Goal: Transaction & Acquisition: Purchase product/service

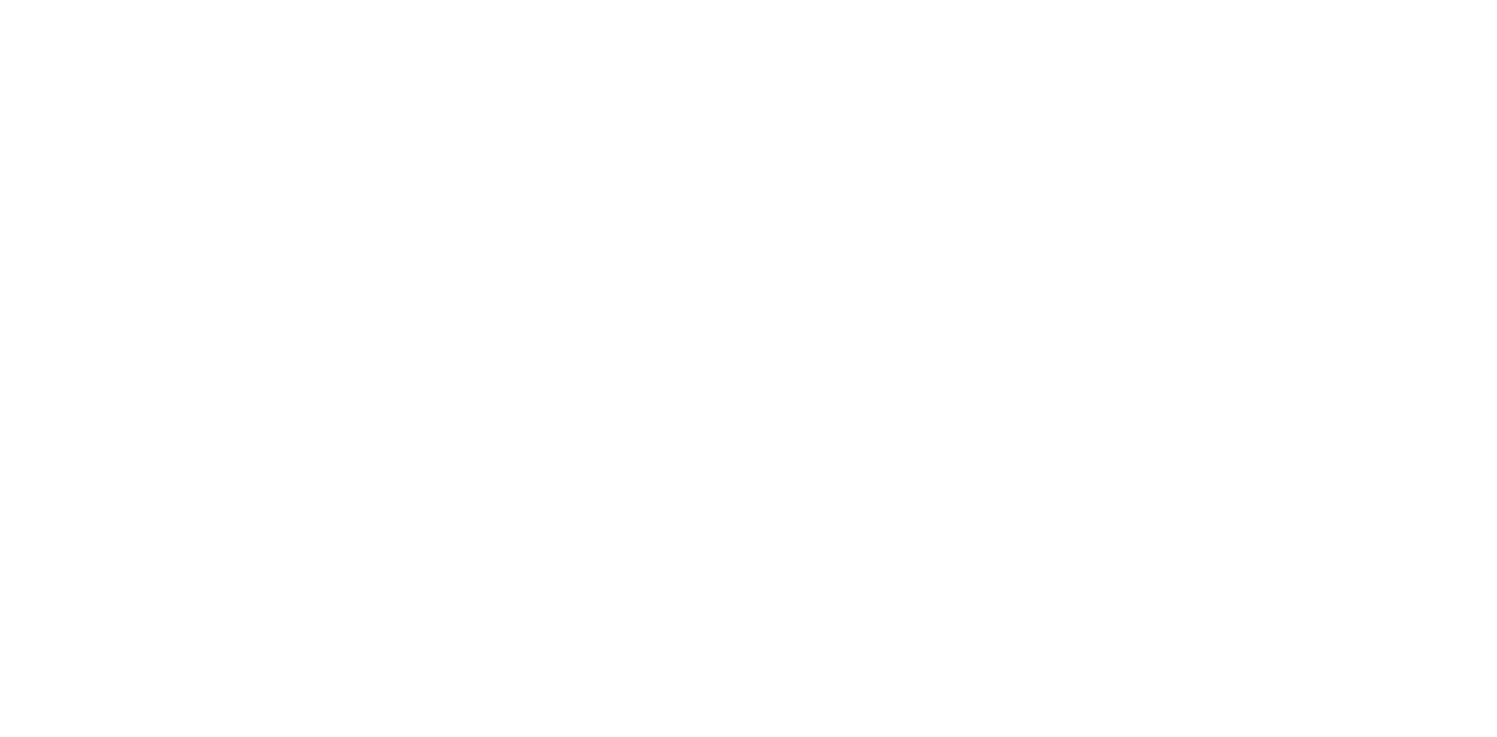
select select "FR"
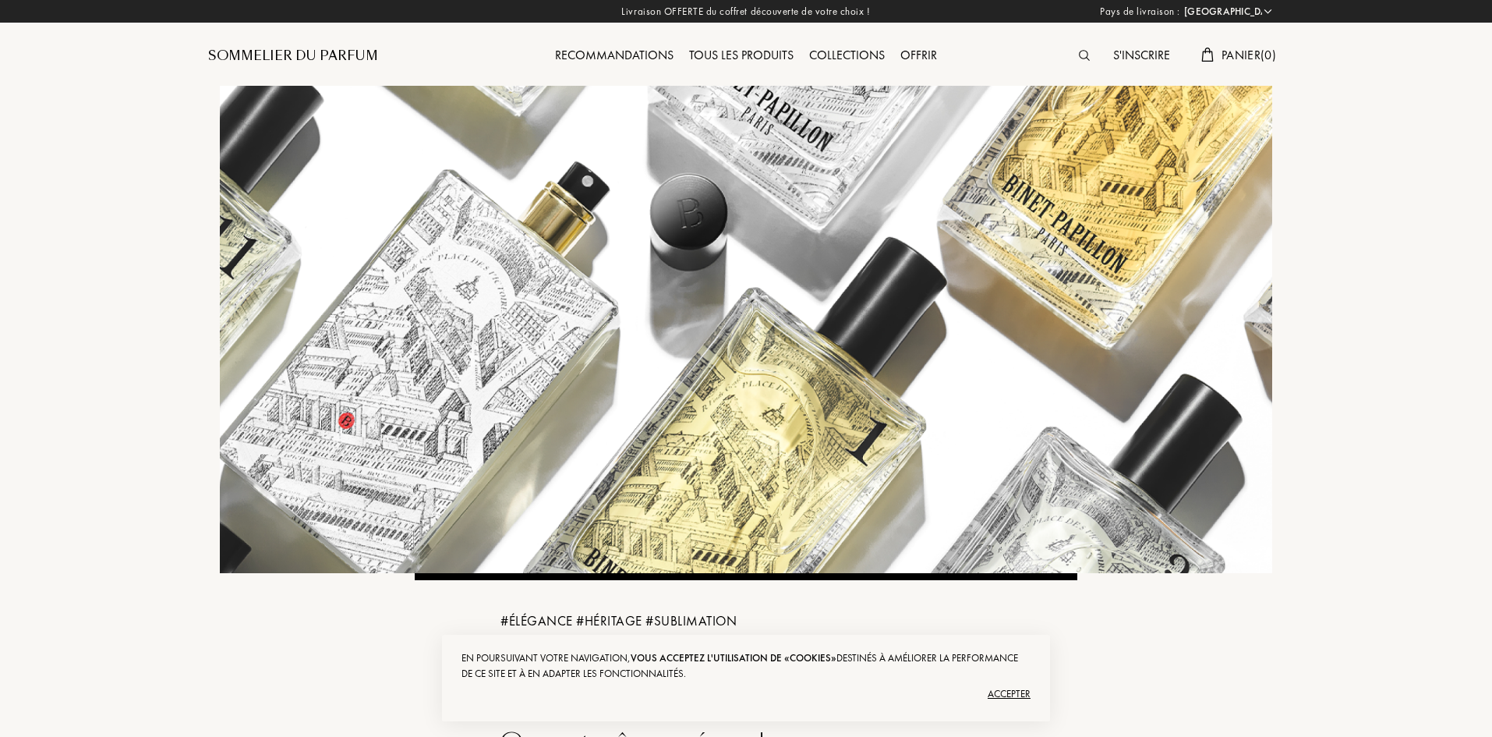
click at [726, 49] on div "Tous les produits" at bounding box center [741, 56] width 120 height 20
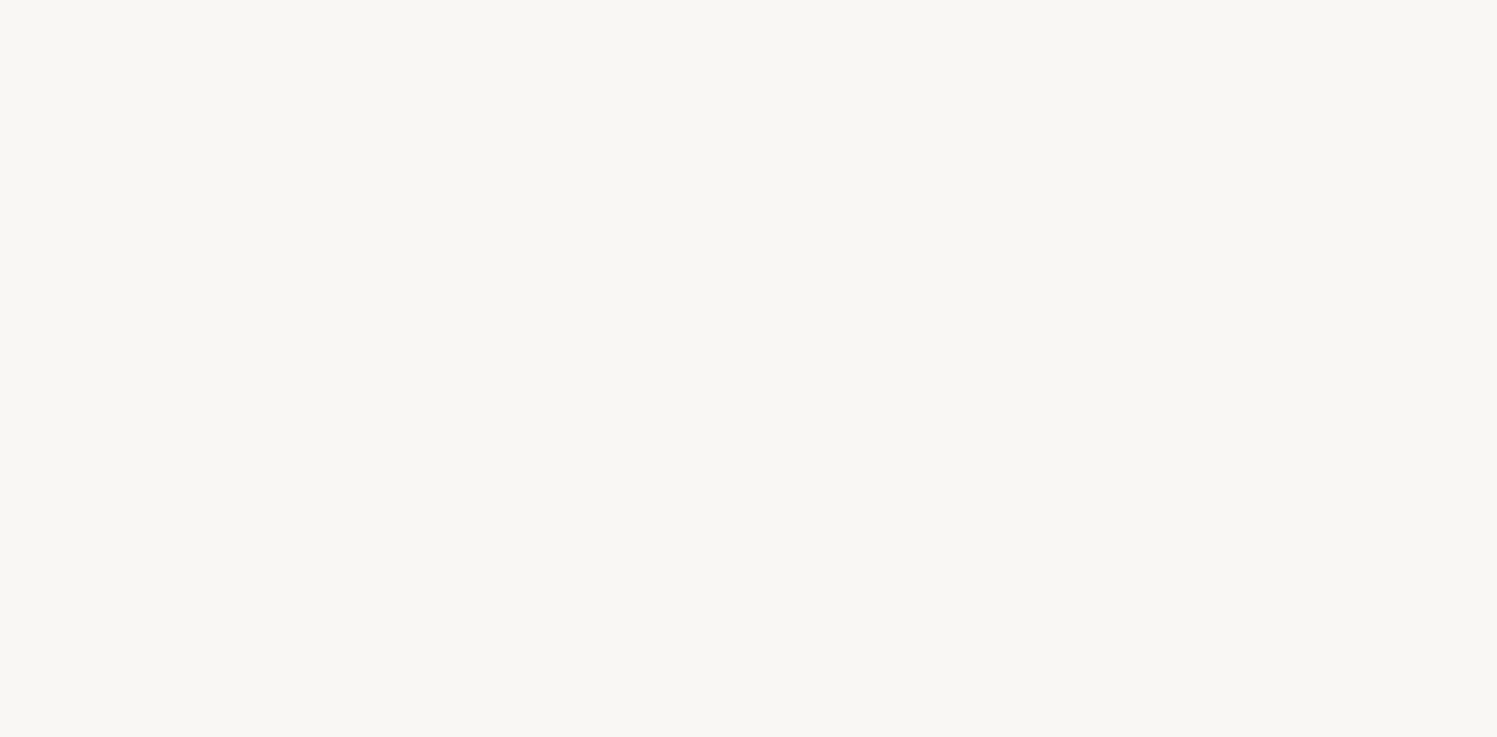
select select "FR"
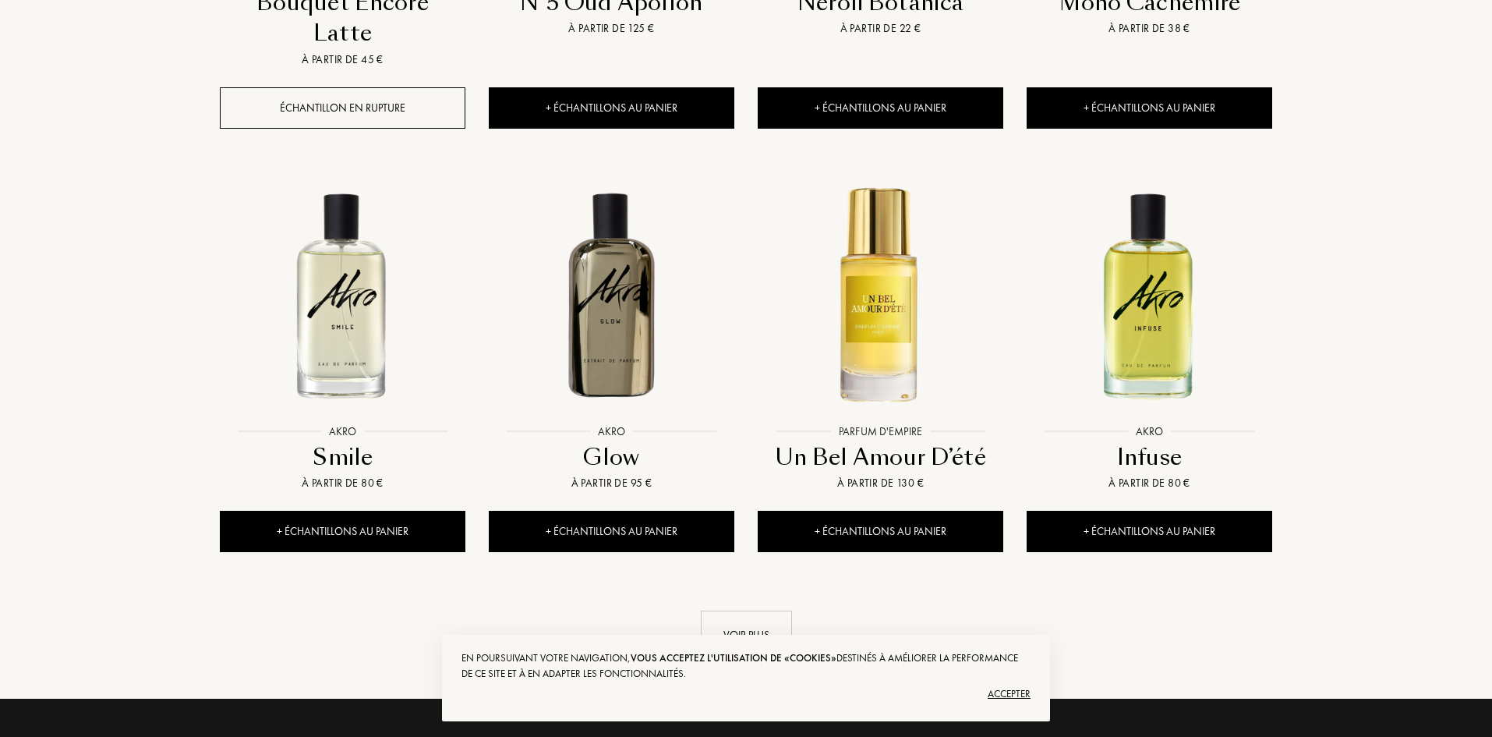
scroll to position [1637, 0]
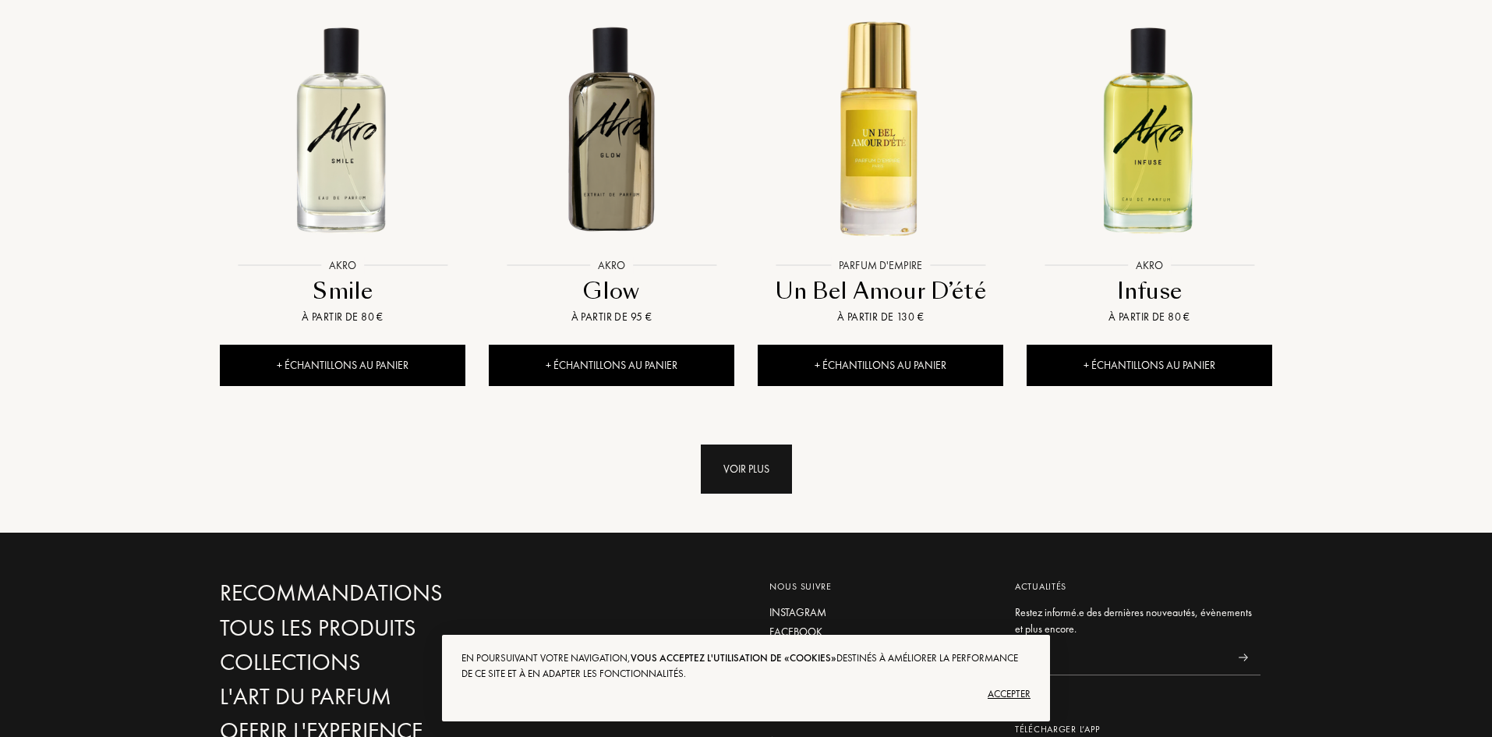
click at [738, 444] on div "Voir plus" at bounding box center [746, 468] width 91 height 49
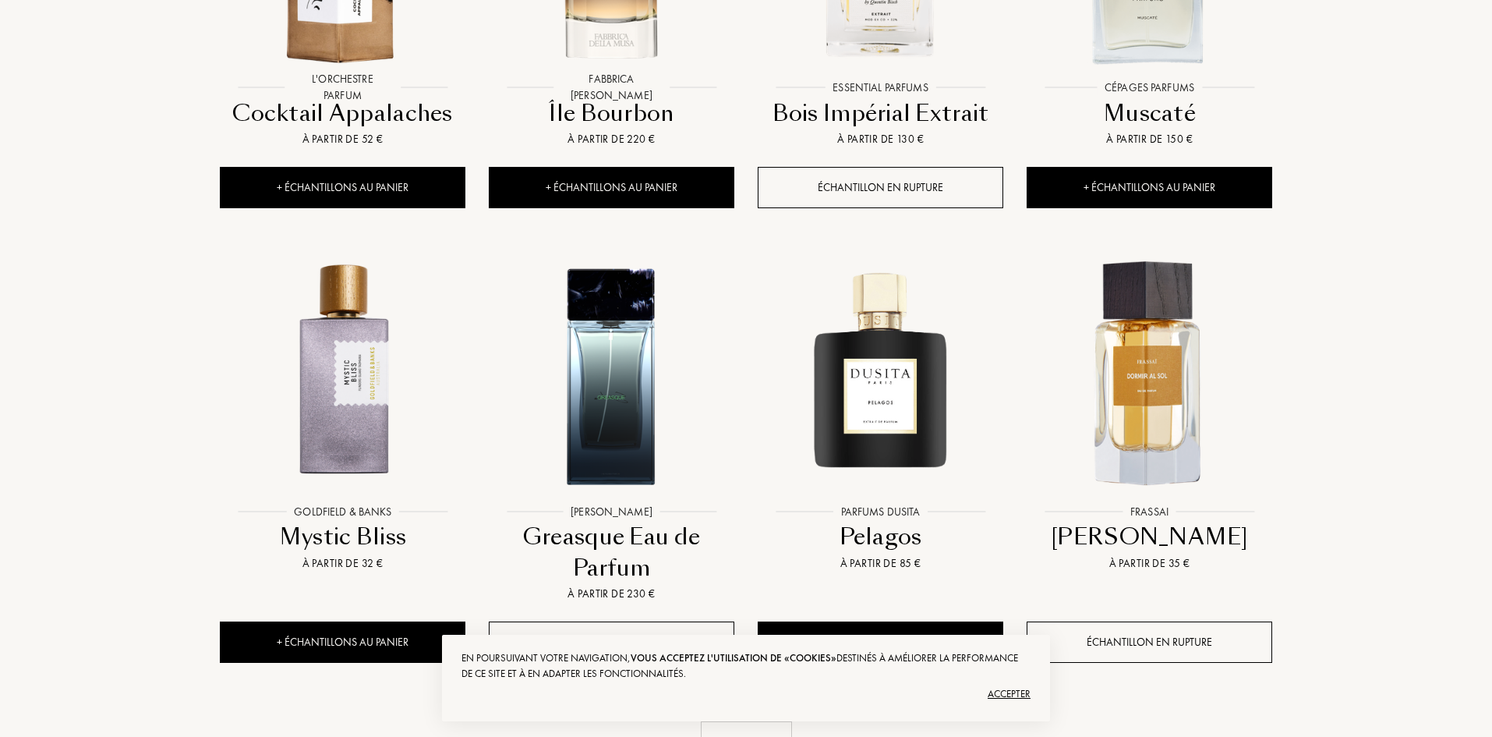
scroll to position [2729, 0]
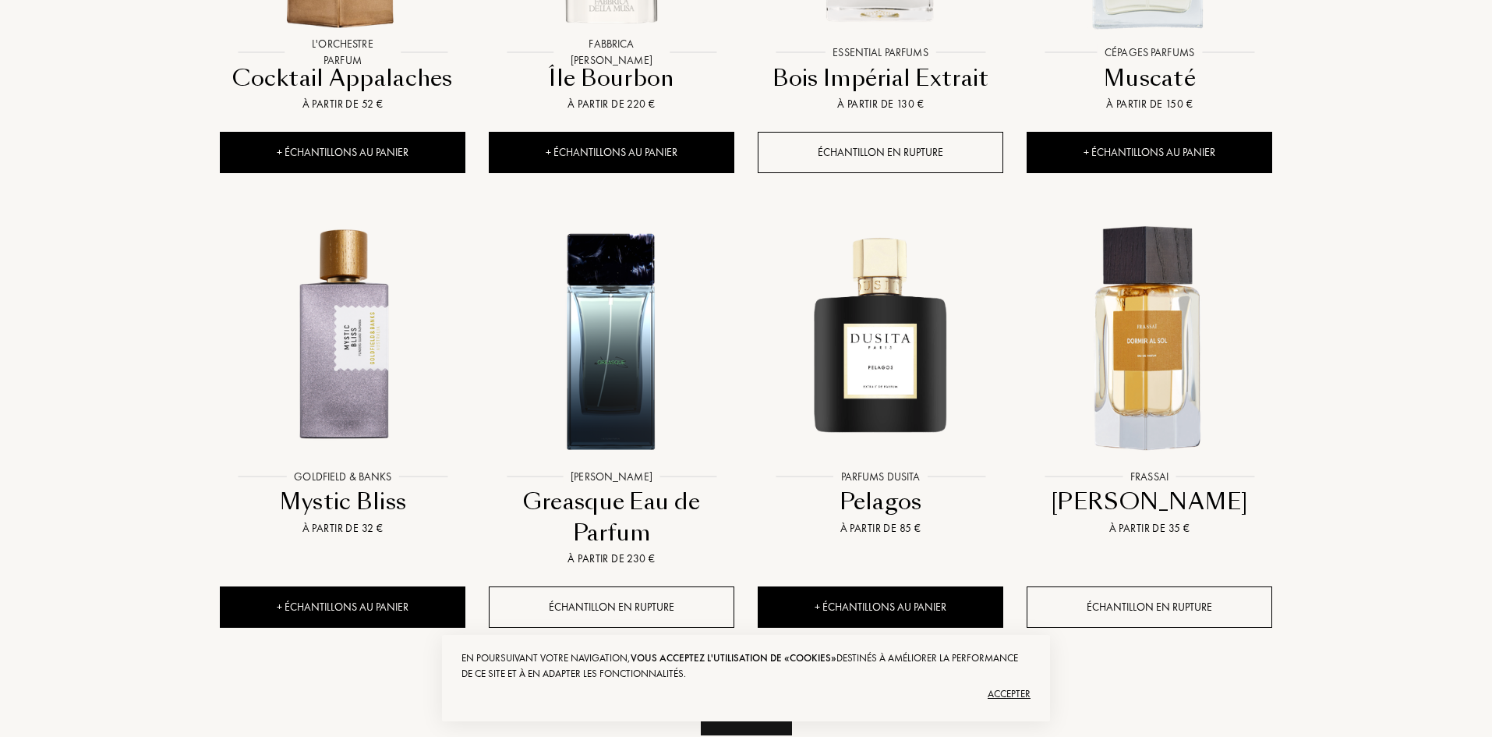
click at [760, 686] on div "Voir plus" at bounding box center [746, 710] width 91 height 49
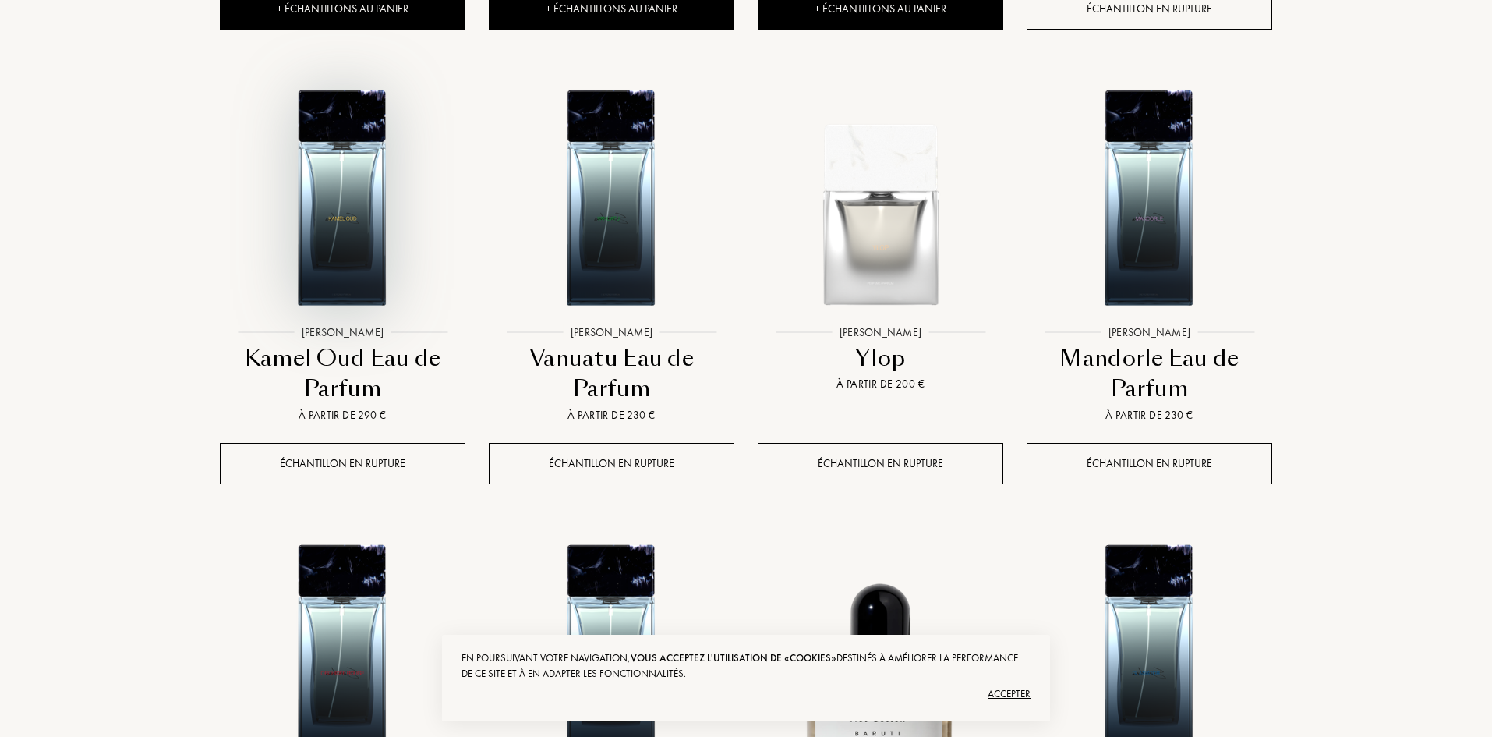
scroll to position [4055, 0]
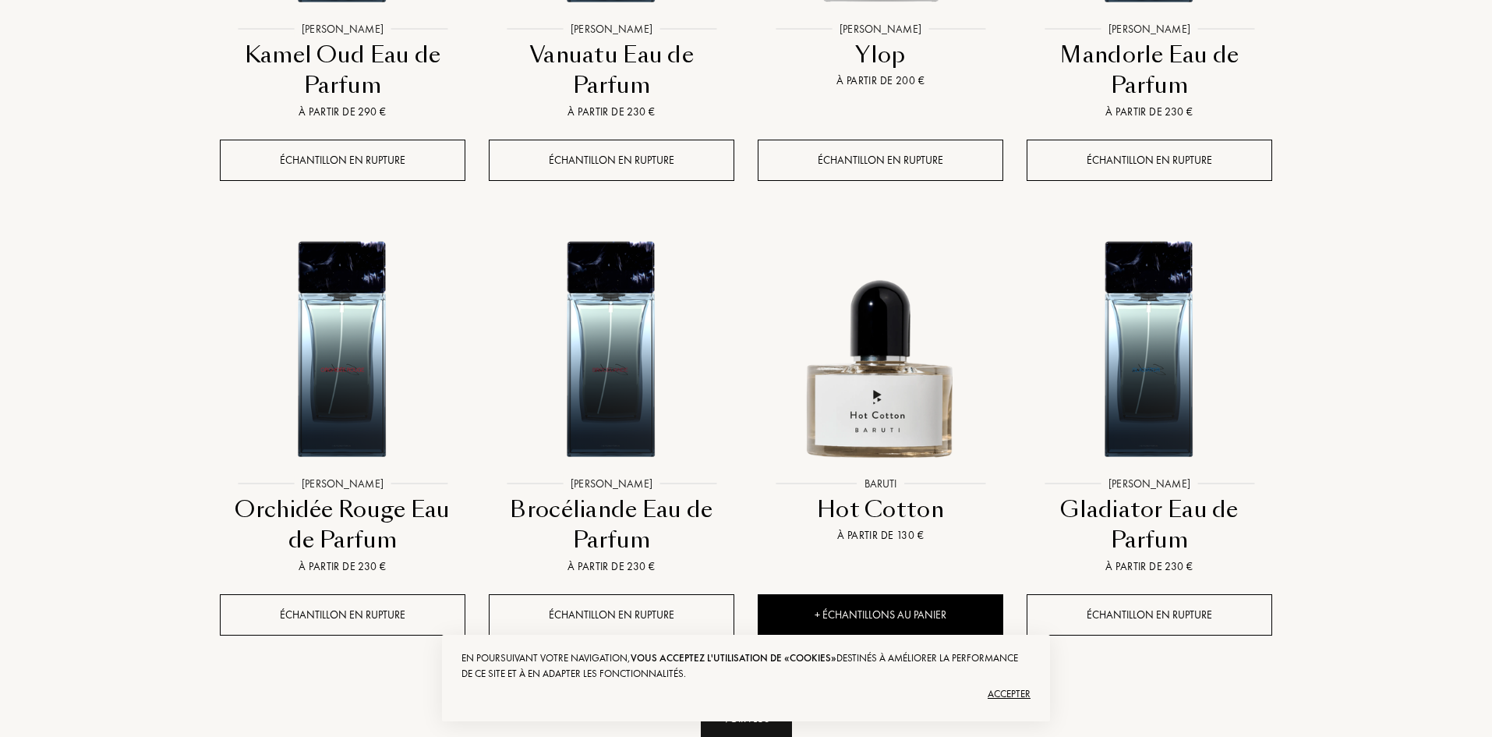
click at [754, 694] on div "Voir plus" at bounding box center [746, 718] width 91 height 49
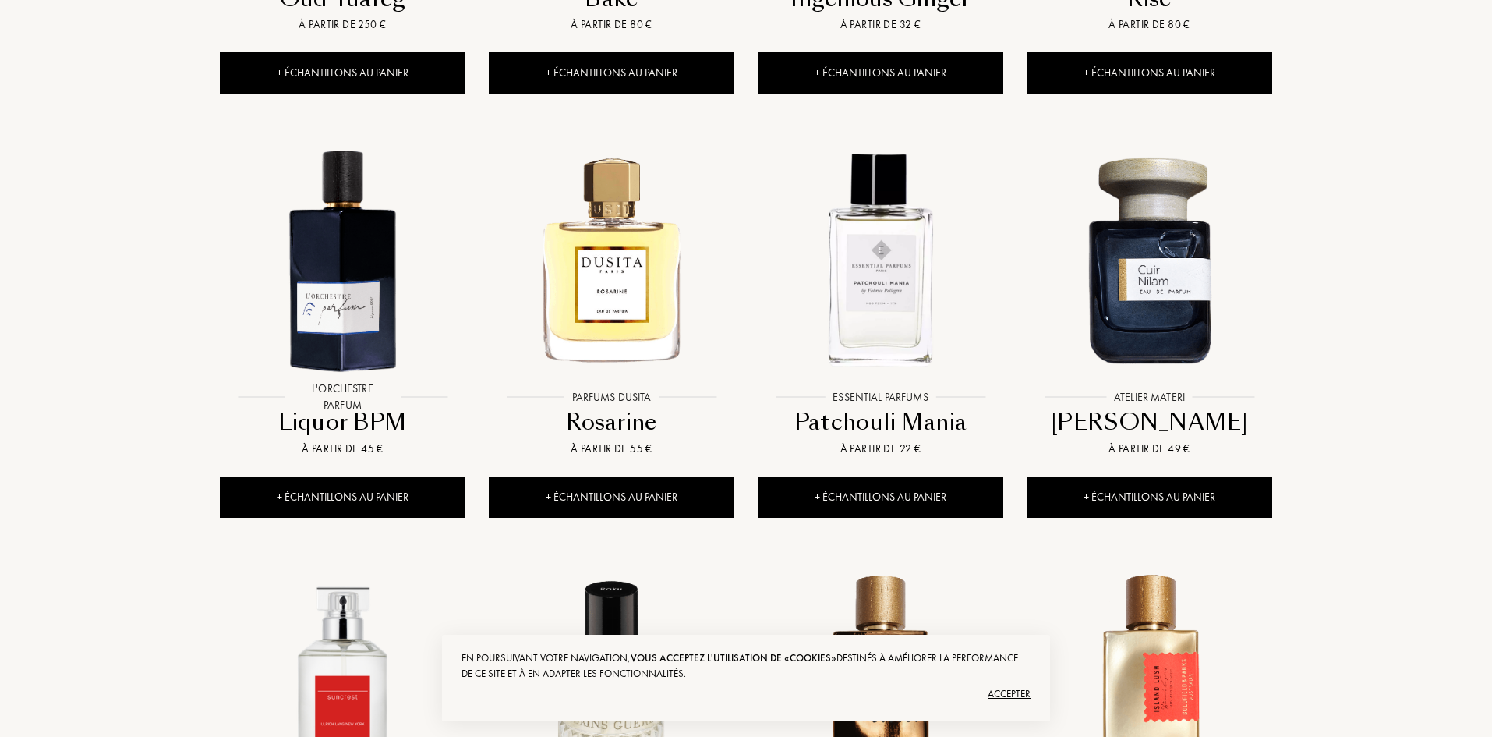
scroll to position [5380, 0]
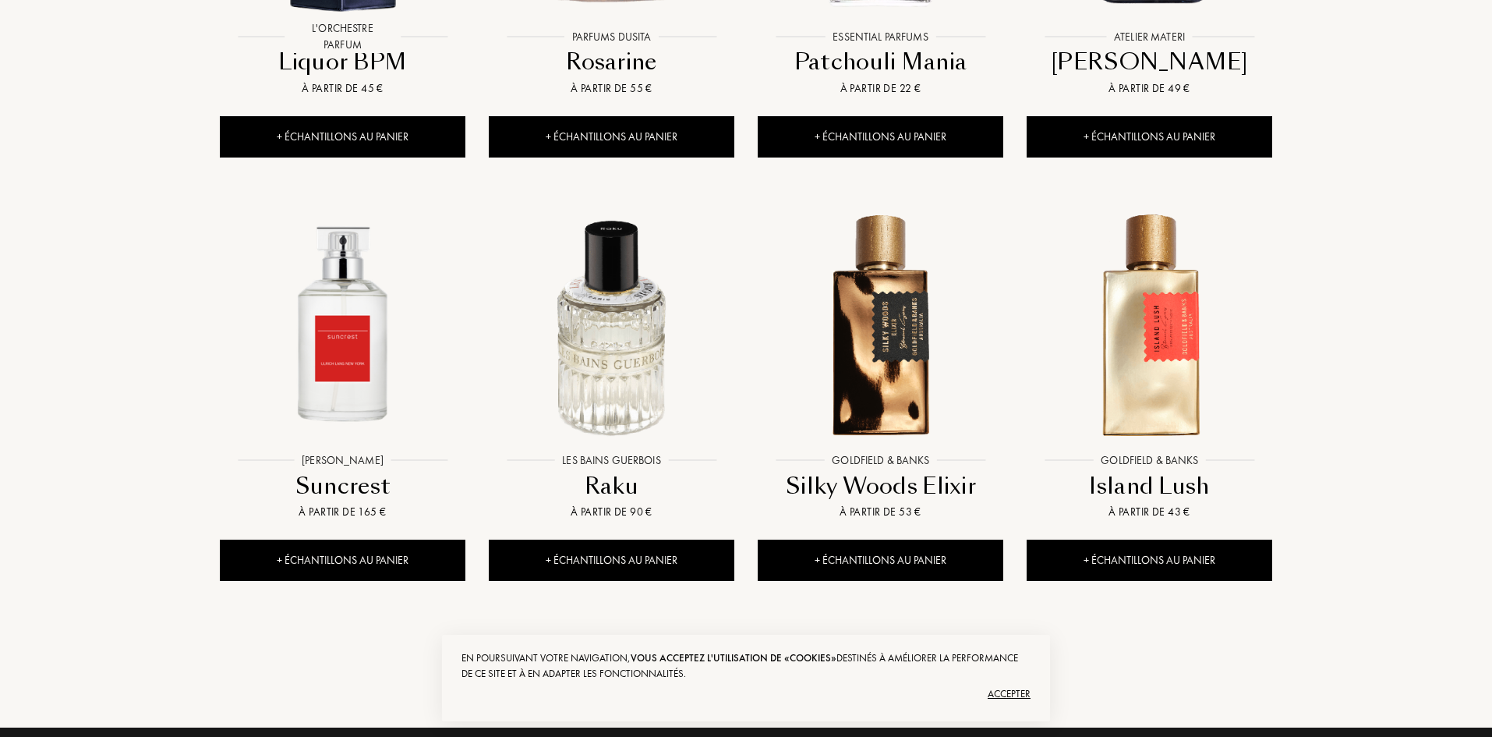
click at [754, 639] on div "Voir plus" at bounding box center [746, 663] width 91 height 49
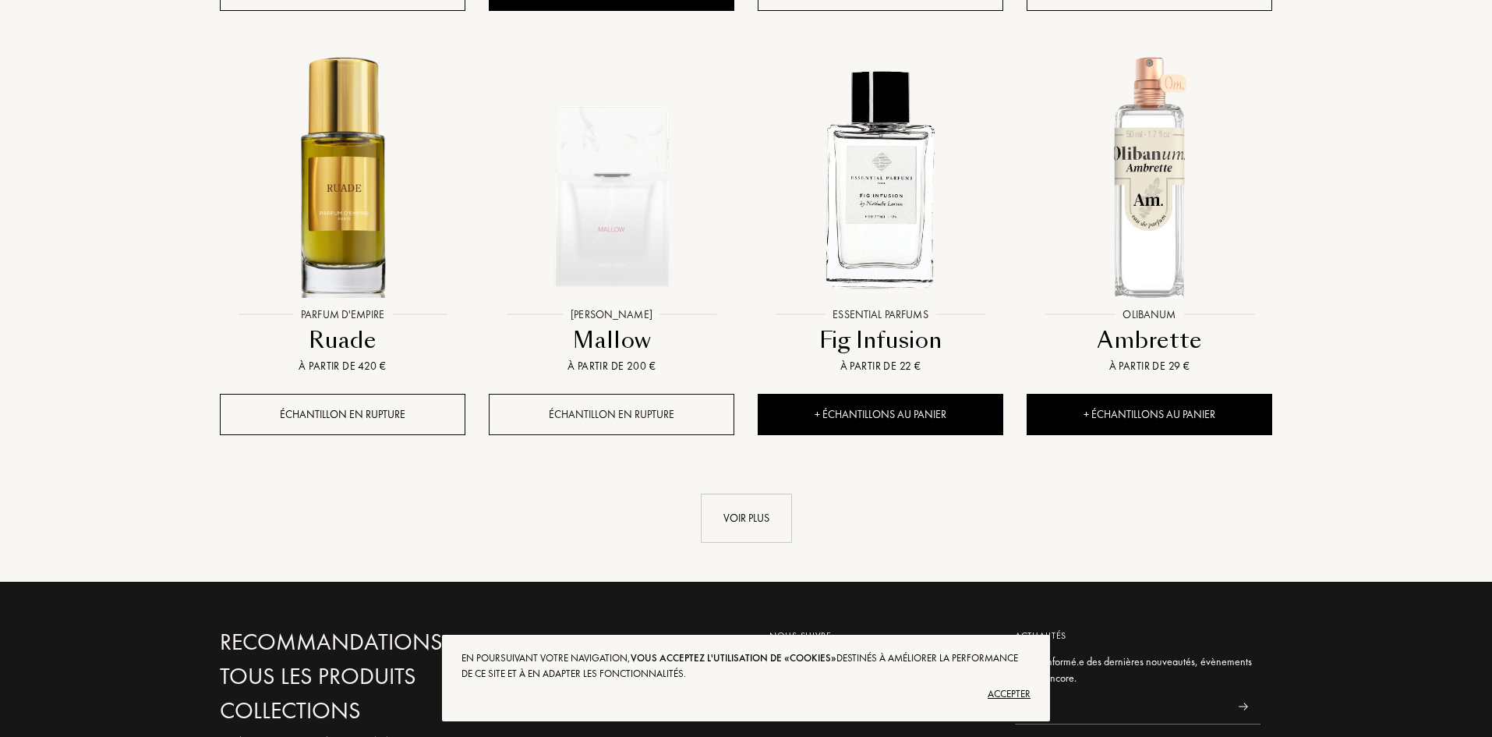
scroll to position [6862, 0]
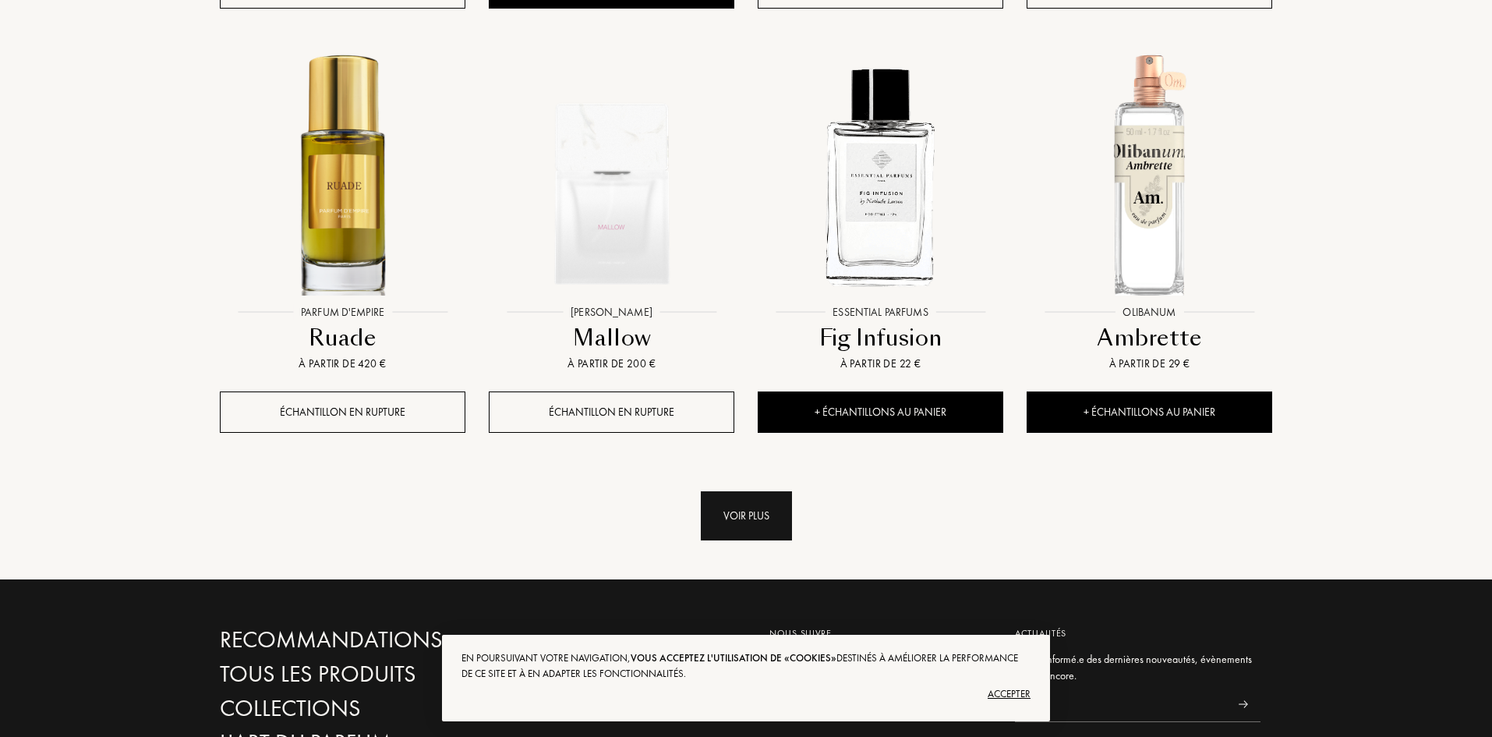
click at [735, 491] on div "Voir plus" at bounding box center [746, 515] width 91 height 49
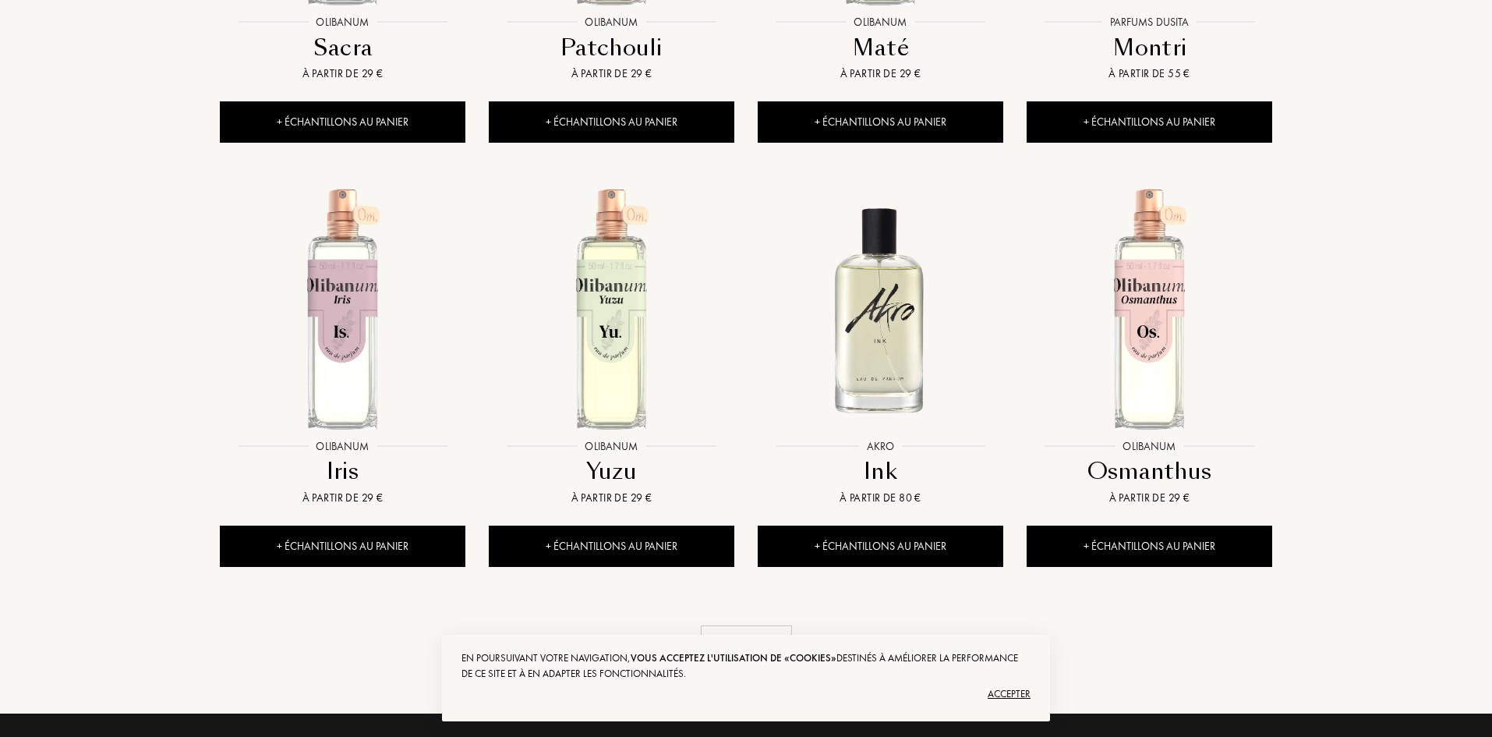
scroll to position [8031, 0]
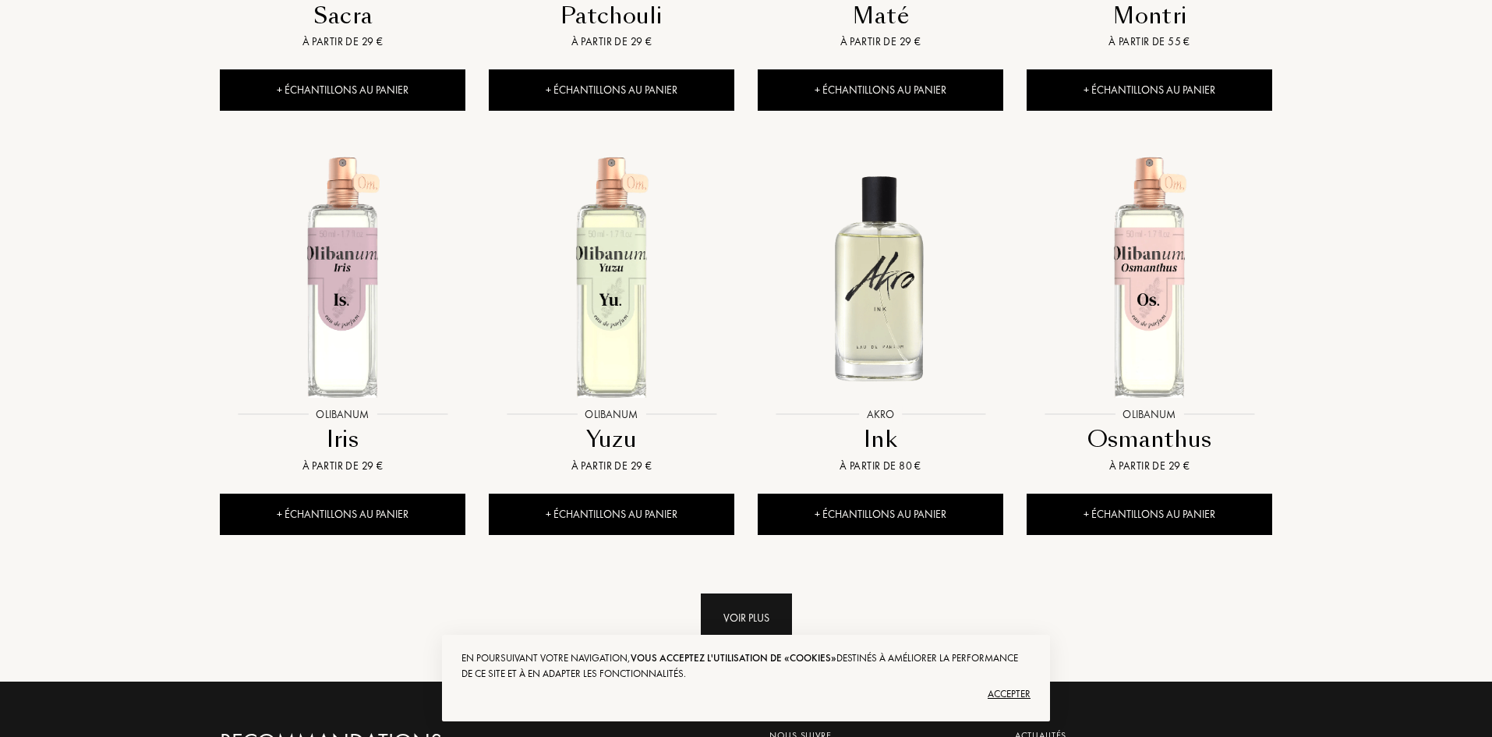
click at [770, 593] on div "Voir plus" at bounding box center [746, 617] width 91 height 49
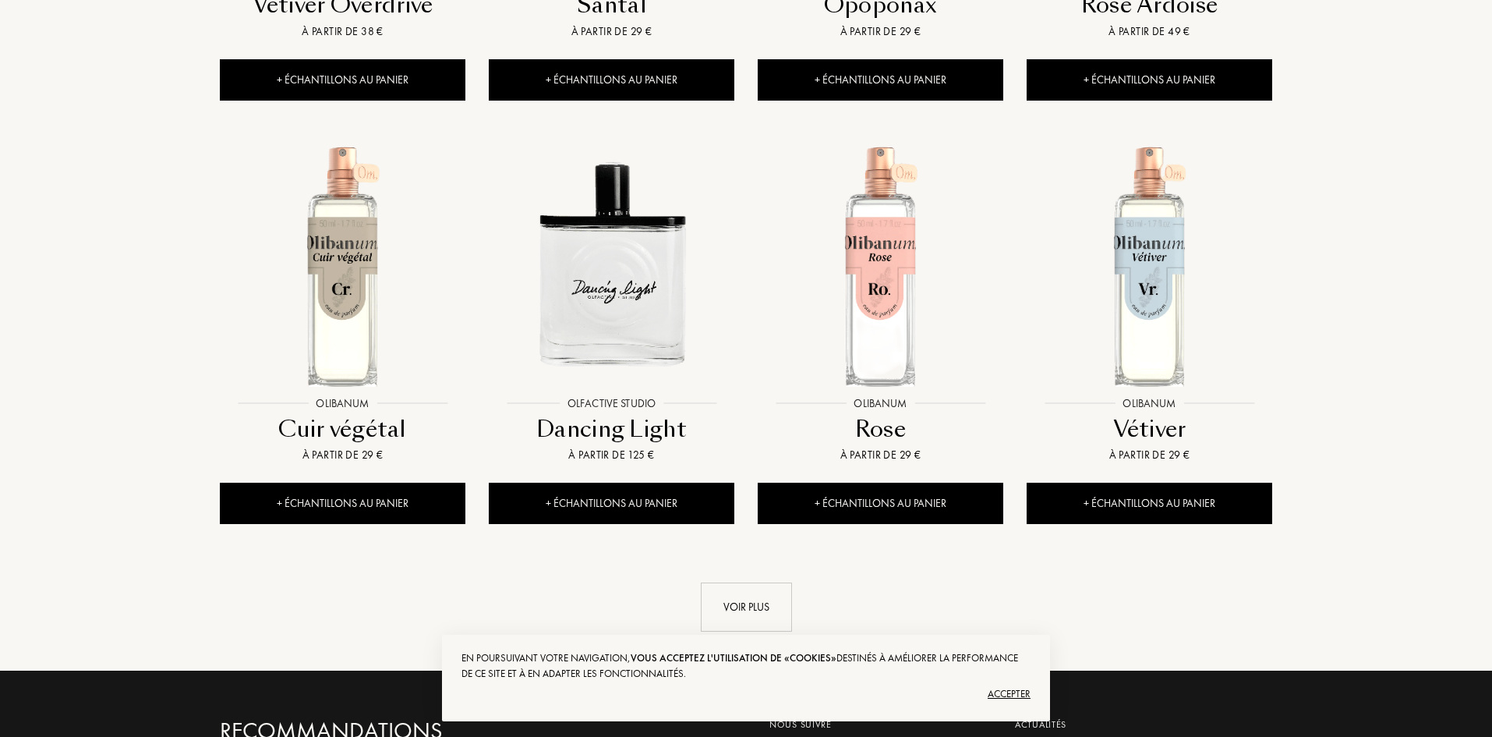
scroll to position [9357, 0]
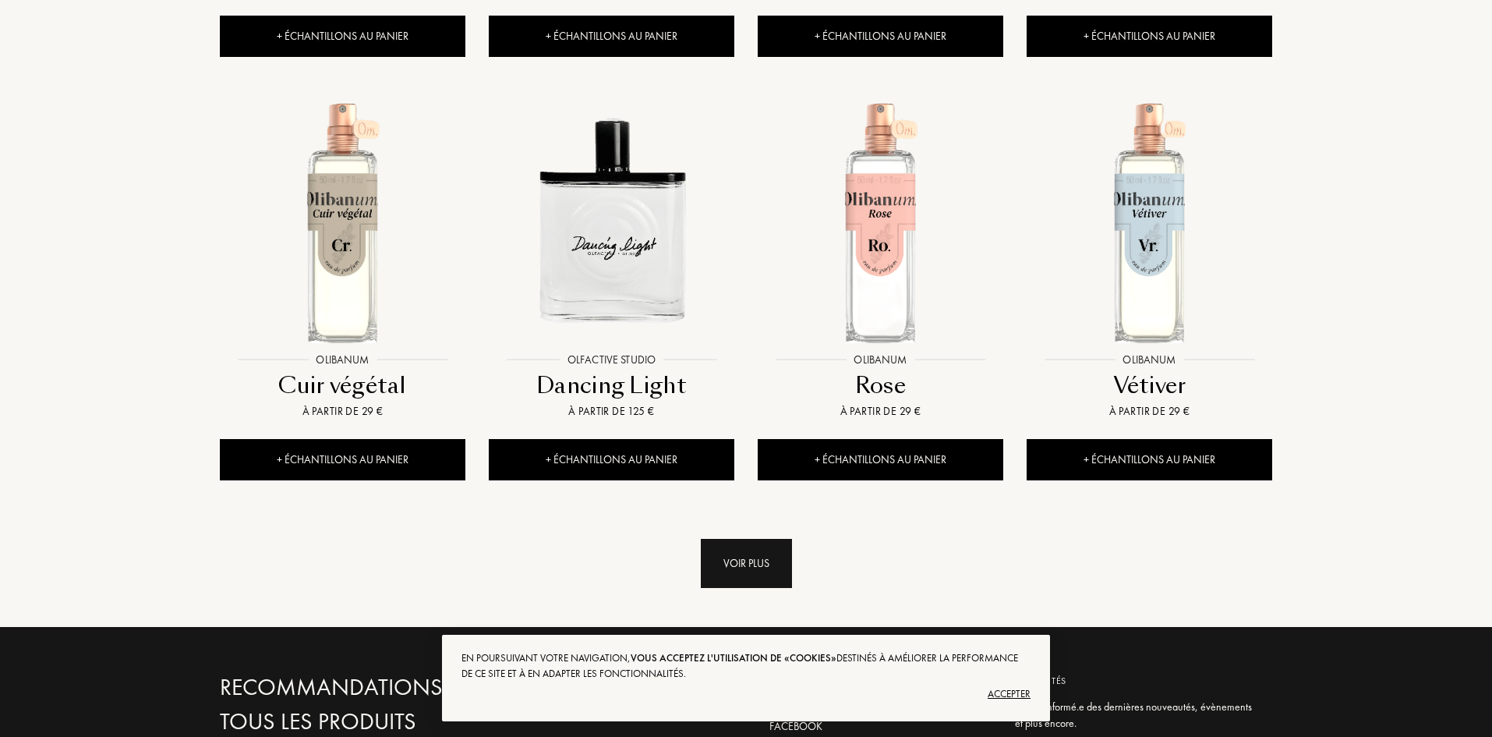
click at [756, 539] on div "Voir plus" at bounding box center [746, 563] width 91 height 49
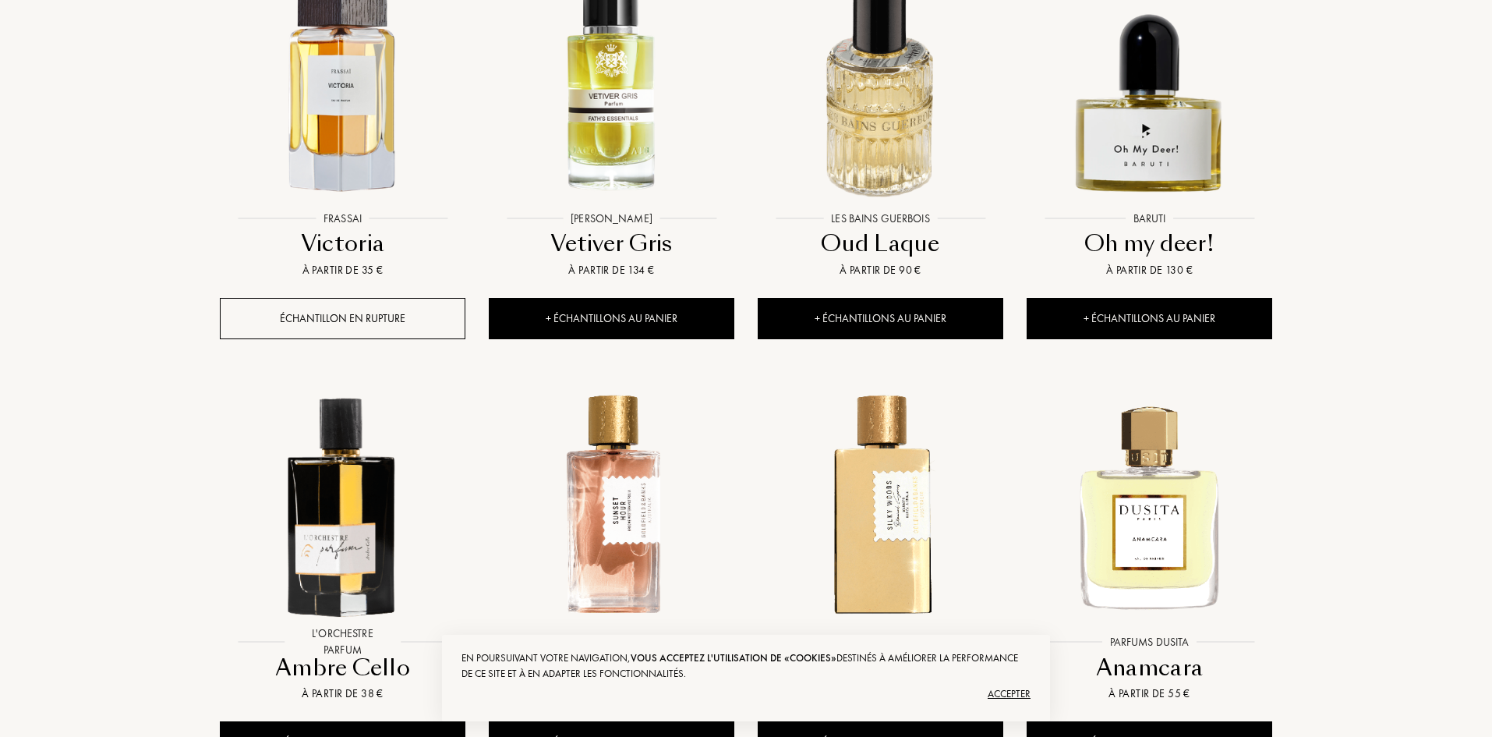
scroll to position [10604, 0]
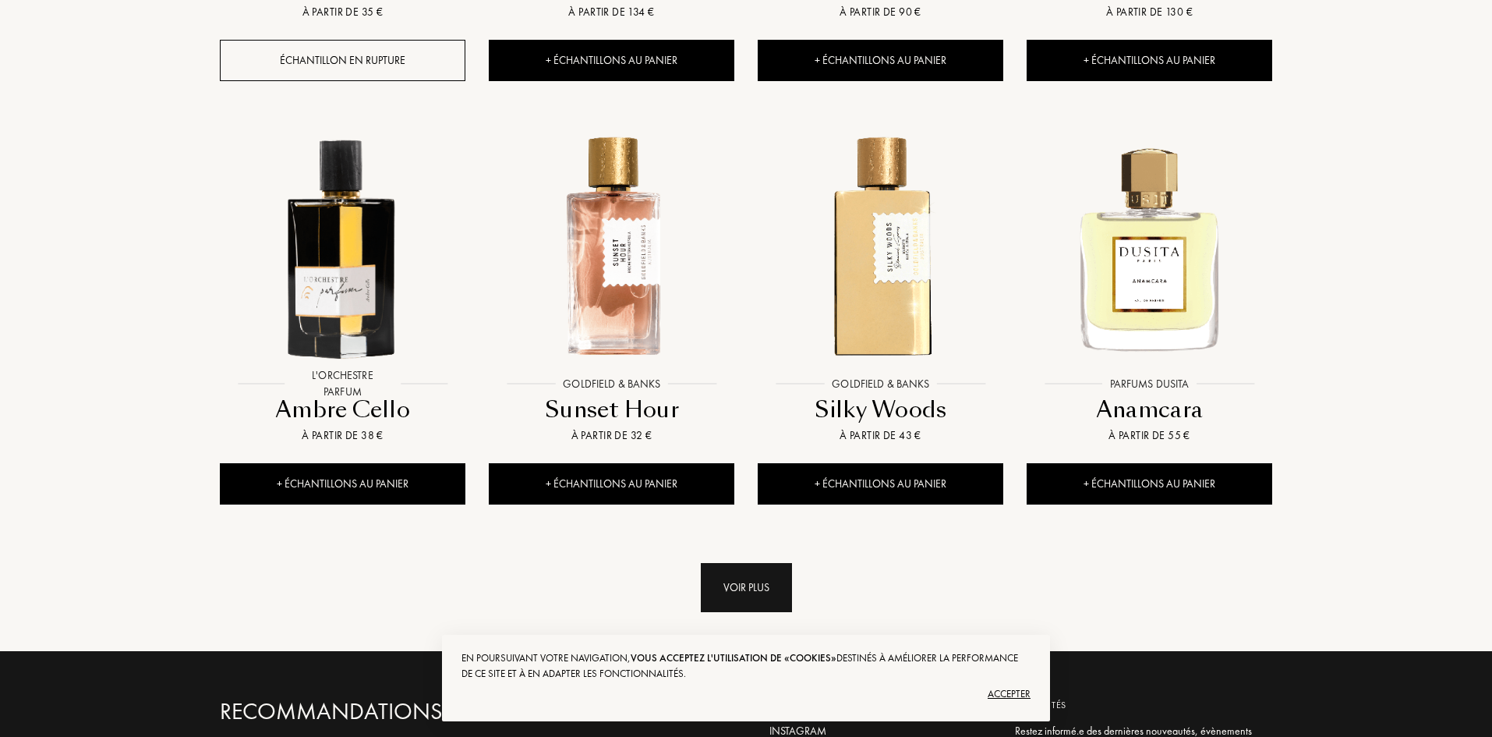
click at [740, 563] on div "Voir plus" at bounding box center [746, 587] width 91 height 49
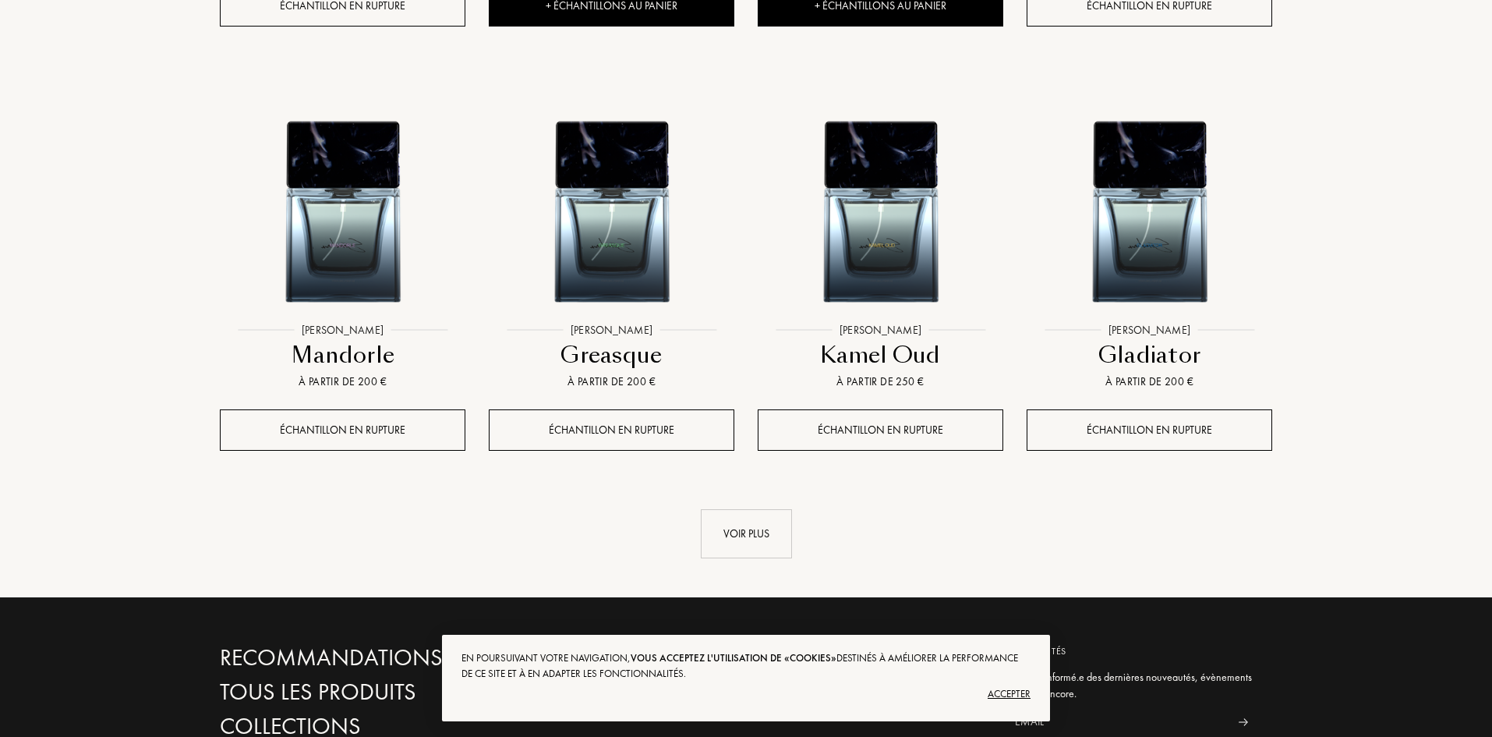
scroll to position [12008, 0]
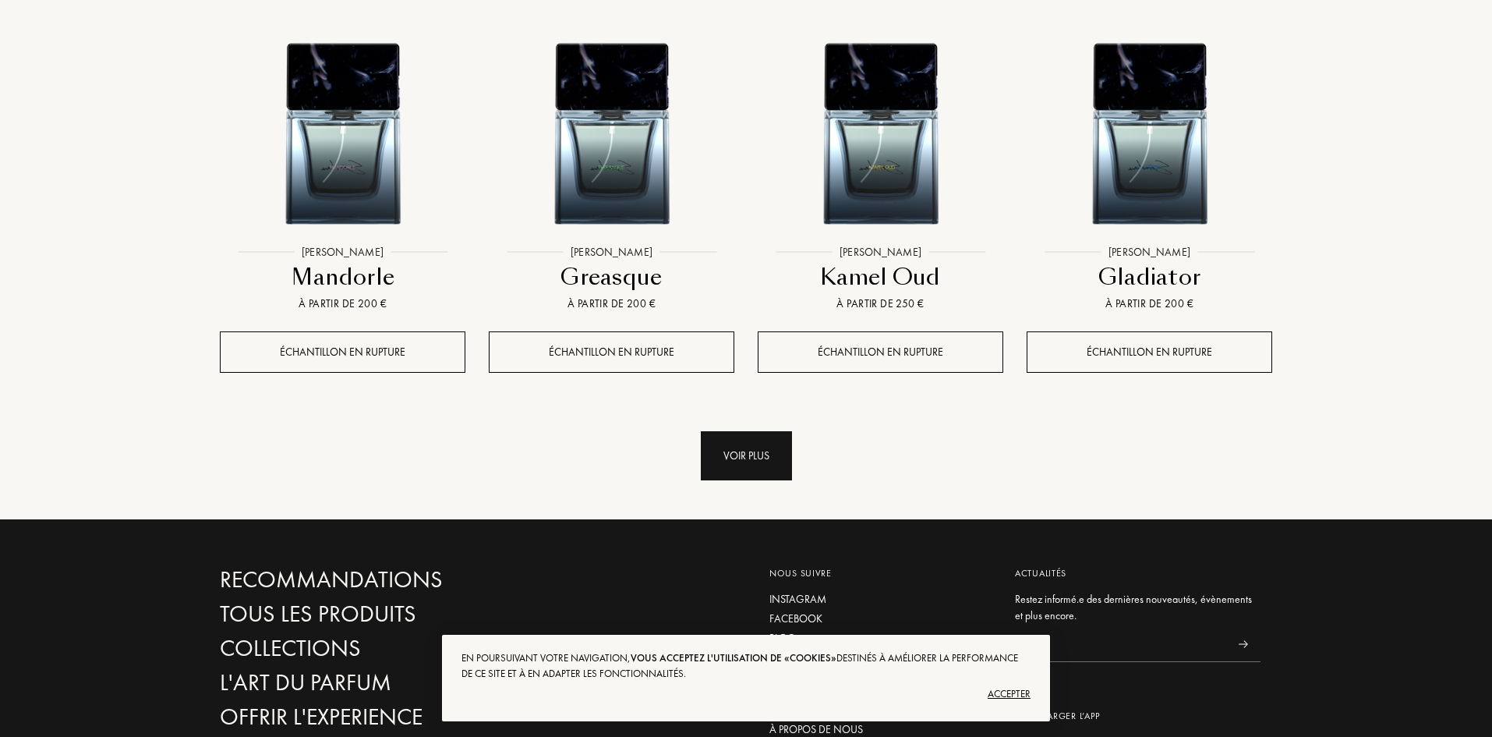
click at [733, 431] on div "Voir plus" at bounding box center [746, 455] width 91 height 49
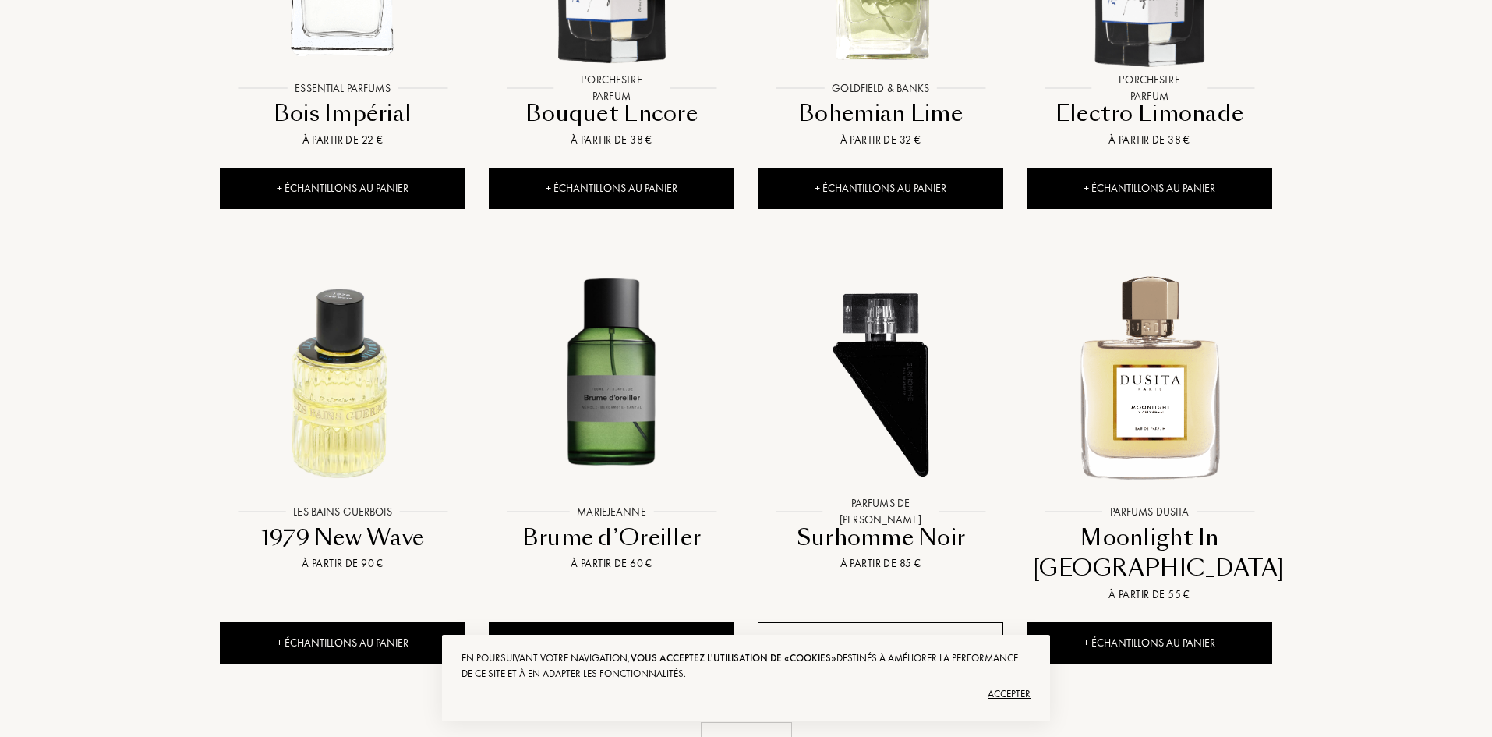
scroll to position [13099, 0]
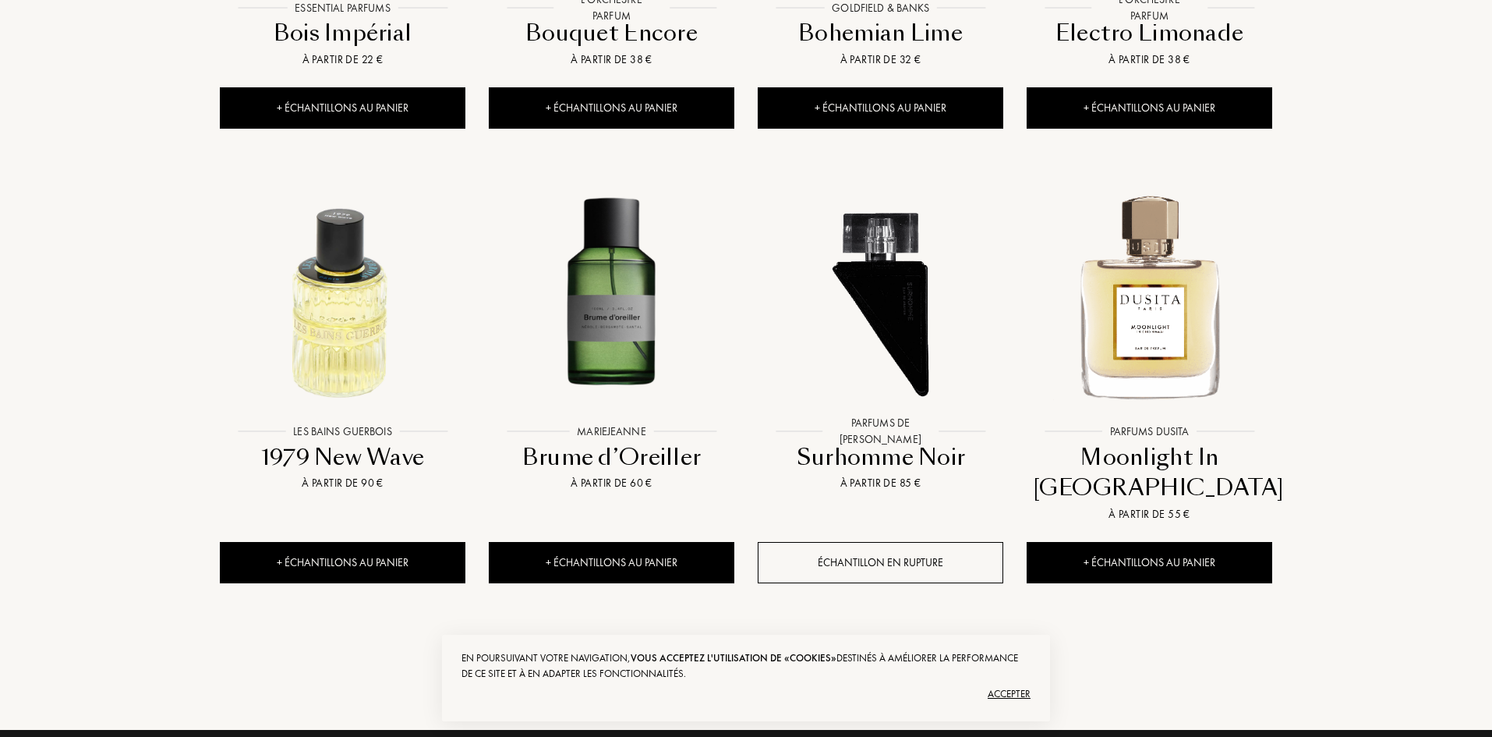
click at [717, 642] on div "Voir plus" at bounding box center [746, 666] width 91 height 49
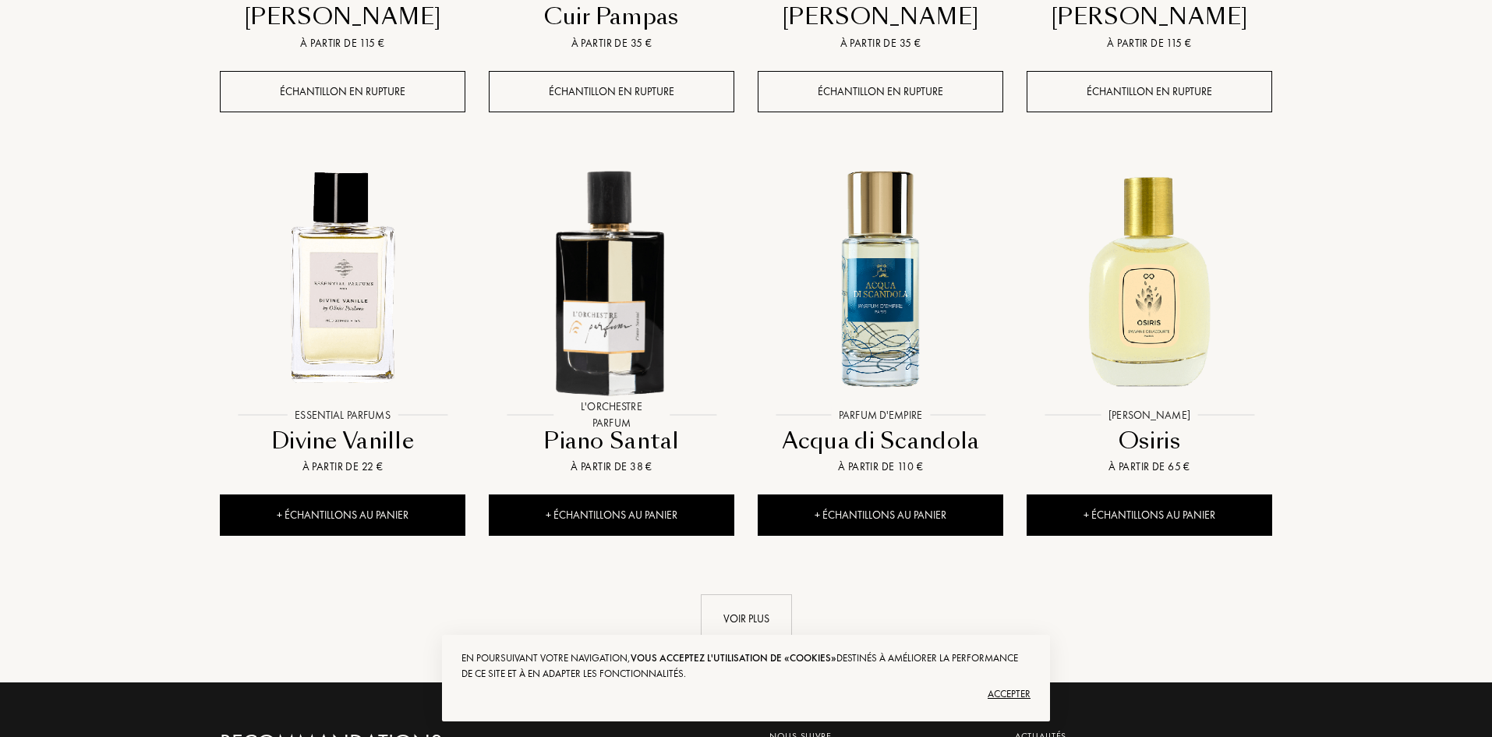
scroll to position [14503, 0]
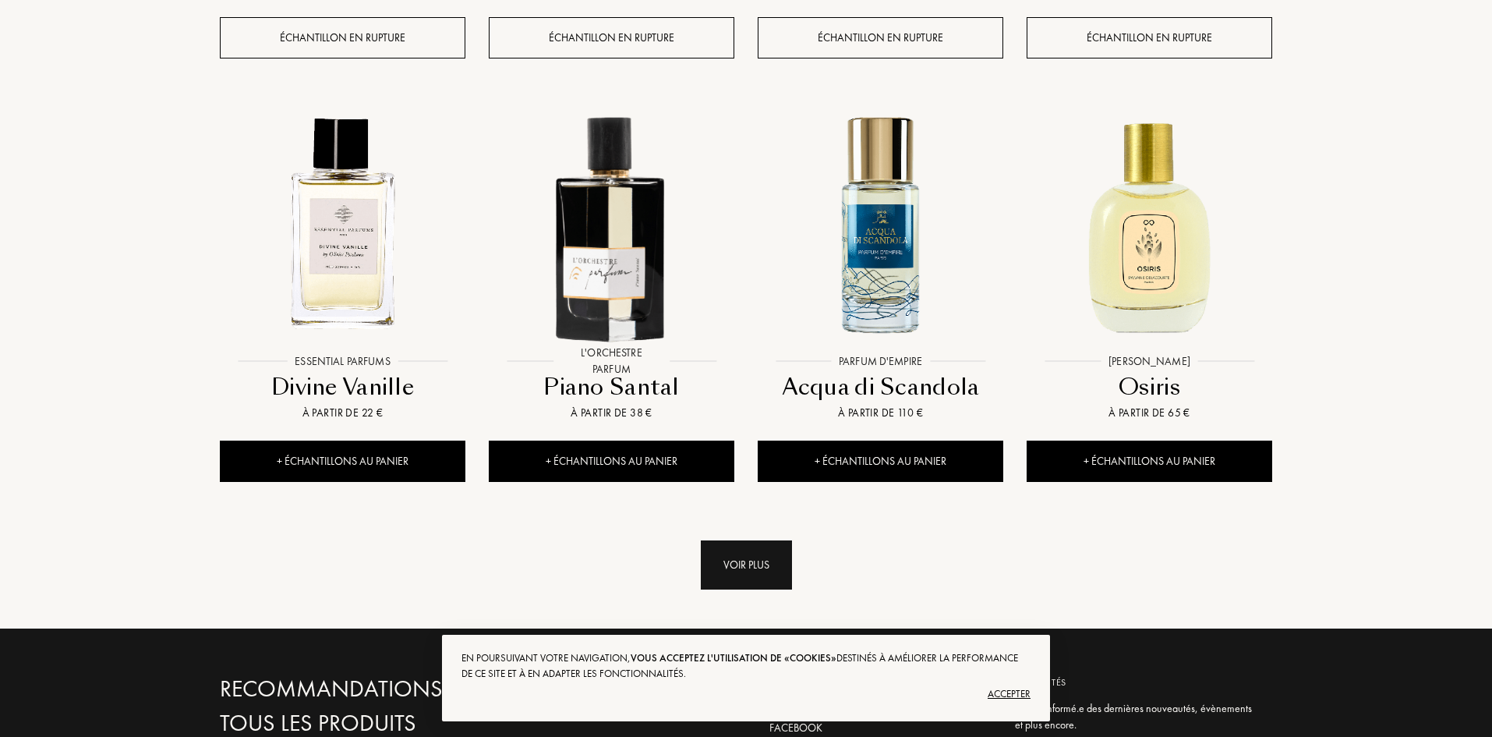
click at [730, 540] on div "Voir plus" at bounding box center [746, 564] width 91 height 49
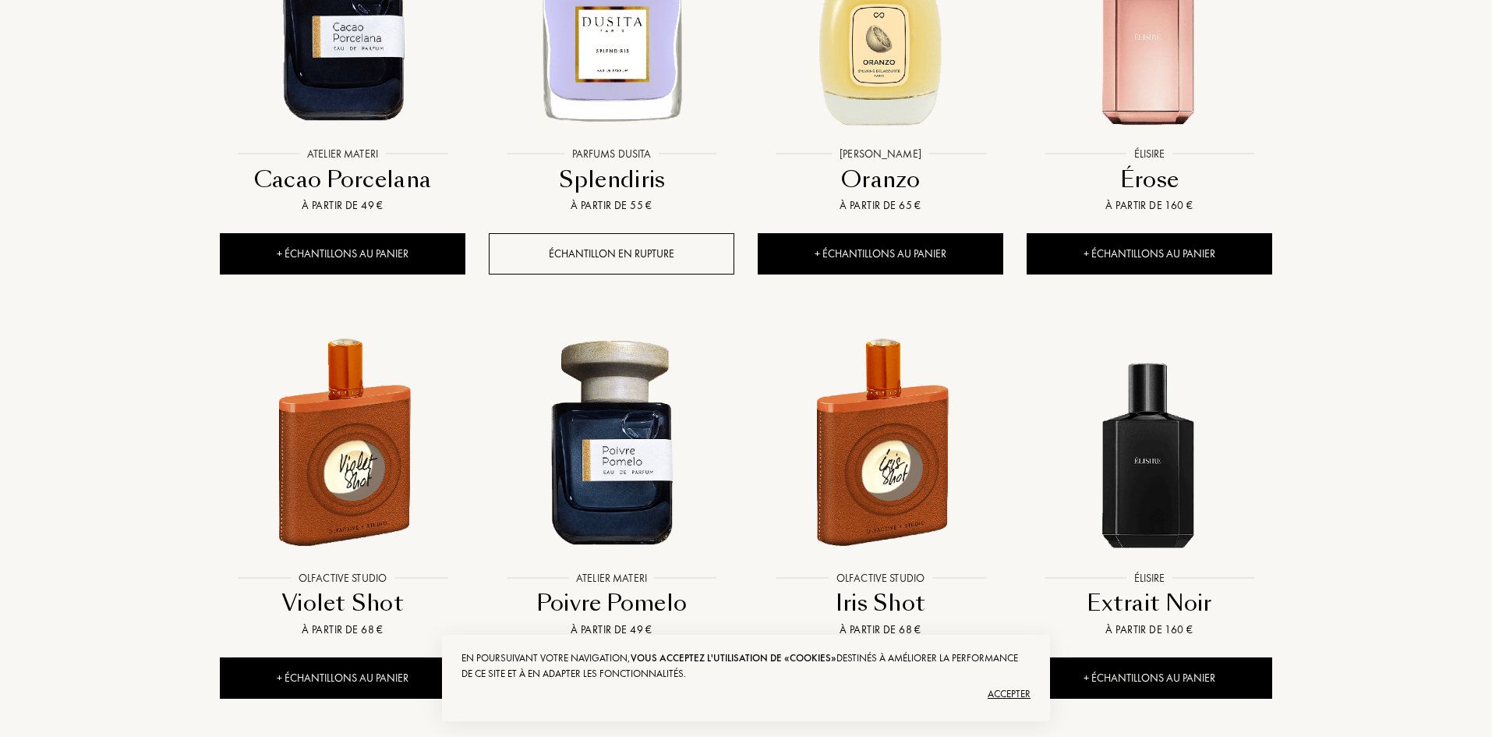
scroll to position [15672, 0]
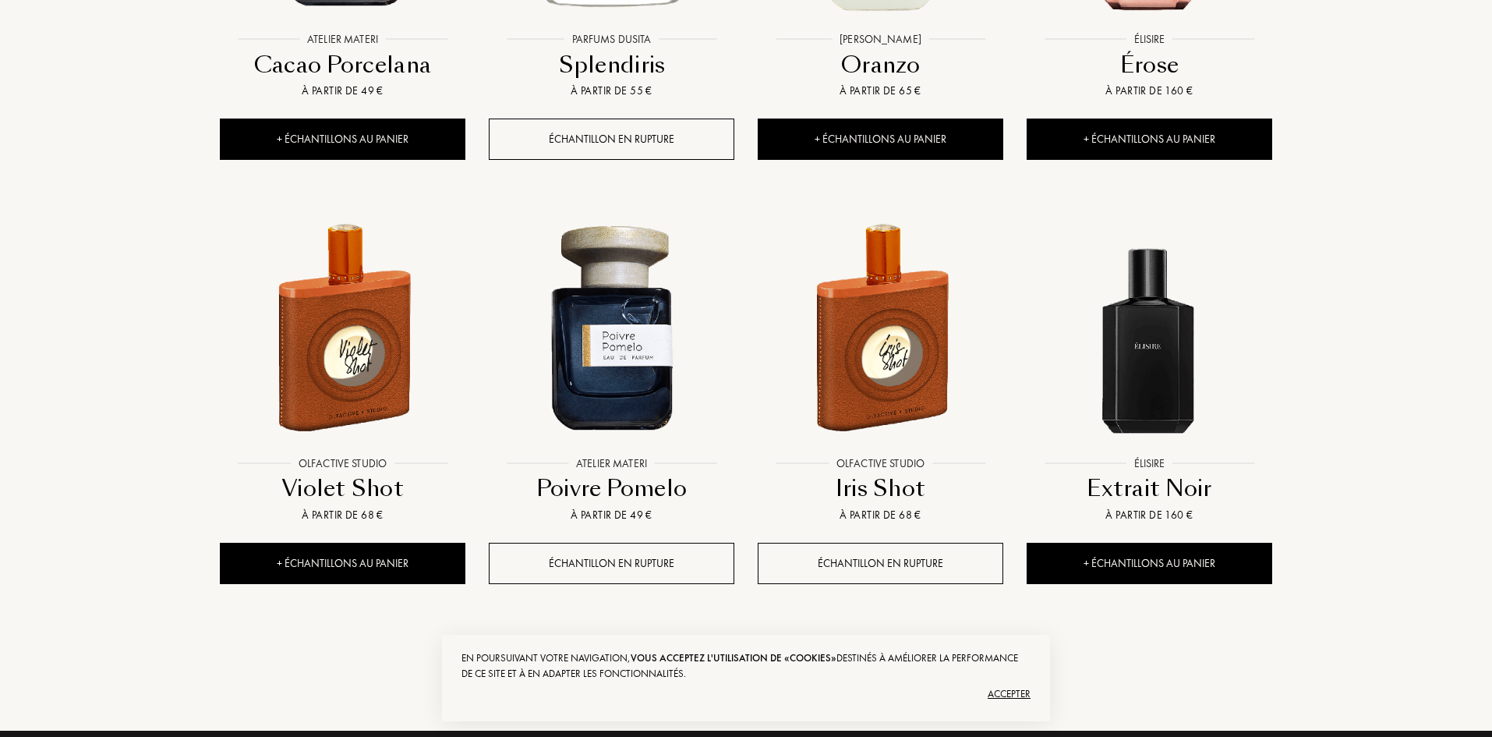
click at [715, 642] on div "Voir plus" at bounding box center [746, 666] width 91 height 49
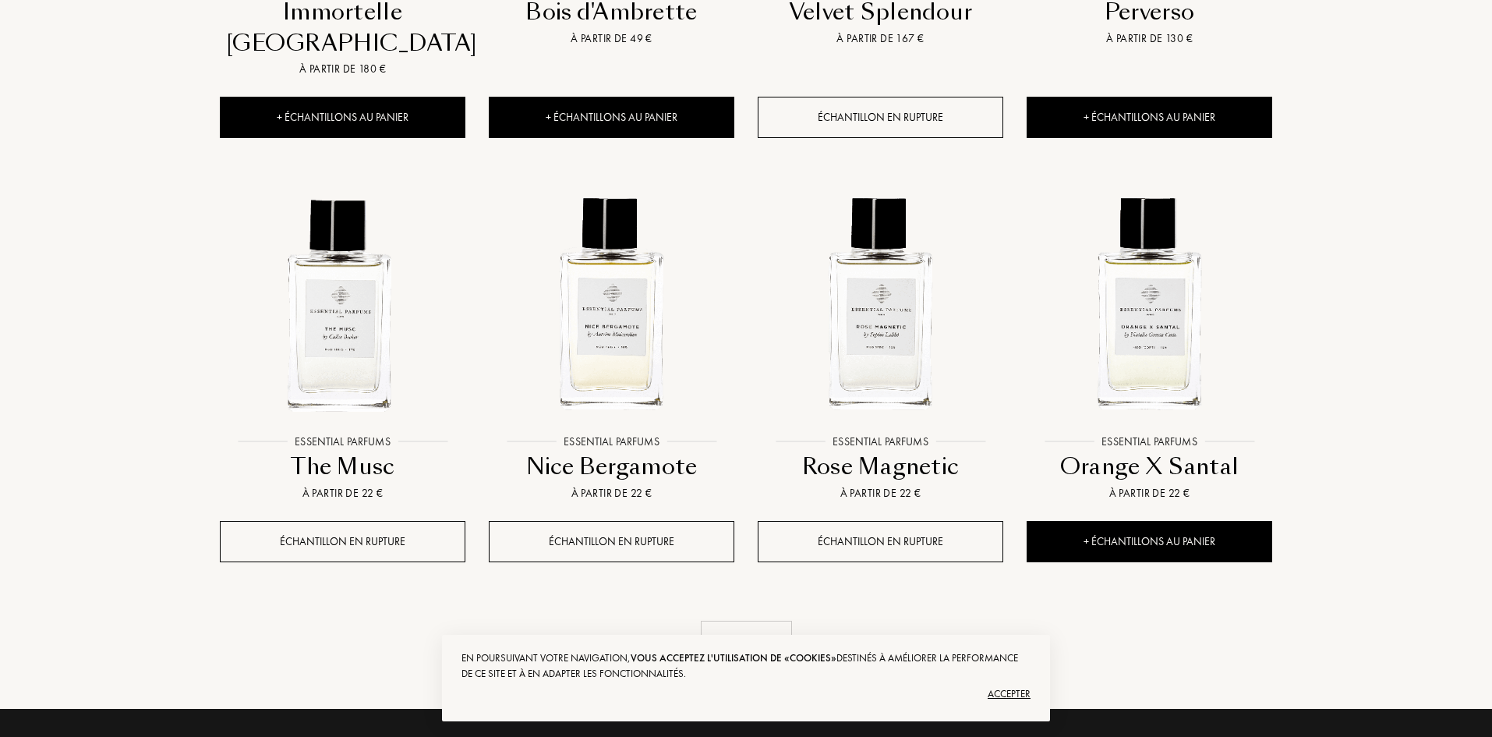
scroll to position [16998, 0]
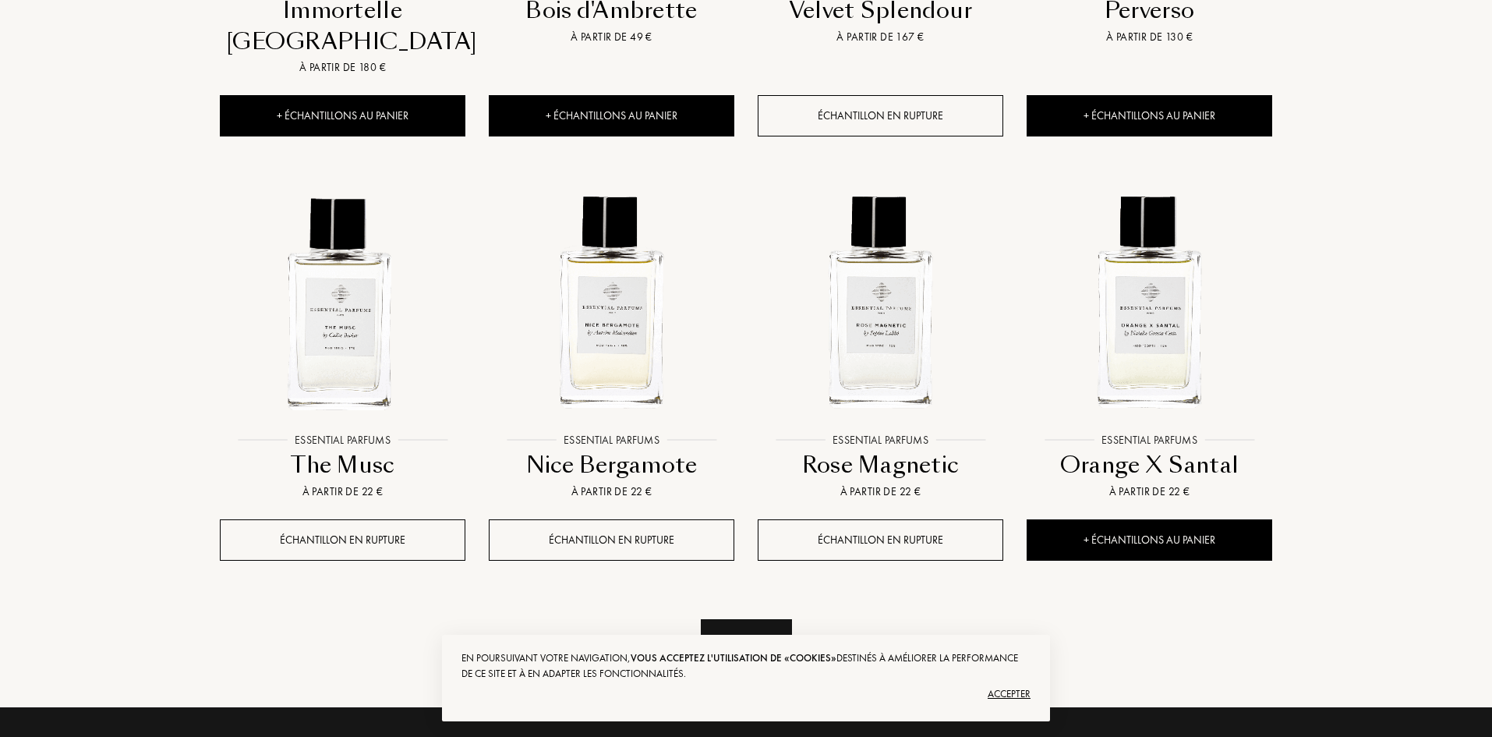
click at [751, 619] on div "Voir plus" at bounding box center [746, 643] width 91 height 49
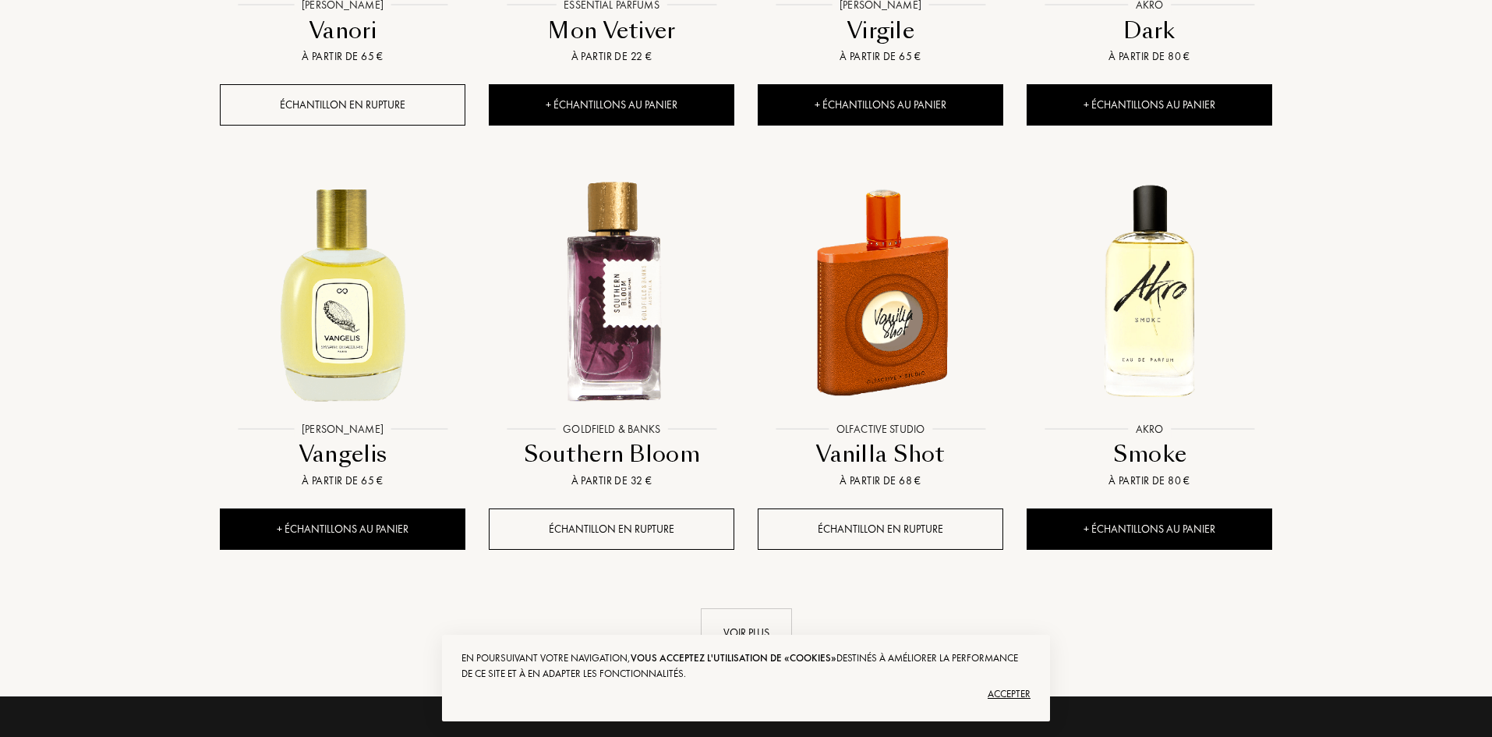
scroll to position [18324, 0]
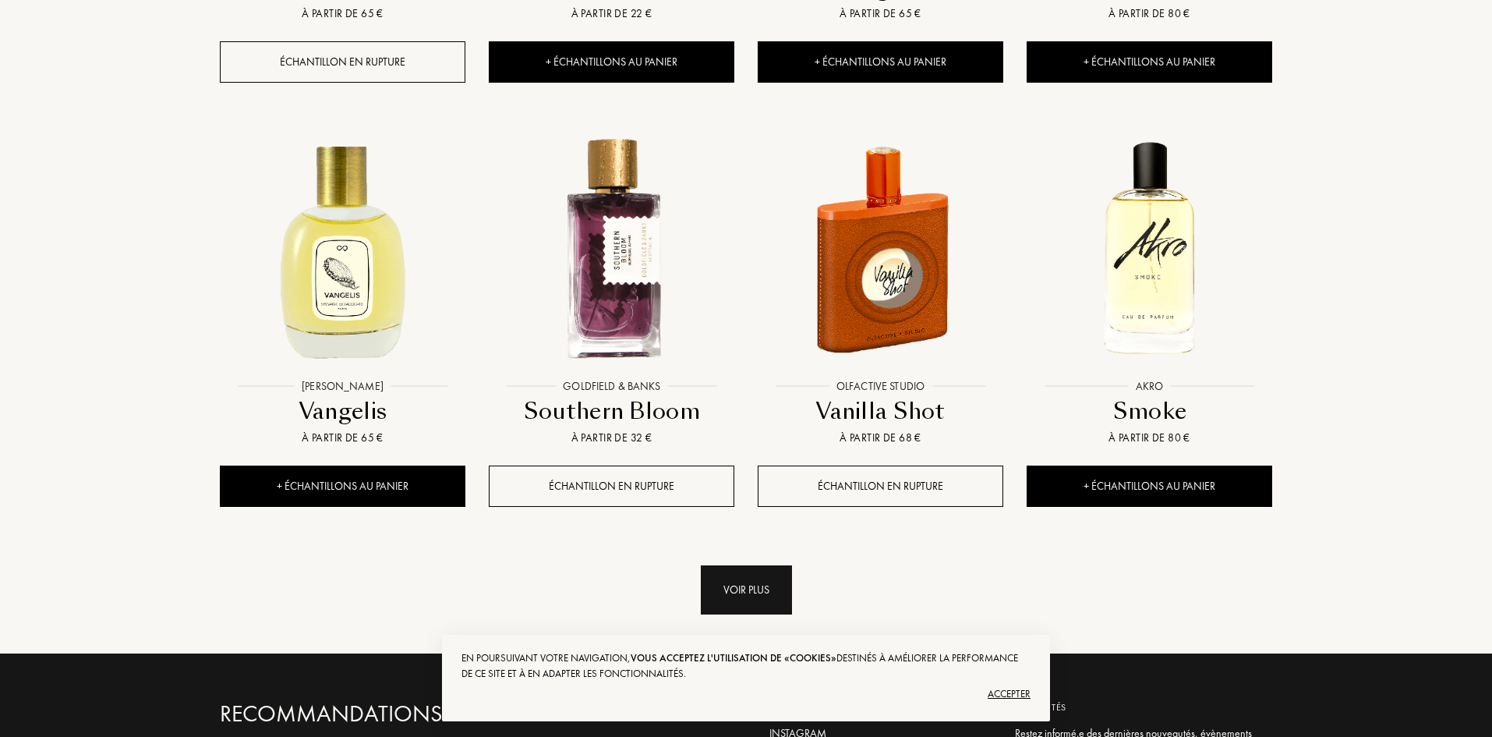
click at [750, 565] on div "Voir plus" at bounding box center [746, 589] width 91 height 49
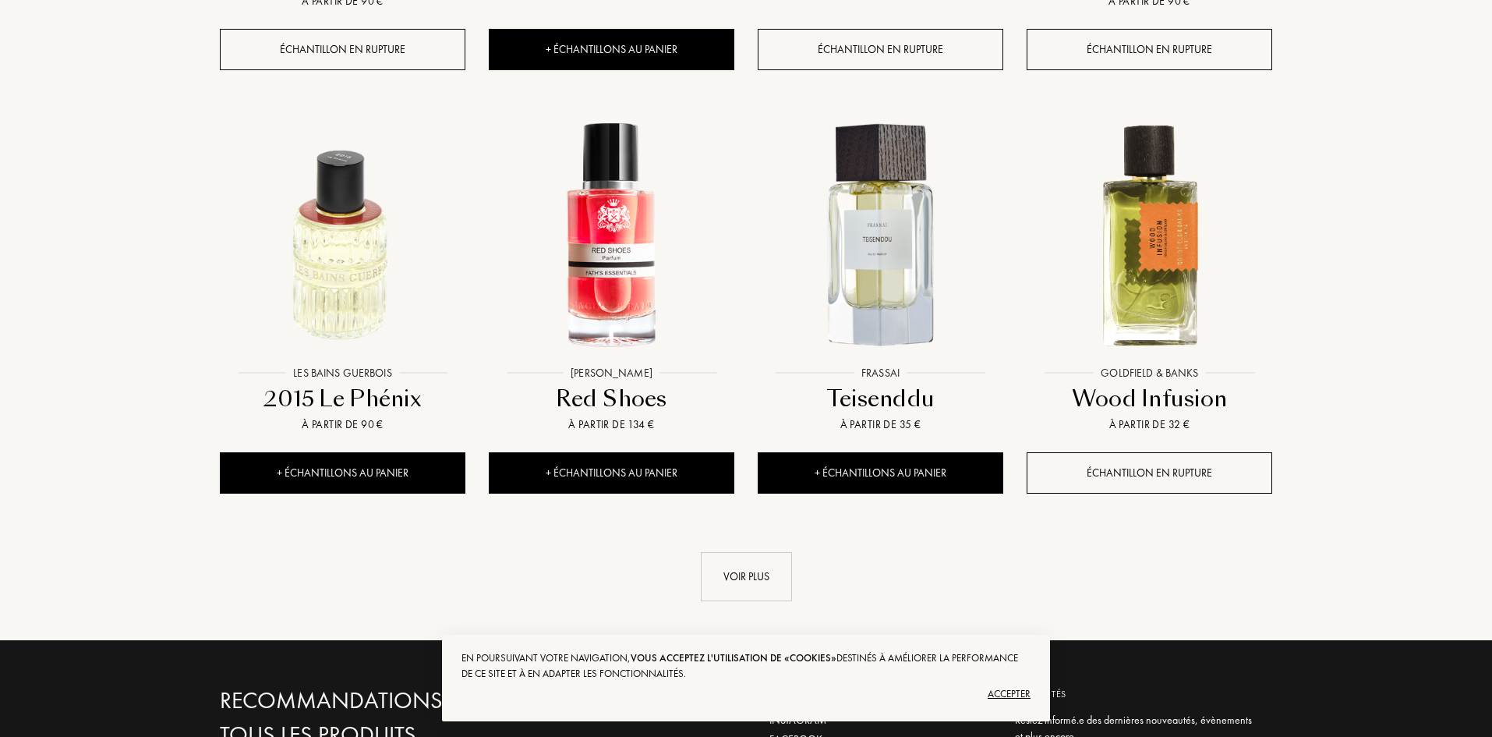
scroll to position [19727, 0]
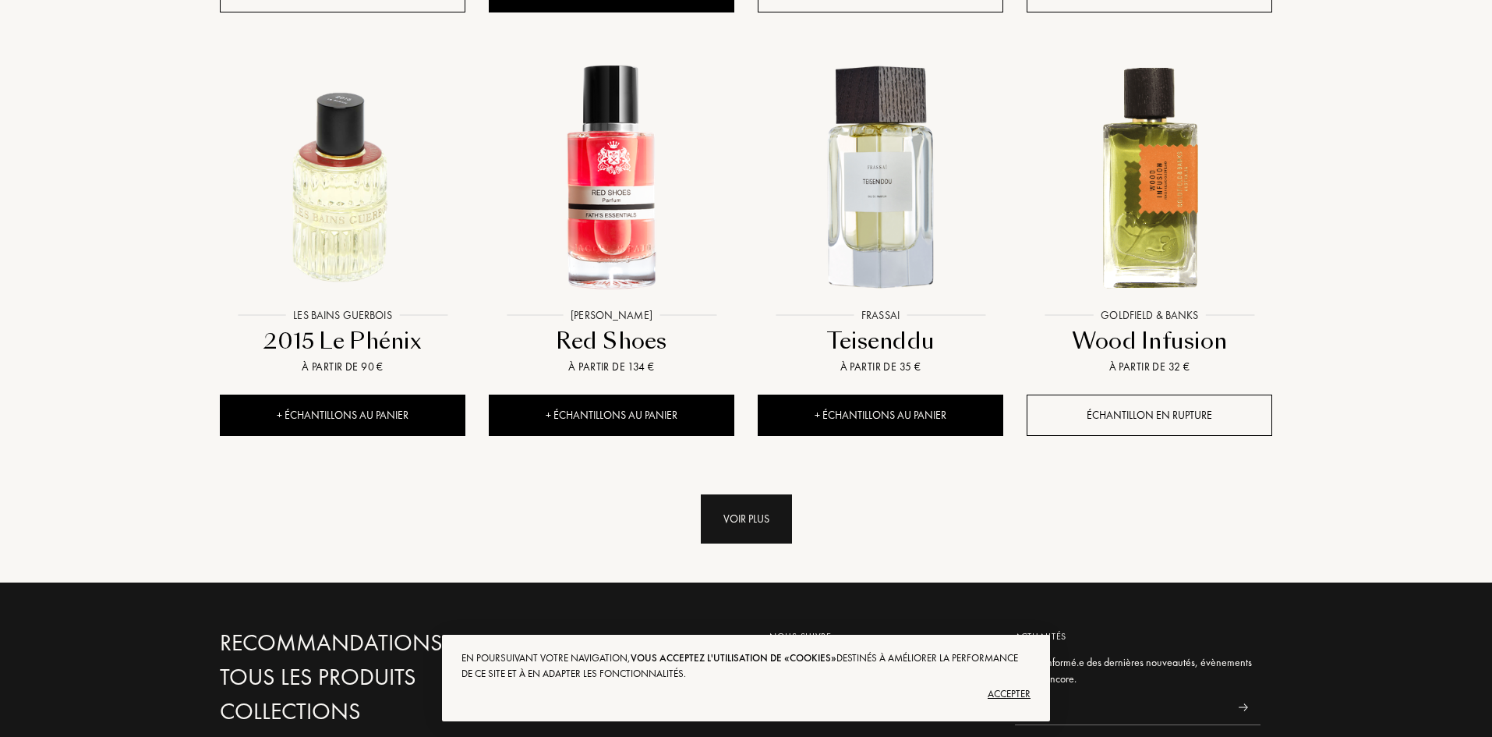
click at [766, 494] on div "Voir plus" at bounding box center [746, 518] width 91 height 49
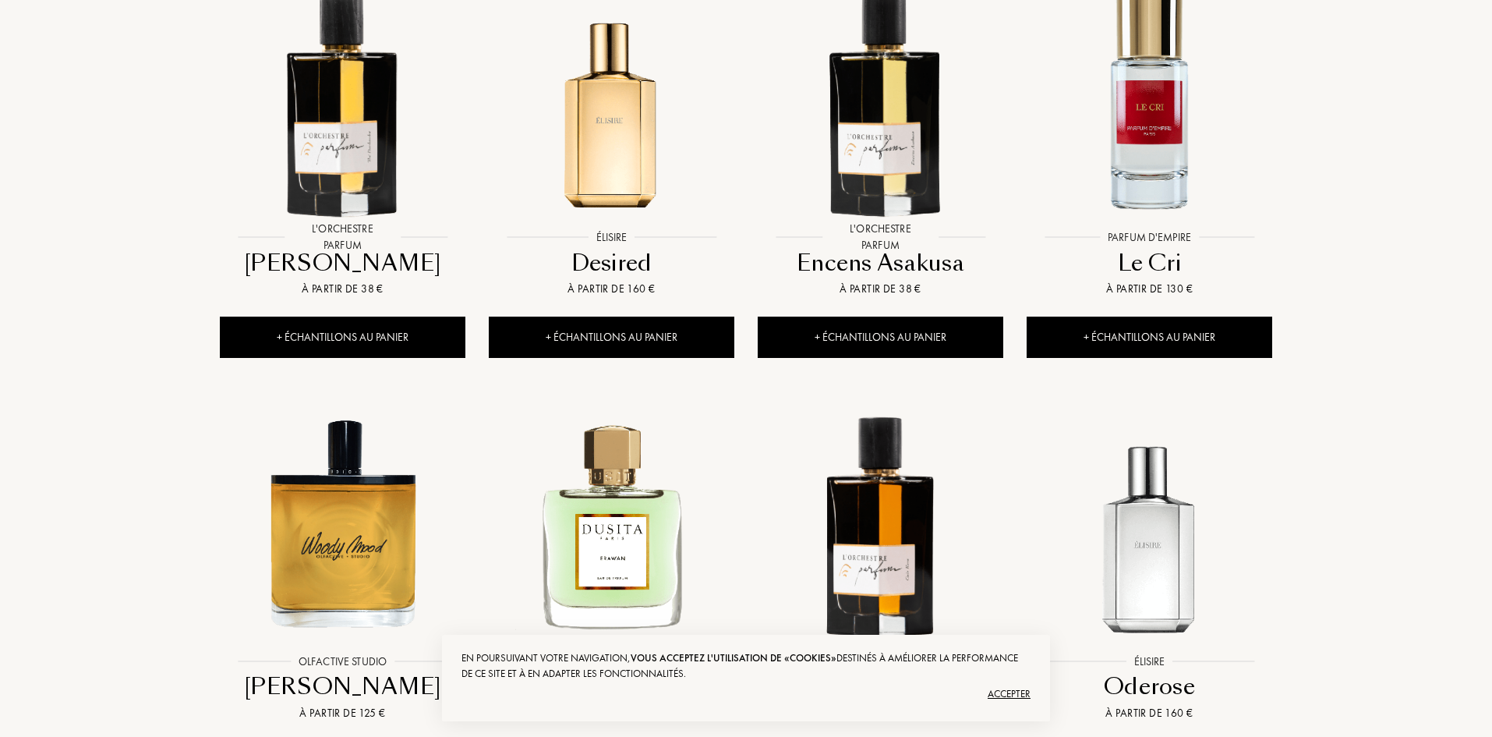
scroll to position [20741, 0]
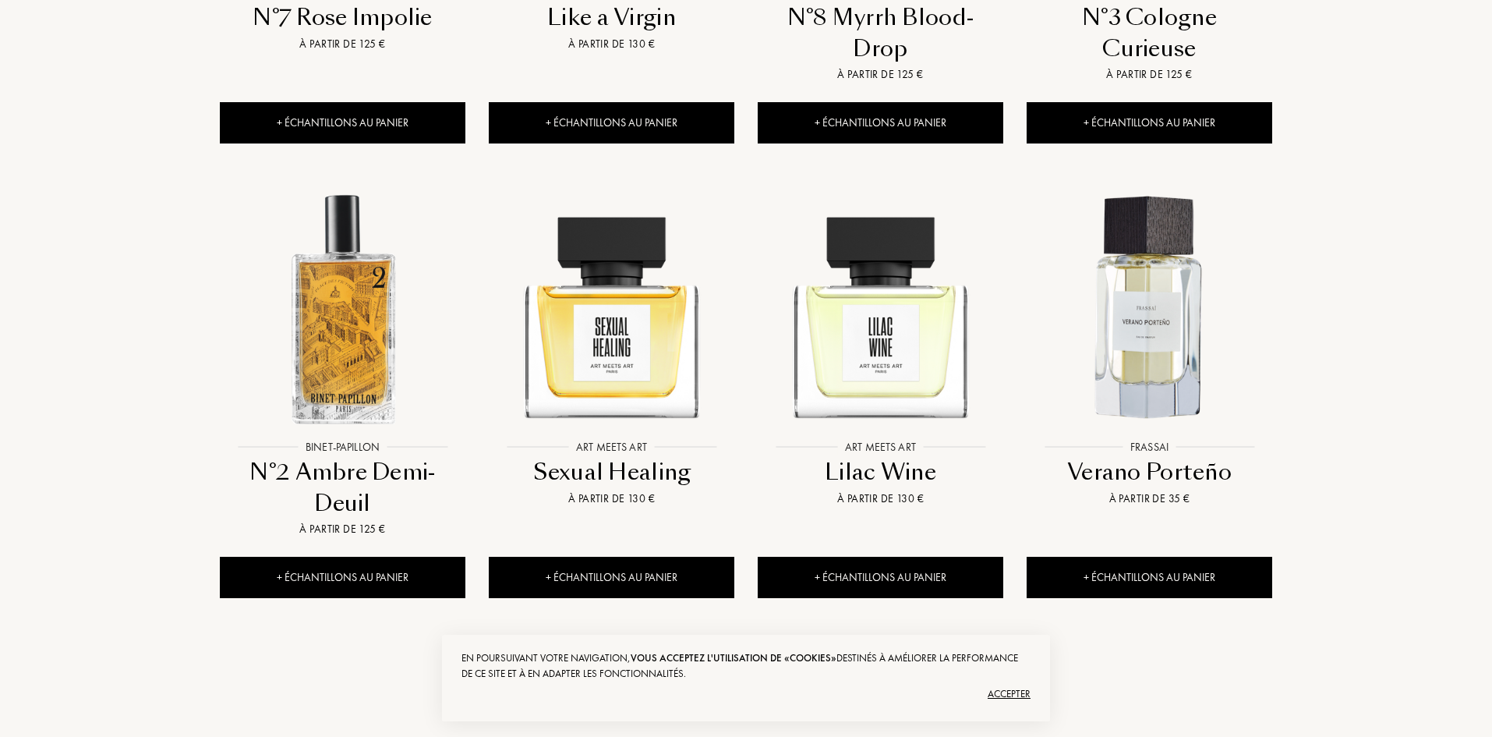
scroll to position [22300, 0]
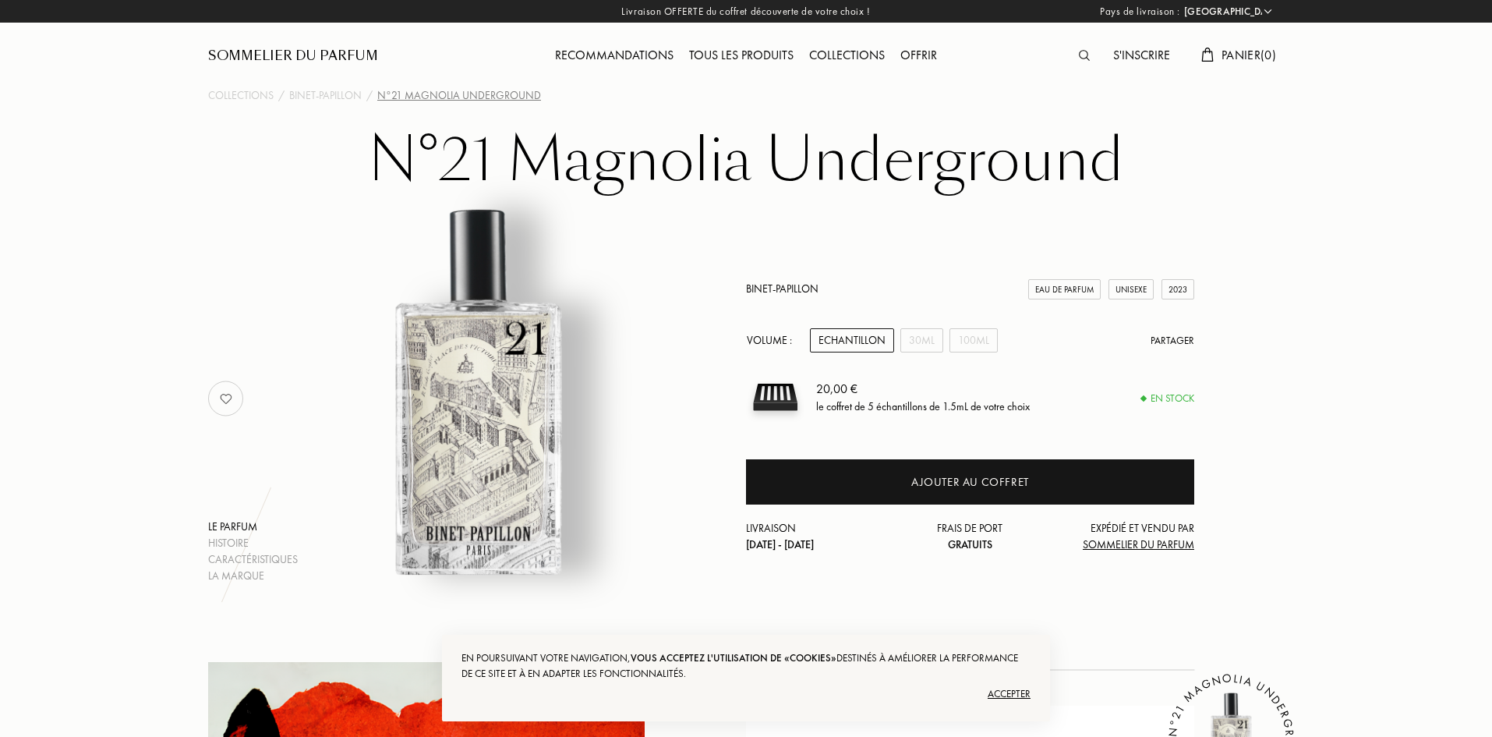
select select "FR"
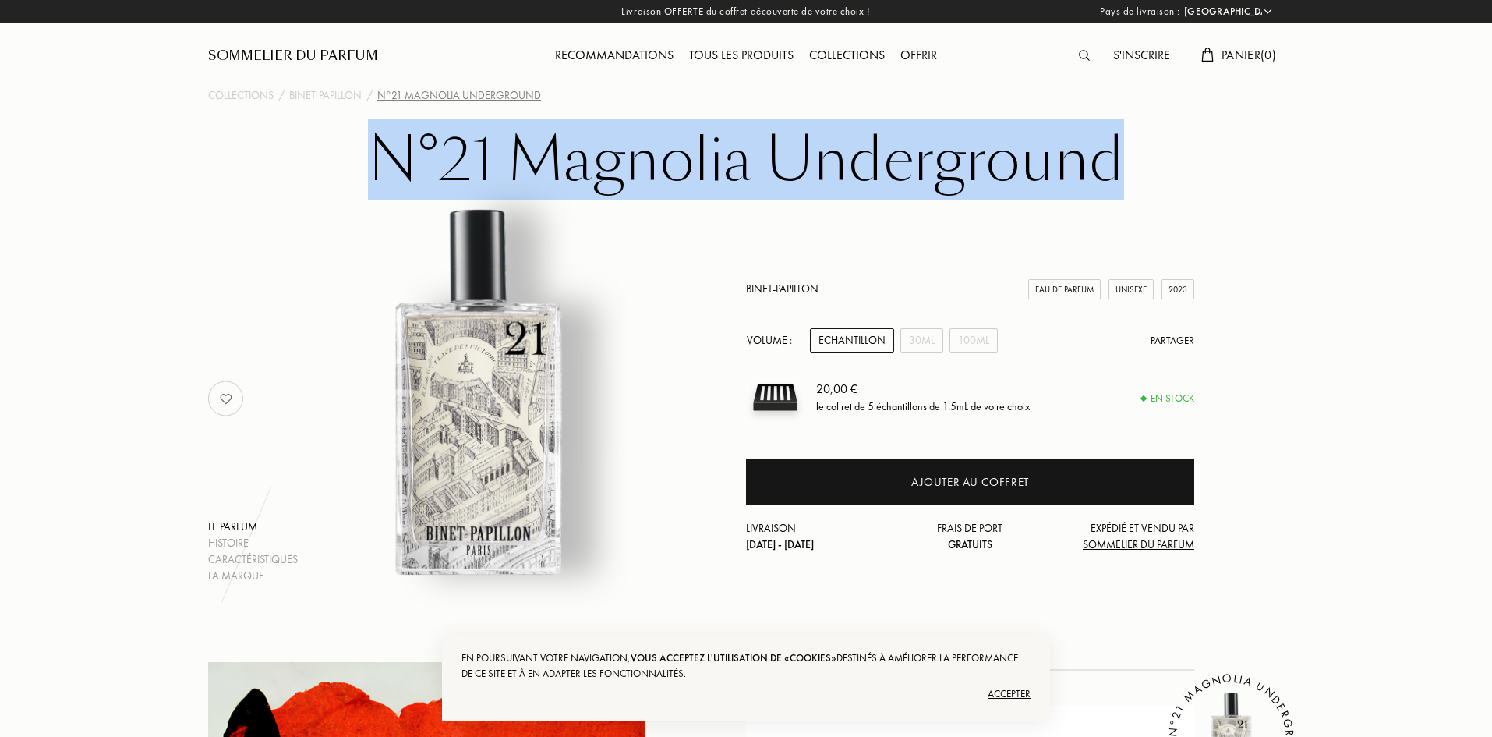
drag, startPoint x: 352, startPoint y: 168, endPoint x: 1129, endPoint y: 167, distance: 777.4
click at [1129, 167] on div "N°21 Magnolia Underground Le parfum Histoire Caractéristiques La marque Binet-P…" at bounding box center [746, 356] width 1123 height 456
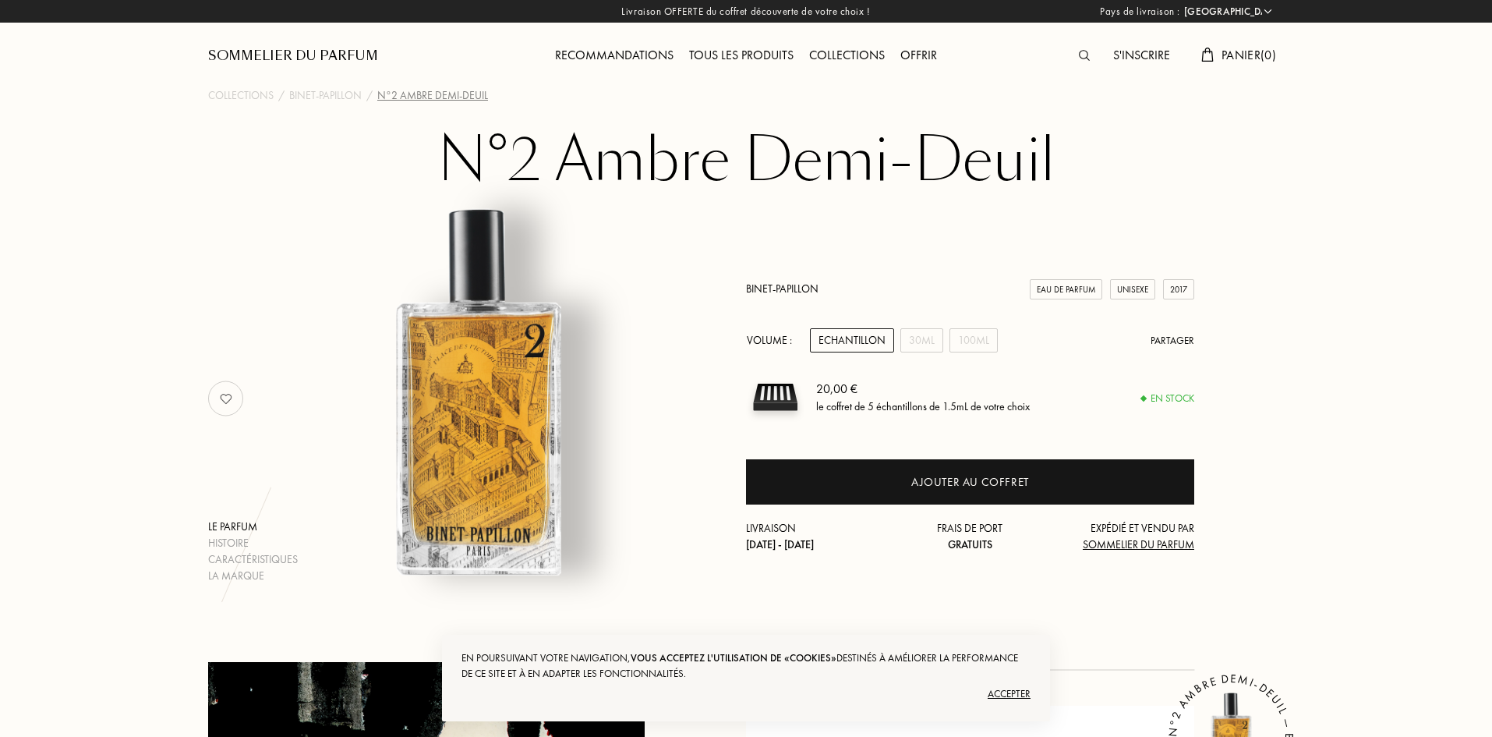
select select "FR"
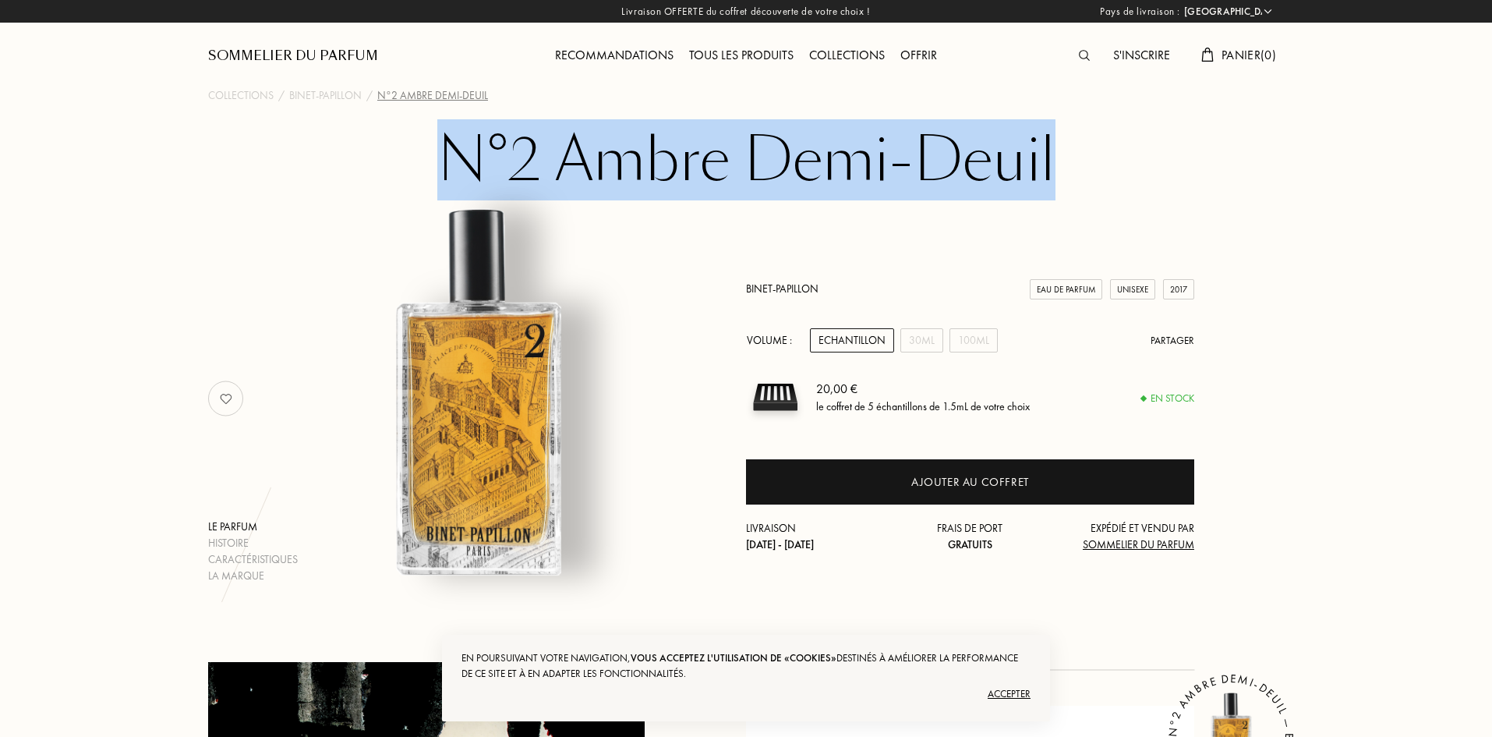
drag, startPoint x: 419, startPoint y: 145, endPoint x: 1047, endPoint y: 139, distance: 627.7
click at [1057, 138] on h1 "N°2 Ambre Demi-Deuil" at bounding box center [746, 171] width 780 height 86
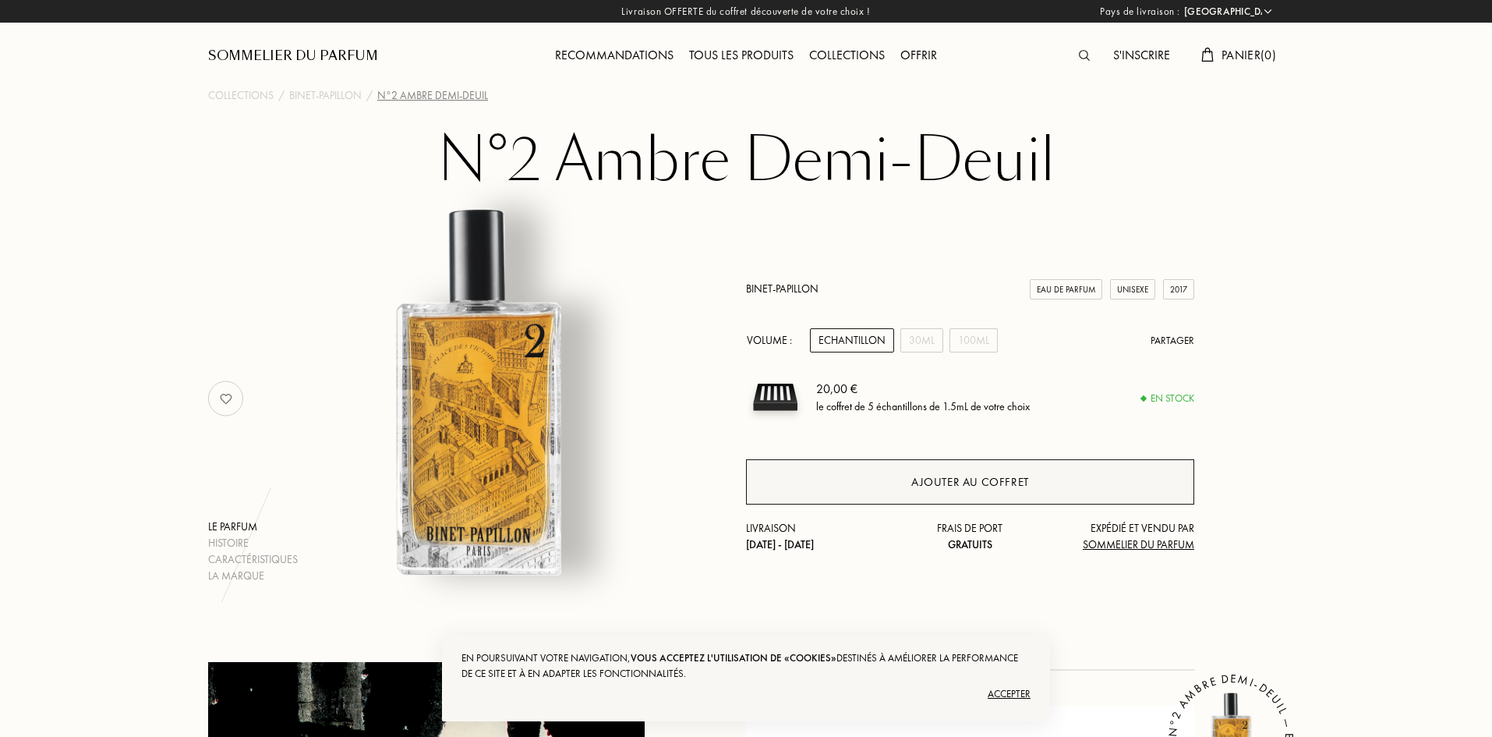
click at [911, 476] on div "Ajouter au coffret" at bounding box center [970, 481] width 448 height 45
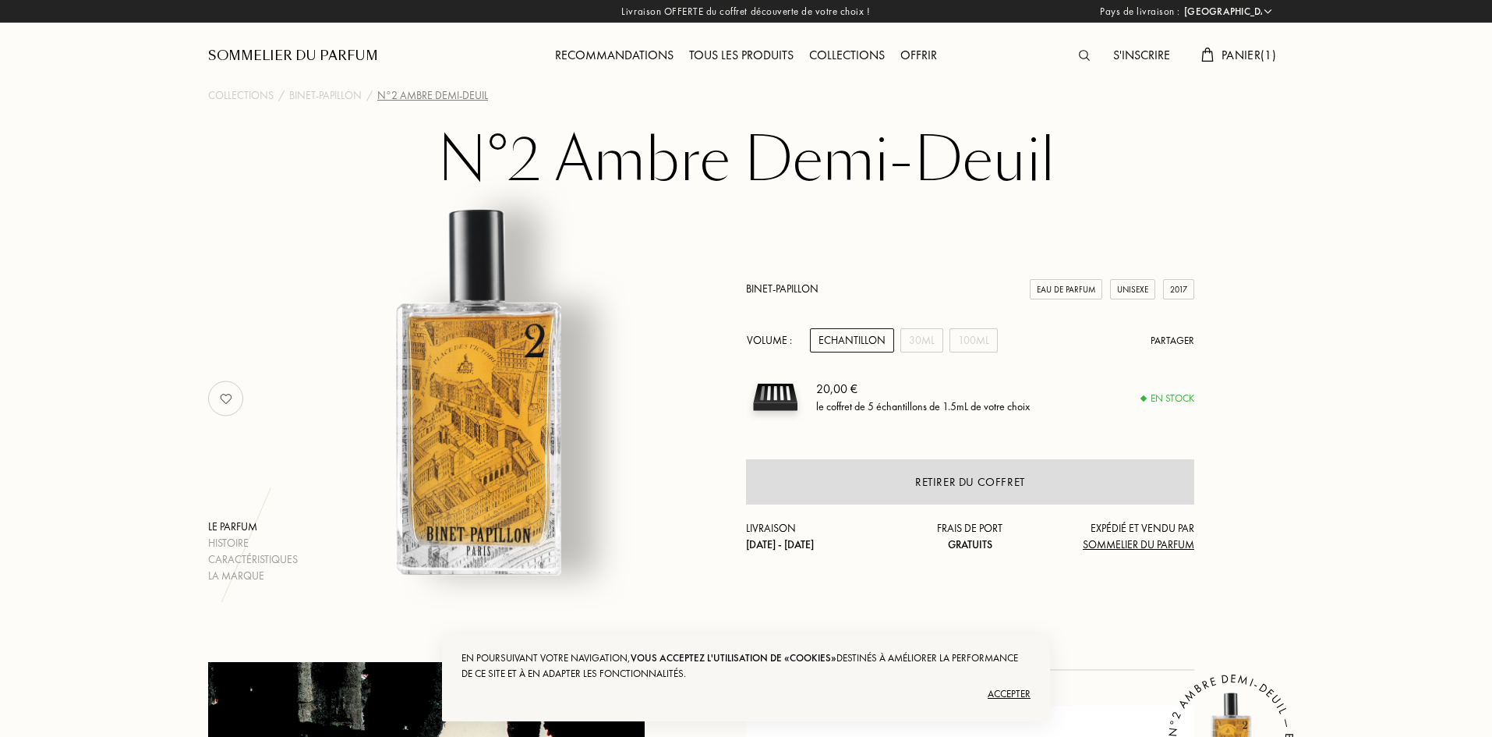
click at [1148, 55] on div "S'inscrire" at bounding box center [1142, 56] width 73 height 20
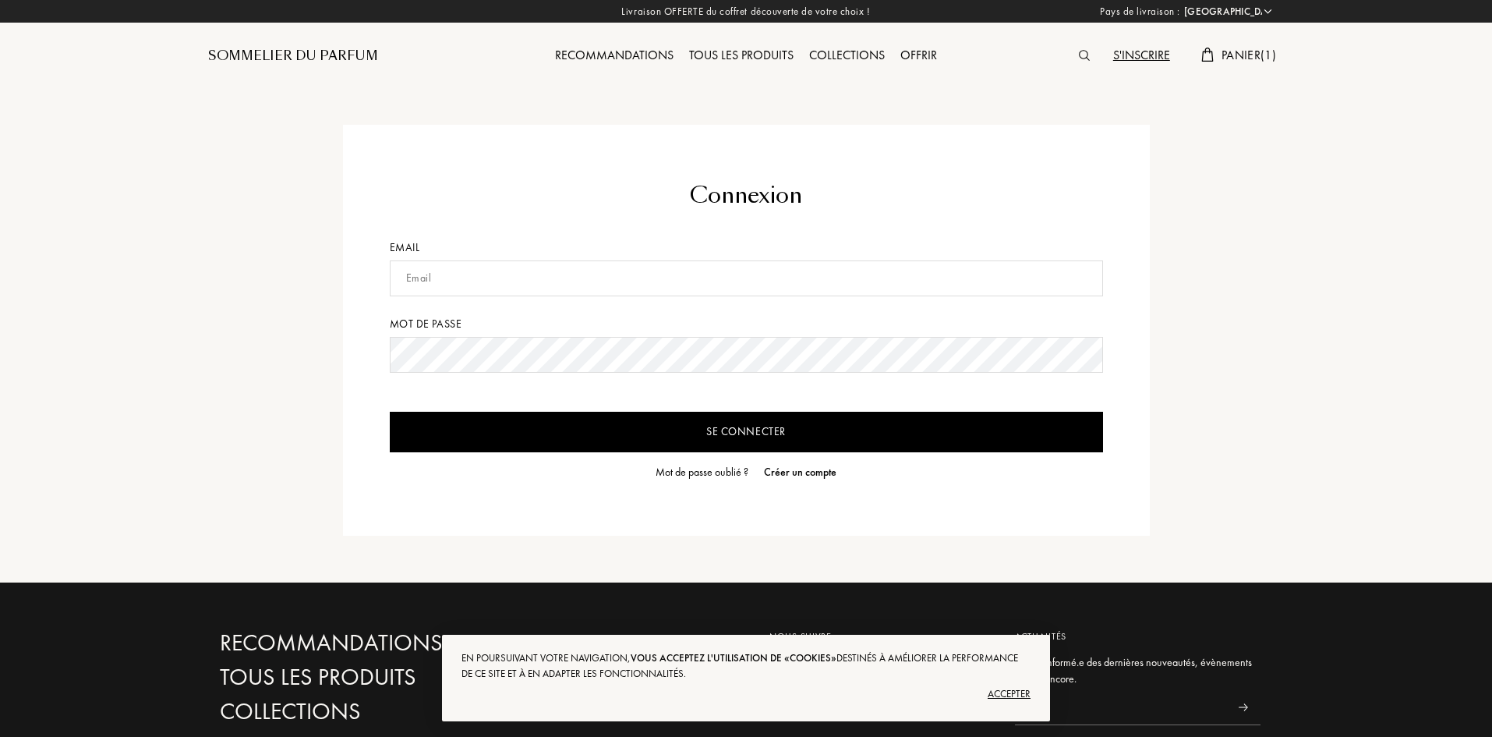
select select "FR"
click at [516, 280] on input "text" at bounding box center [746, 278] width 713 height 36
type input "[EMAIL_ADDRESS][DOMAIN_NAME]"
click at [598, 428] on input "Se connecter" at bounding box center [746, 432] width 713 height 41
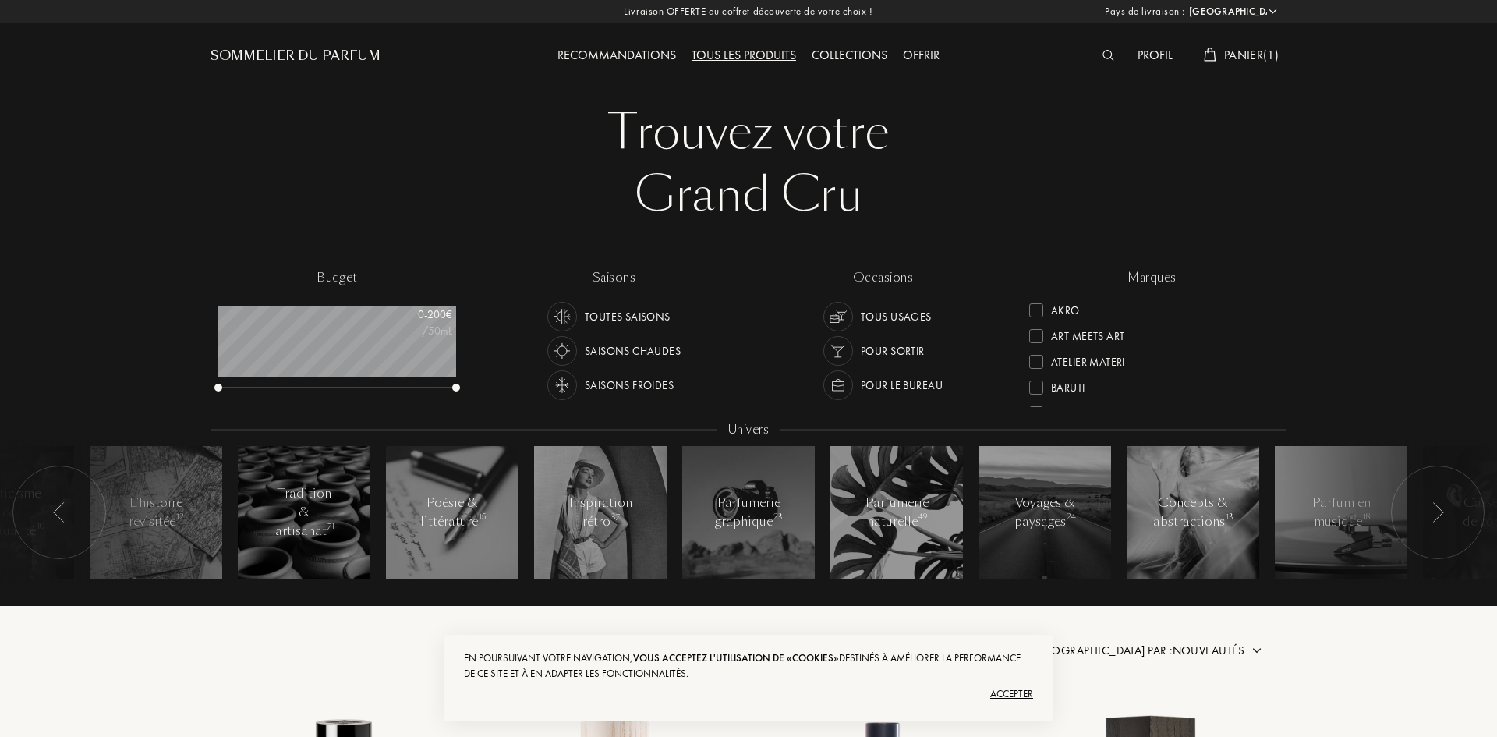
select select "FR"
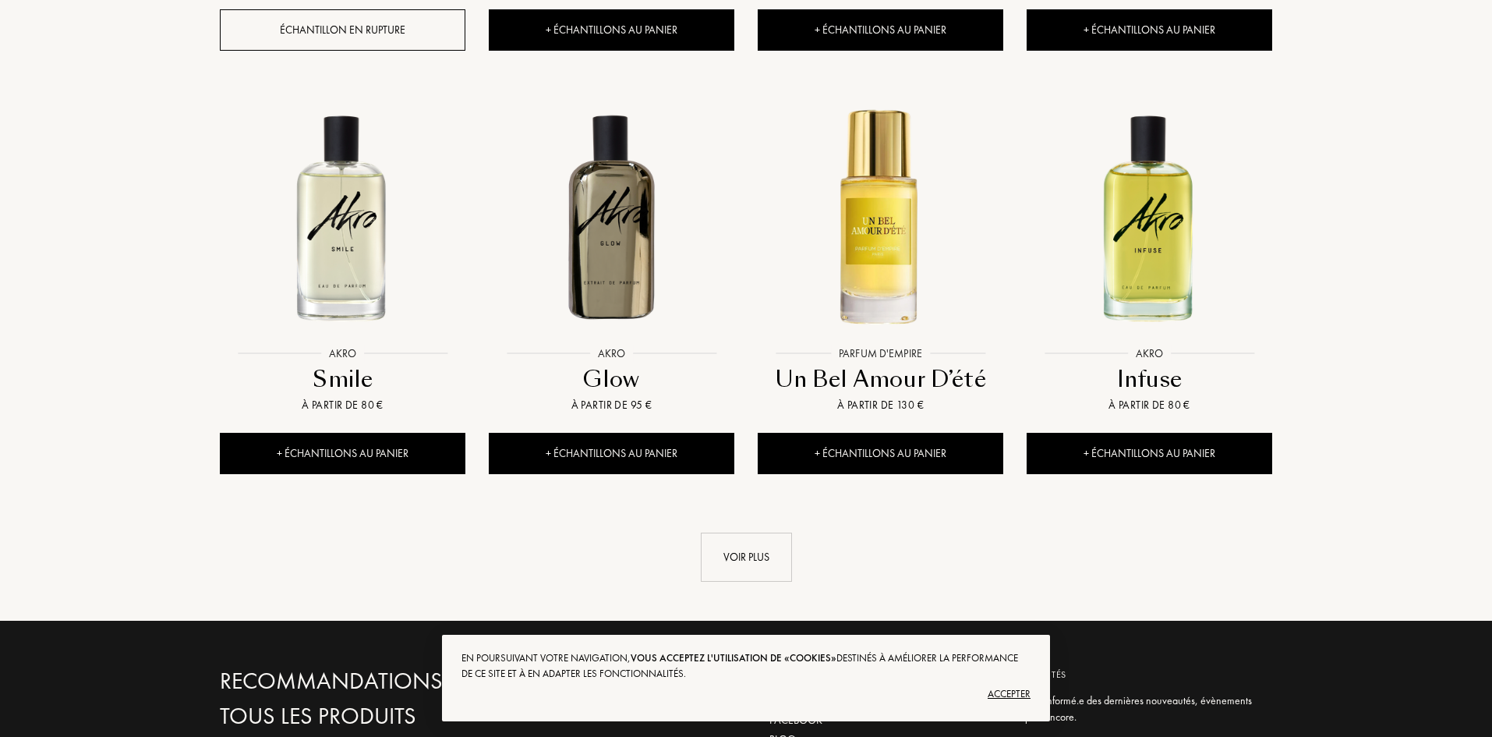
scroll to position [1559, 0]
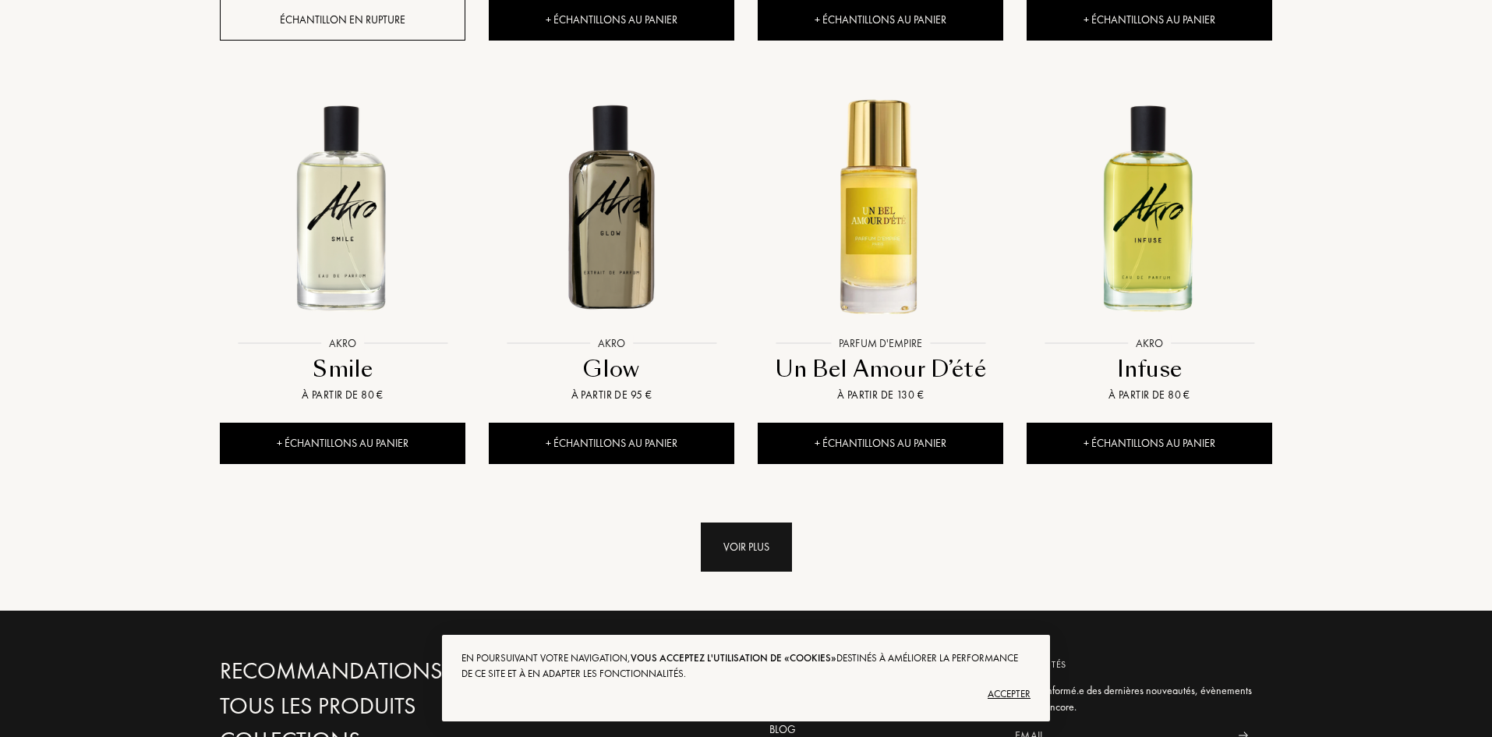
click at [744, 522] on div "Voir plus" at bounding box center [746, 546] width 91 height 49
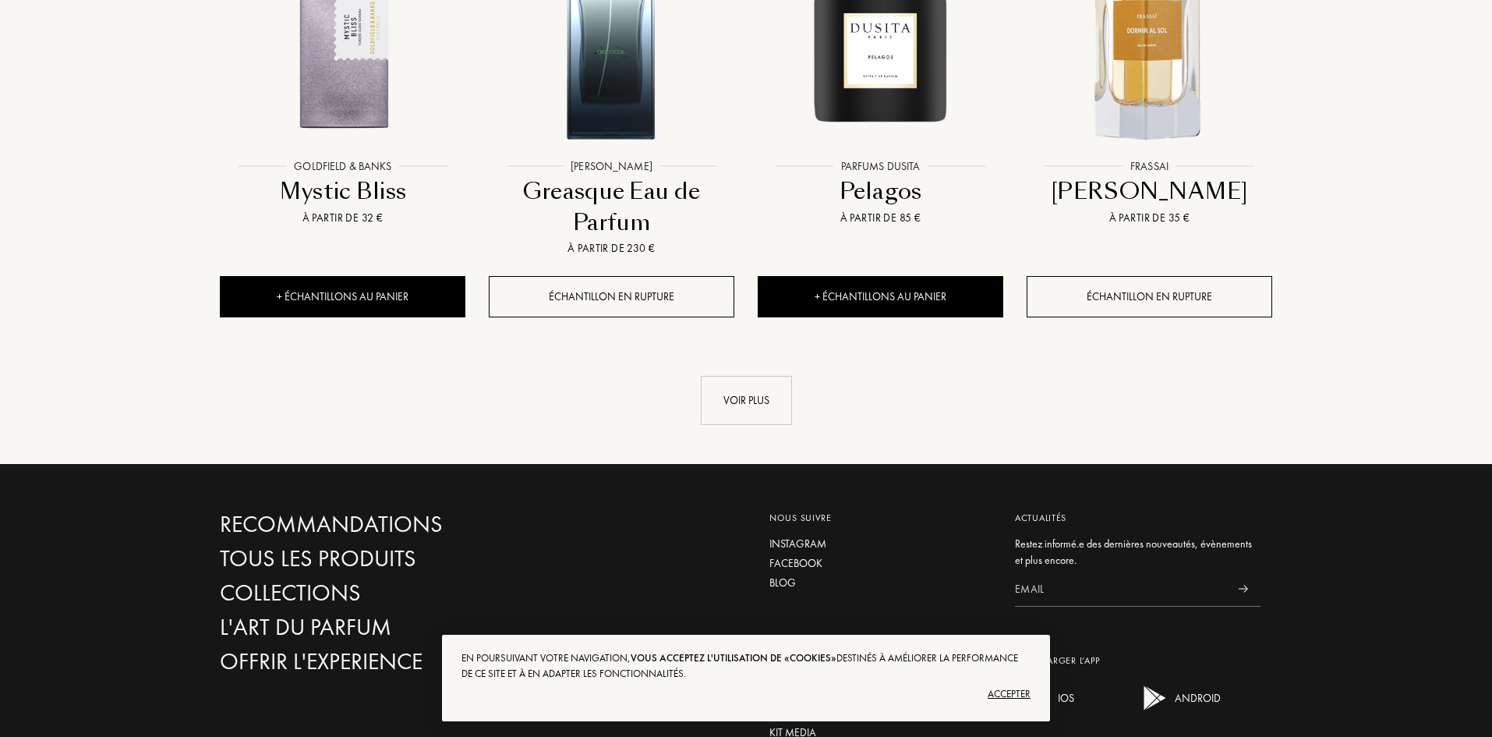
scroll to position [3041, 0]
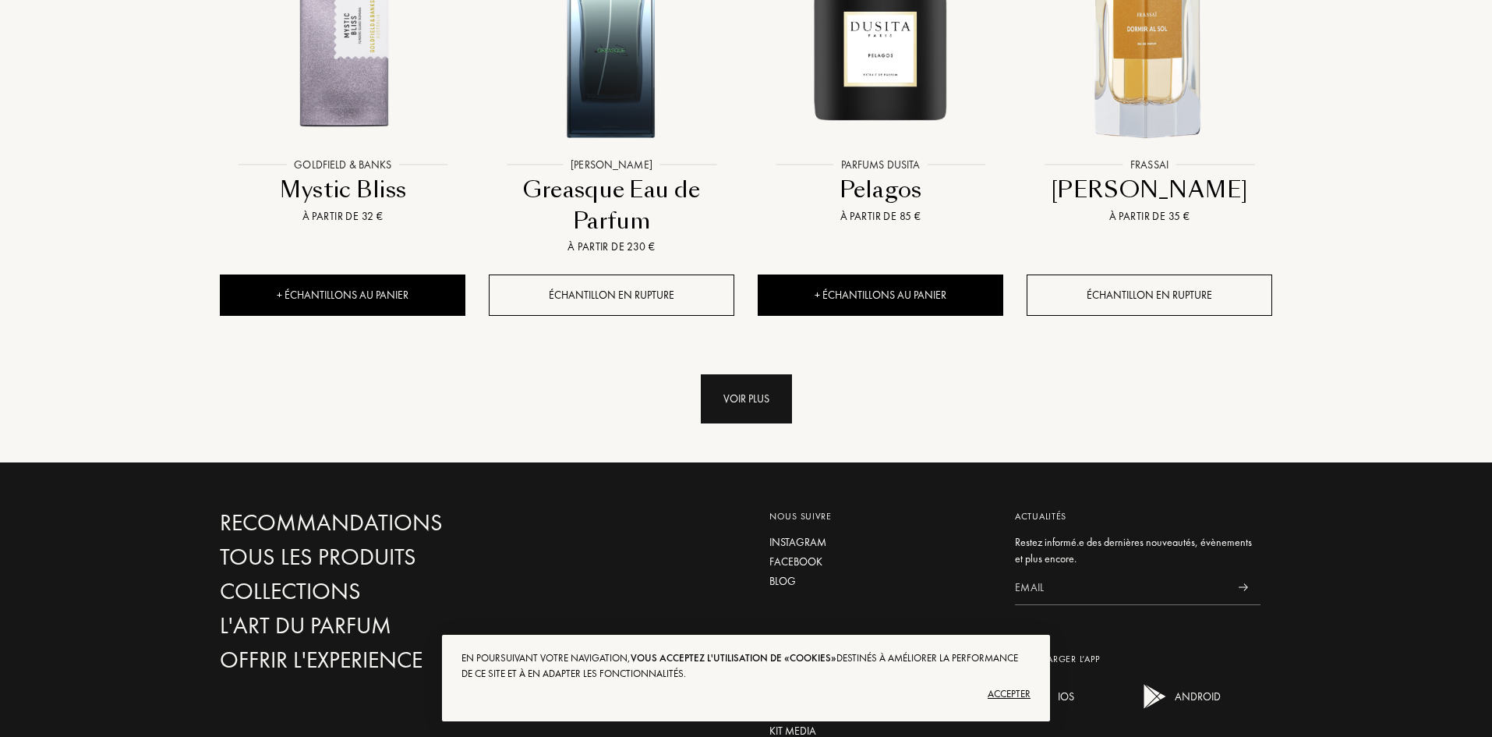
click at [744, 374] on div "Voir plus" at bounding box center [746, 398] width 91 height 49
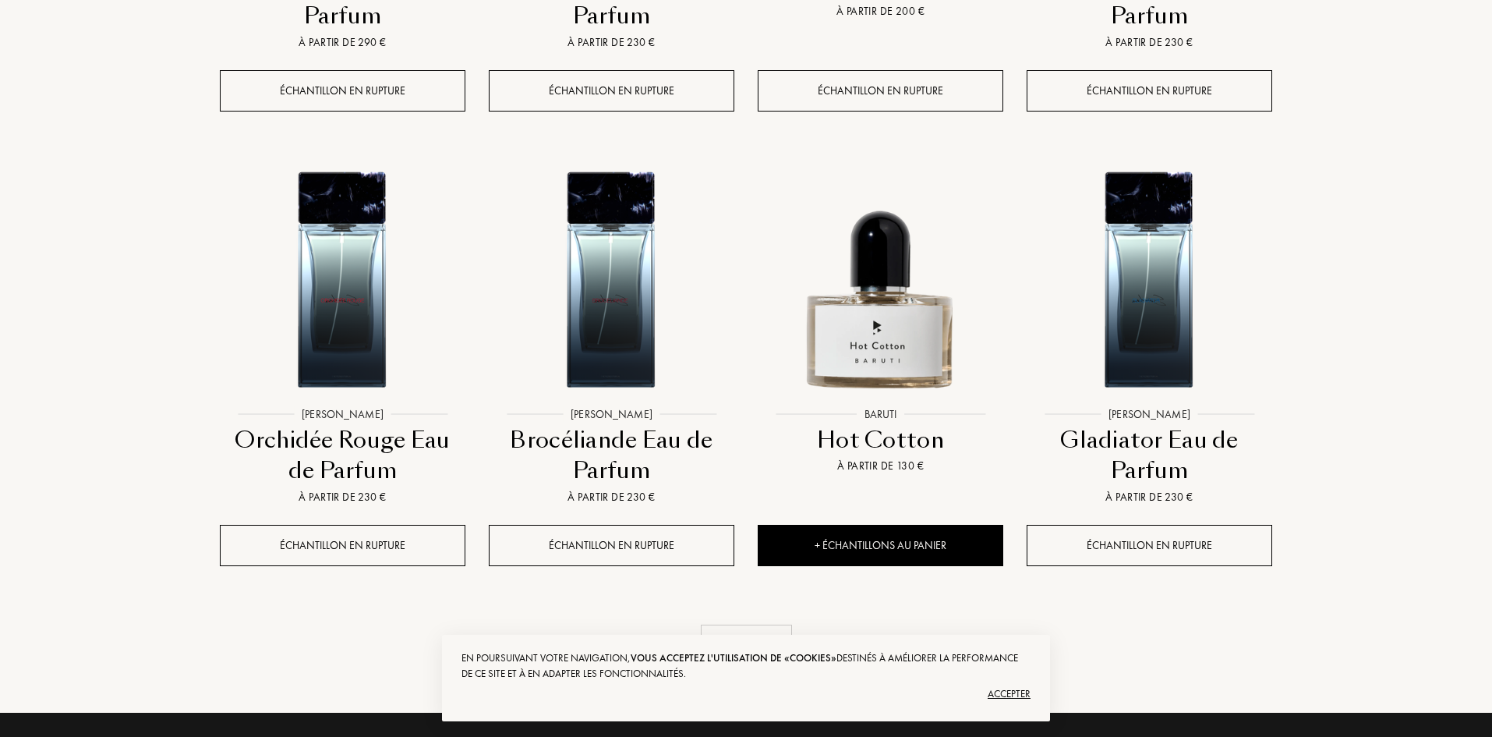
scroll to position [4133, 0]
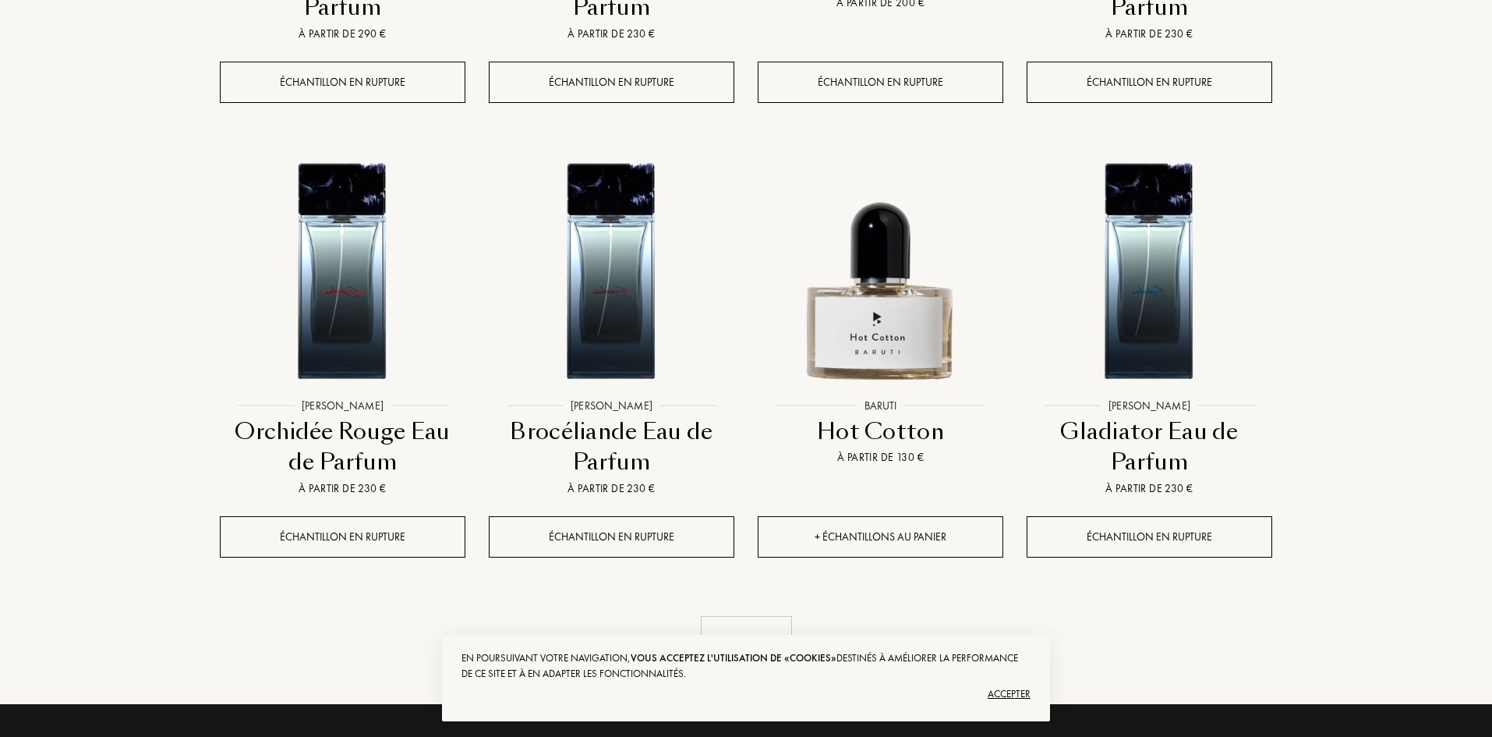
click at [870, 516] on div "+ Échantillons au panier" at bounding box center [881, 536] width 246 height 41
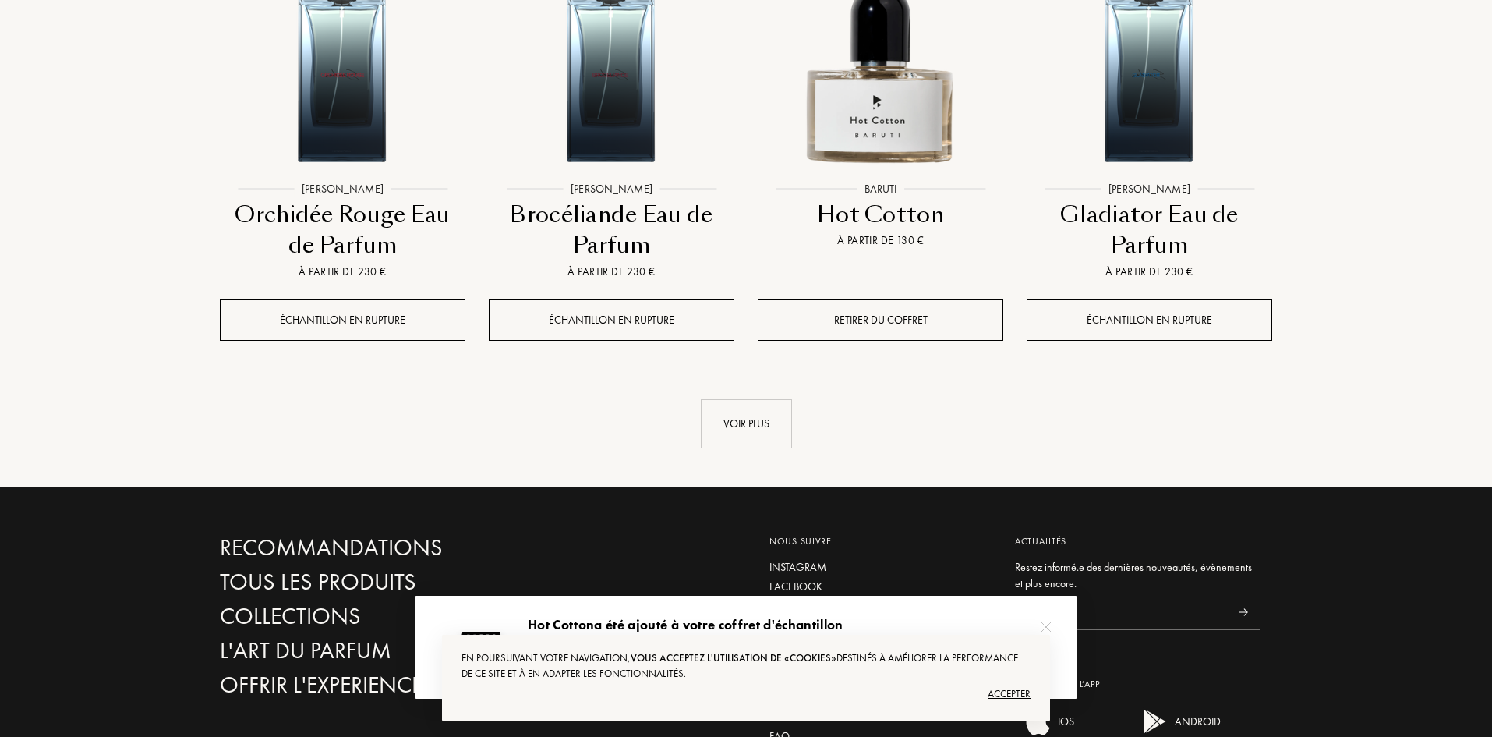
scroll to position [4444, 0]
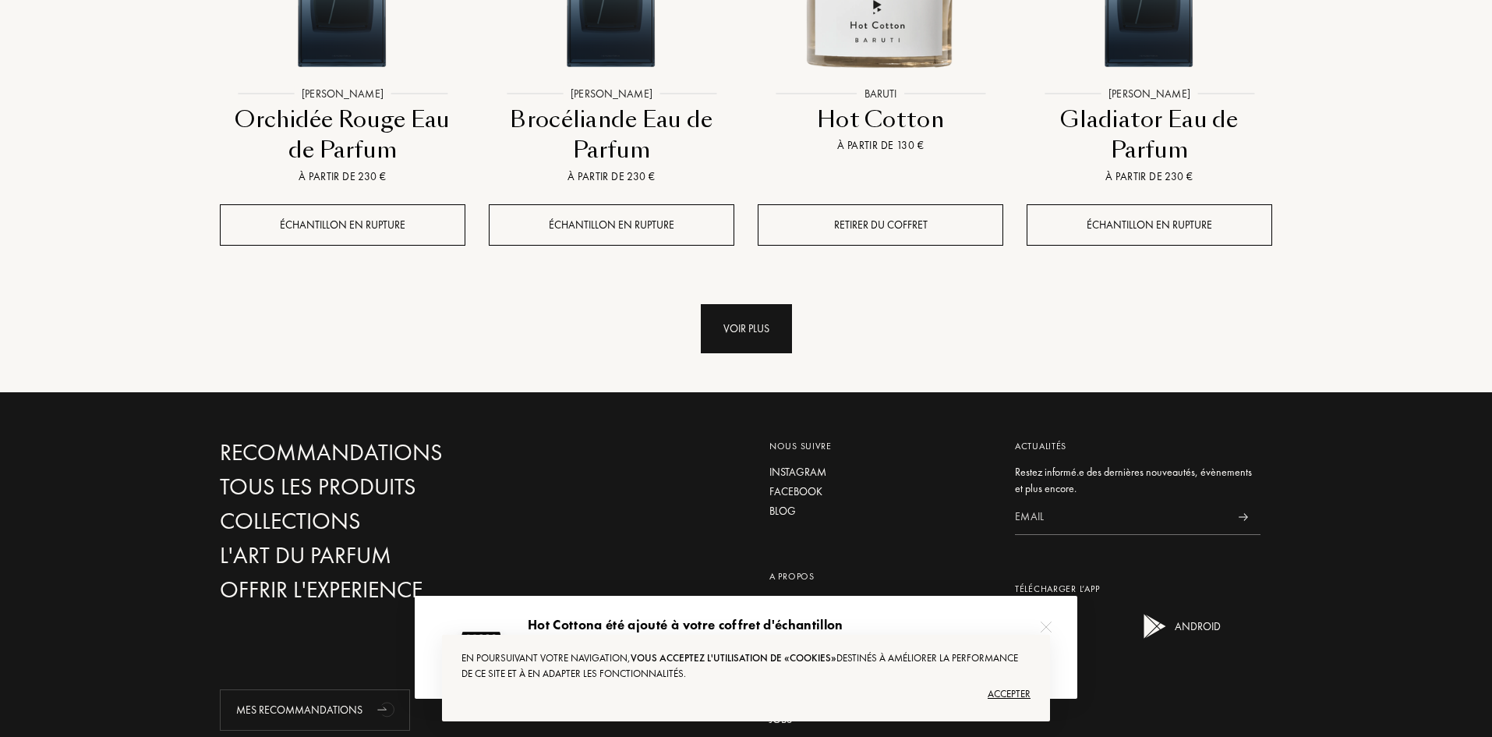
click at [759, 304] on div "Voir plus" at bounding box center [746, 328] width 91 height 49
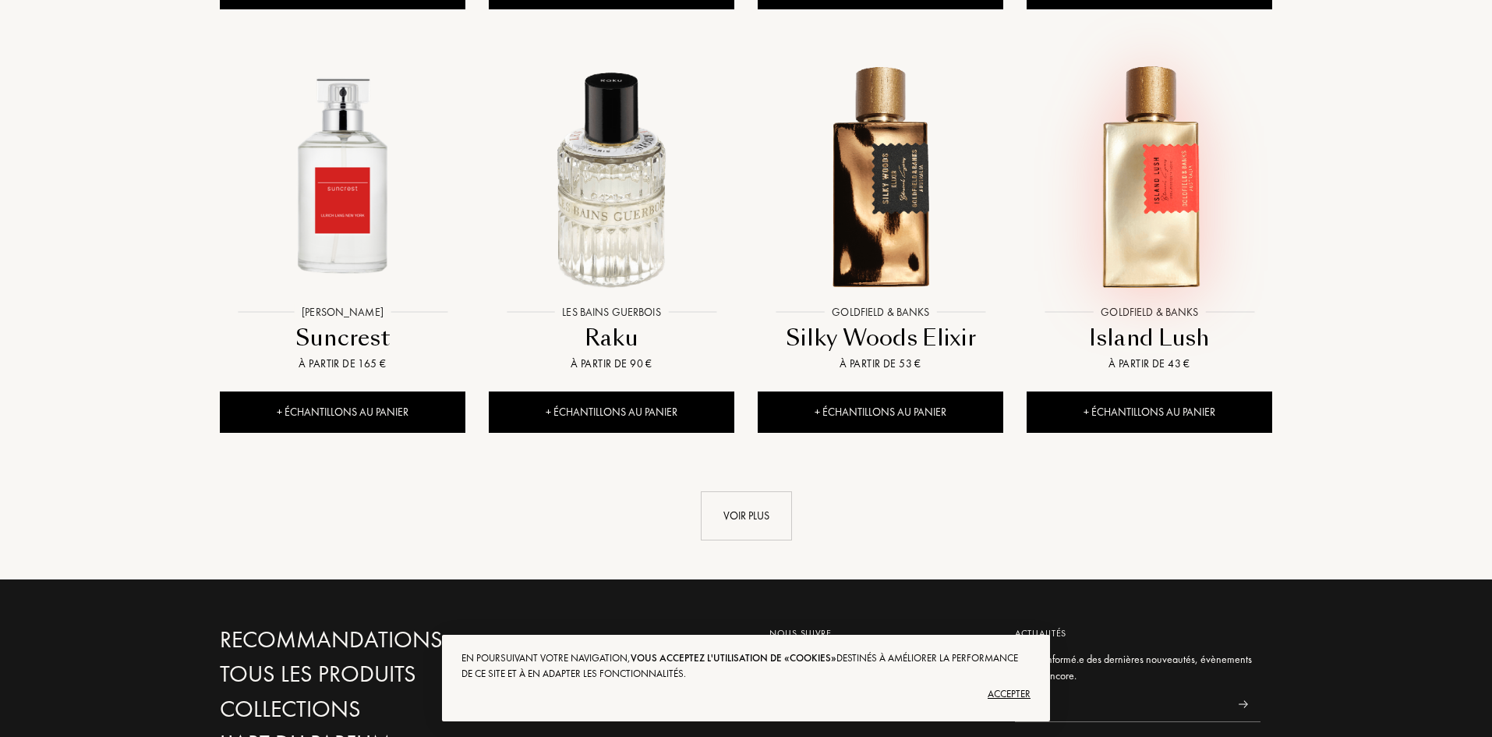
scroll to position [5536, 0]
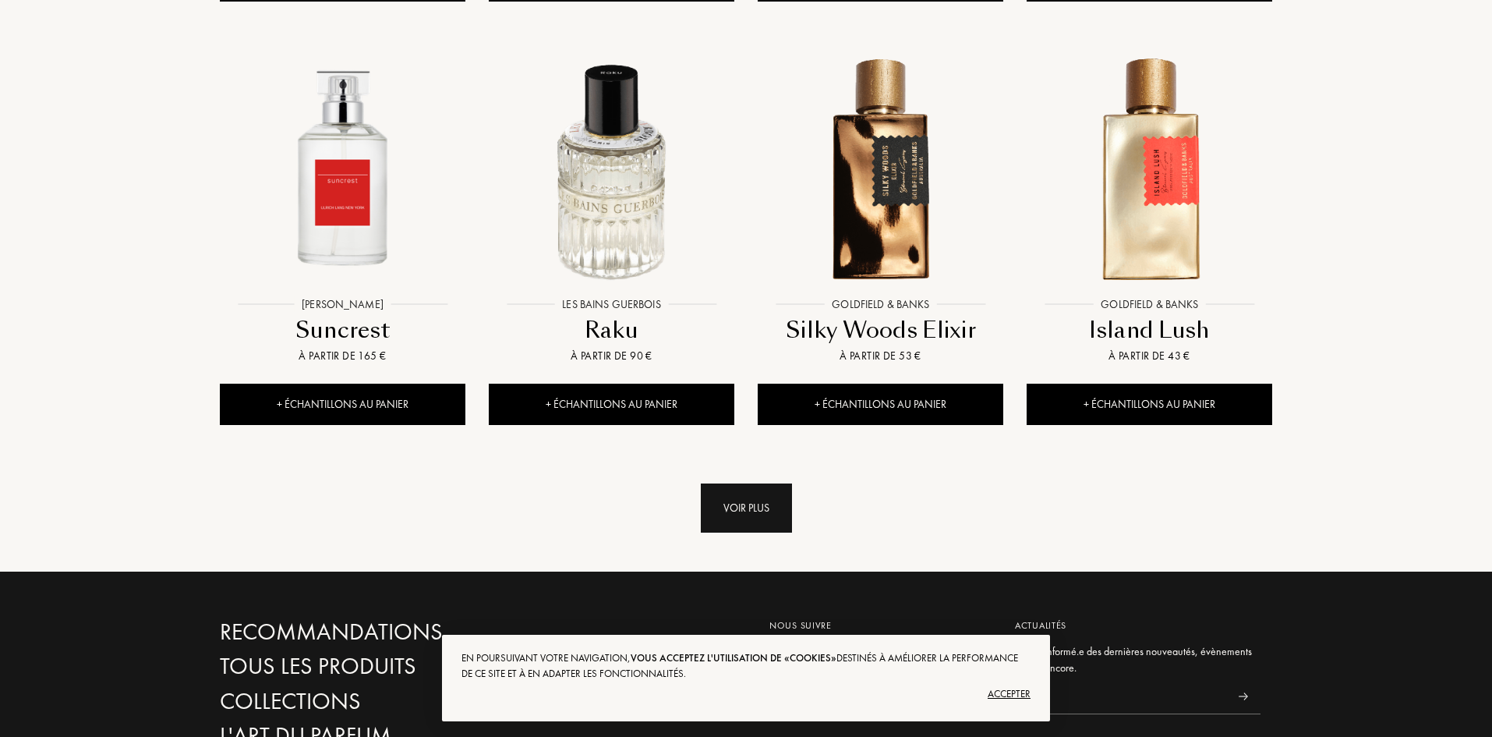
click at [780, 483] on div "Voir plus" at bounding box center [746, 507] width 91 height 49
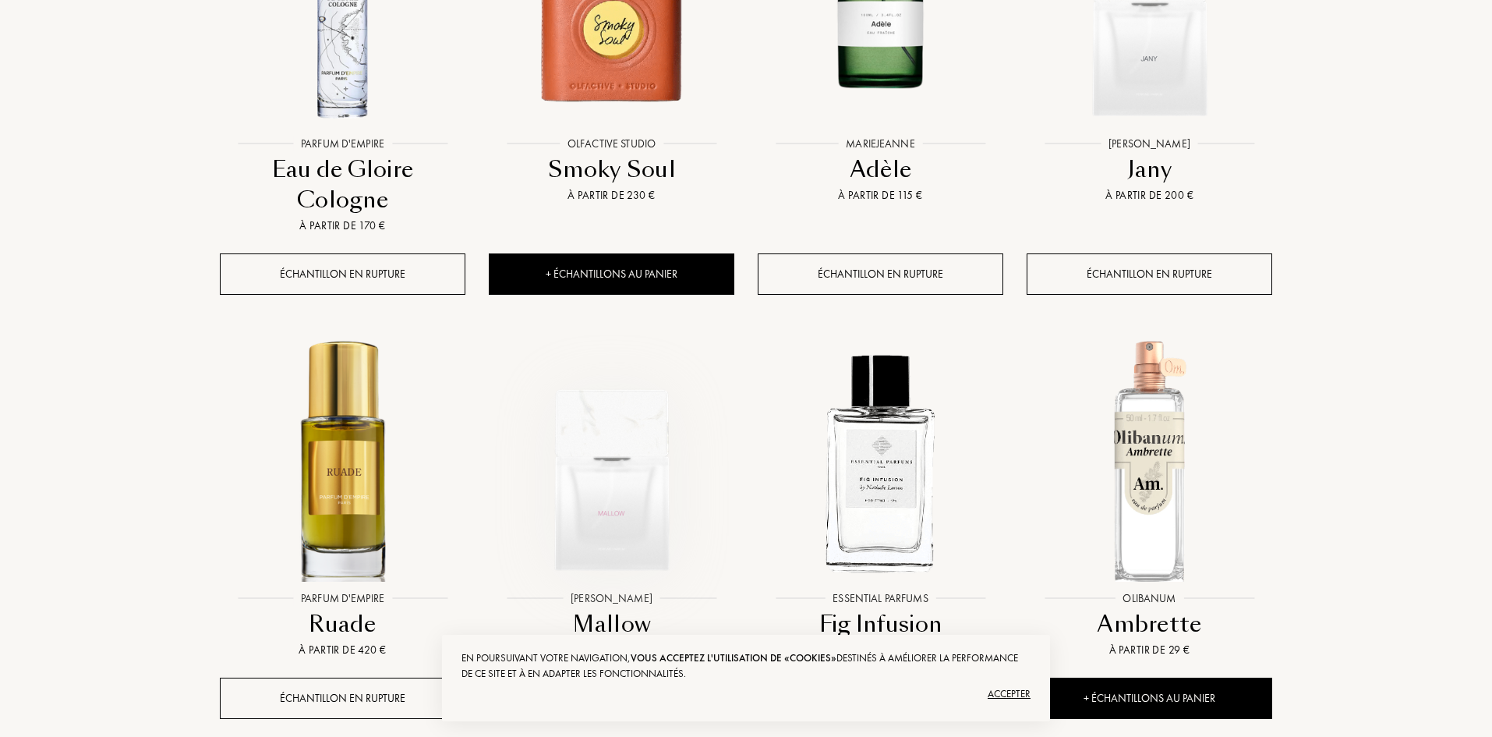
scroll to position [6706, 0]
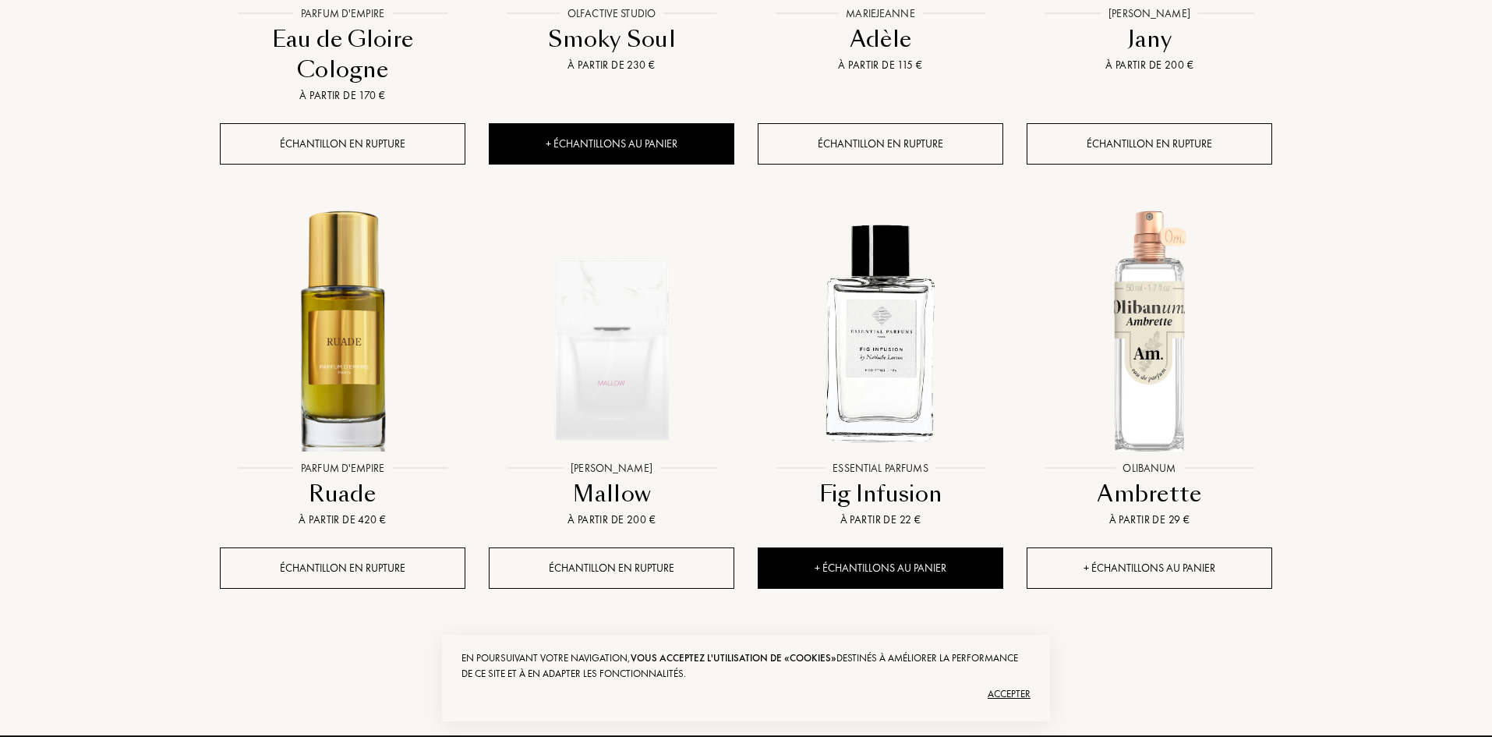
drag, startPoint x: 1170, startPoint y: 448, endPoint x: 1134, endPoint y: 449, distance: 35.1
click at [1170, 547] on div "+ Échantillons au panier" at bounding box center [1150, 567] width 246 height 41
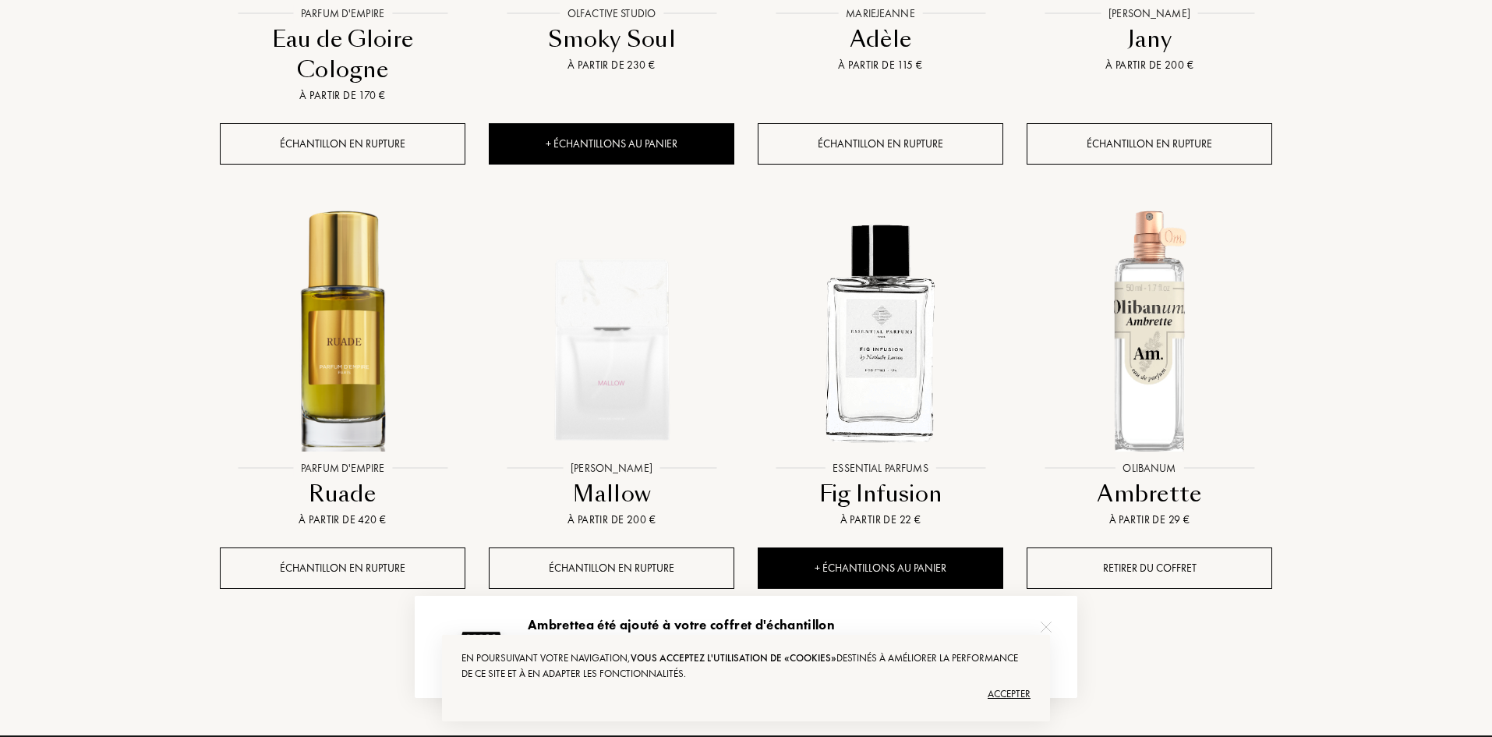
click at [761, 647] on div "Voir plus" at bounding box center [746, 671] width 91 height 49
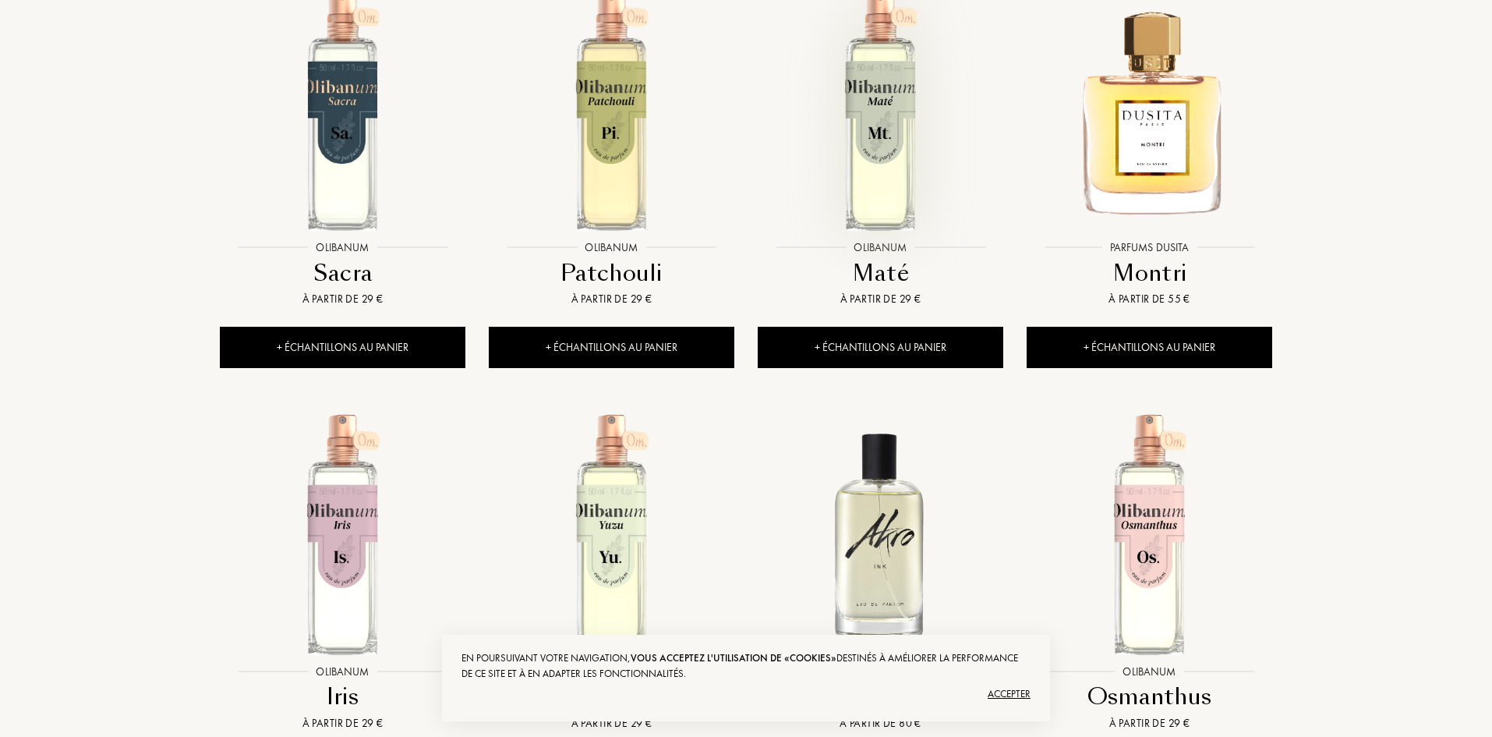
scroll to position [7953, 0]
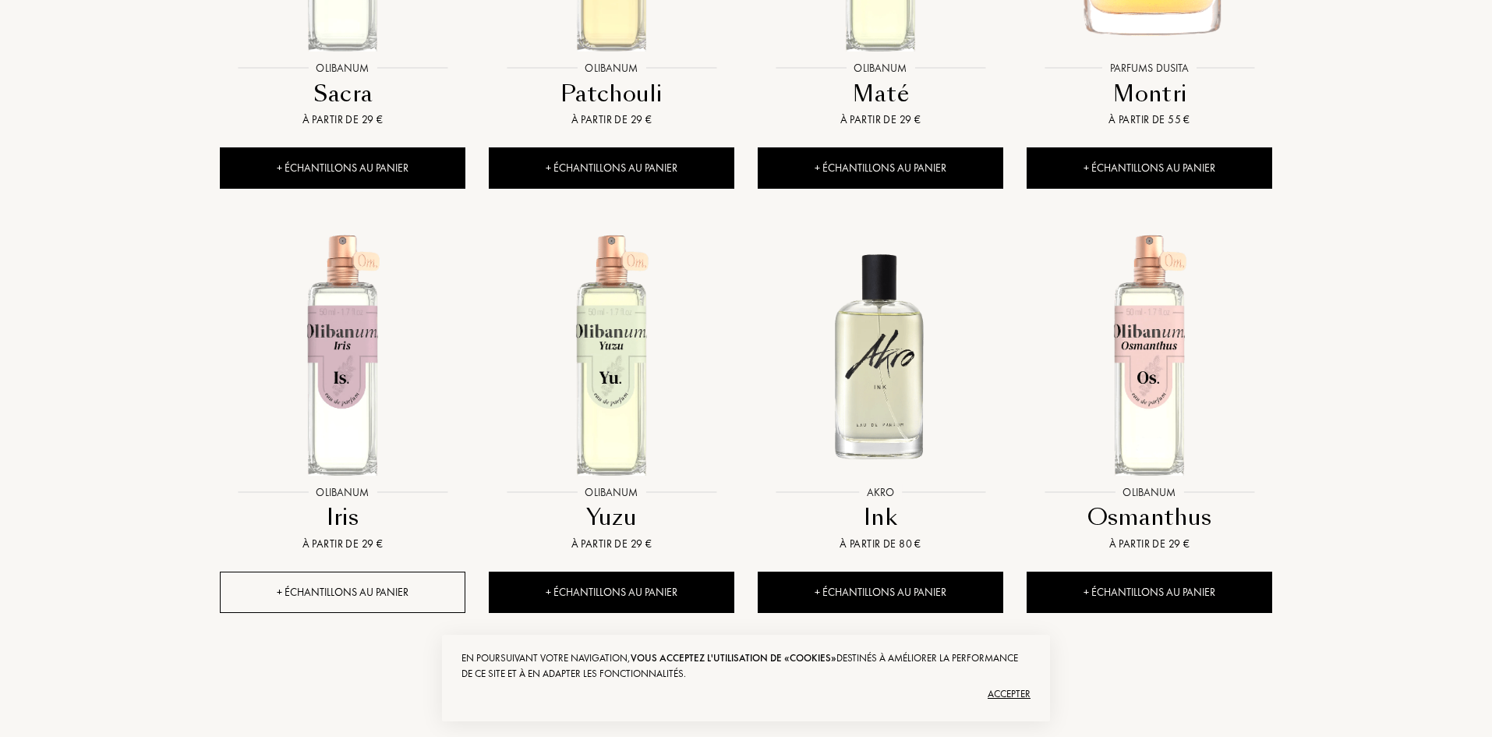
click at [327, 572] on div "+ Échantillons au panier" at bounding box center [343, 592] width 246 height 41
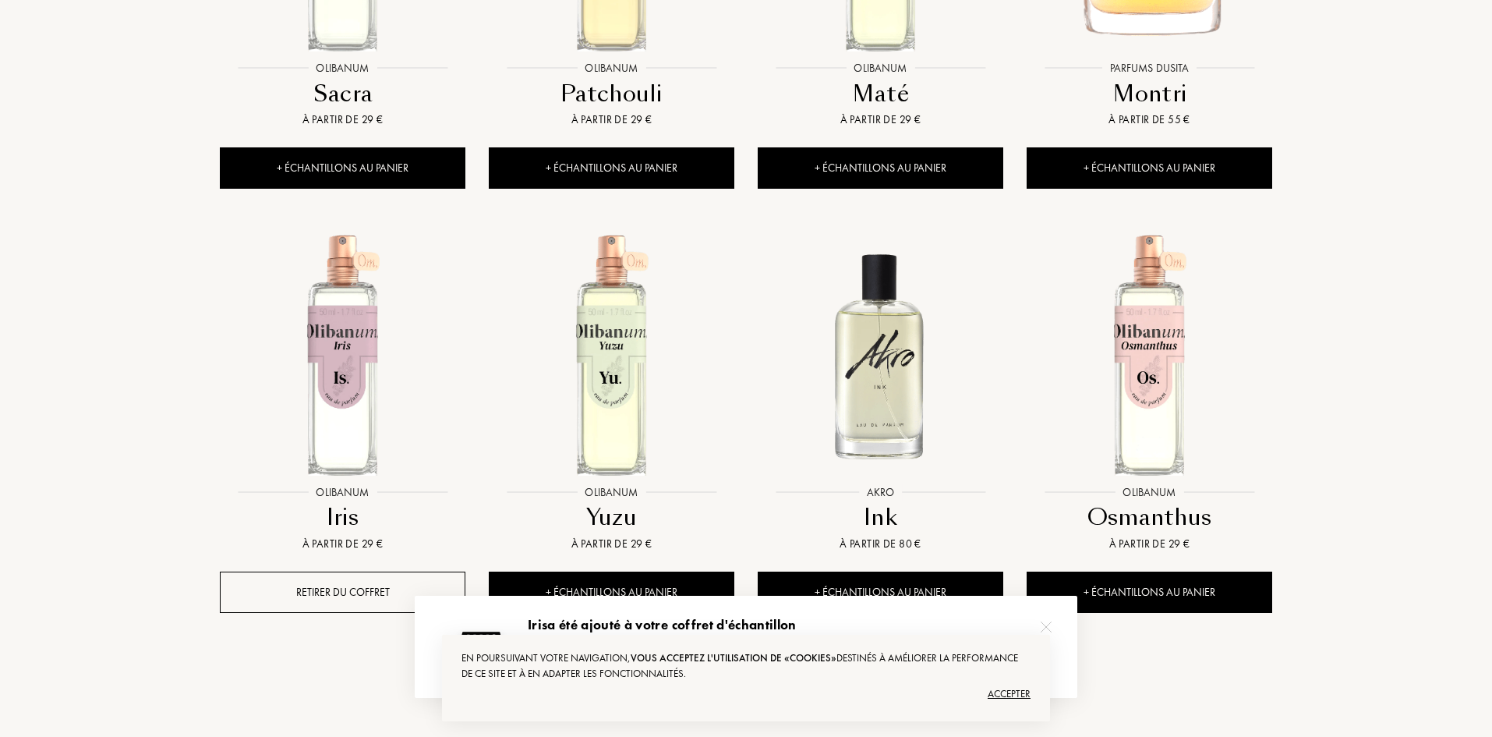
click at [735, 671] on div "Voir plus" at bounding box center [746, 695] width 91 height 49
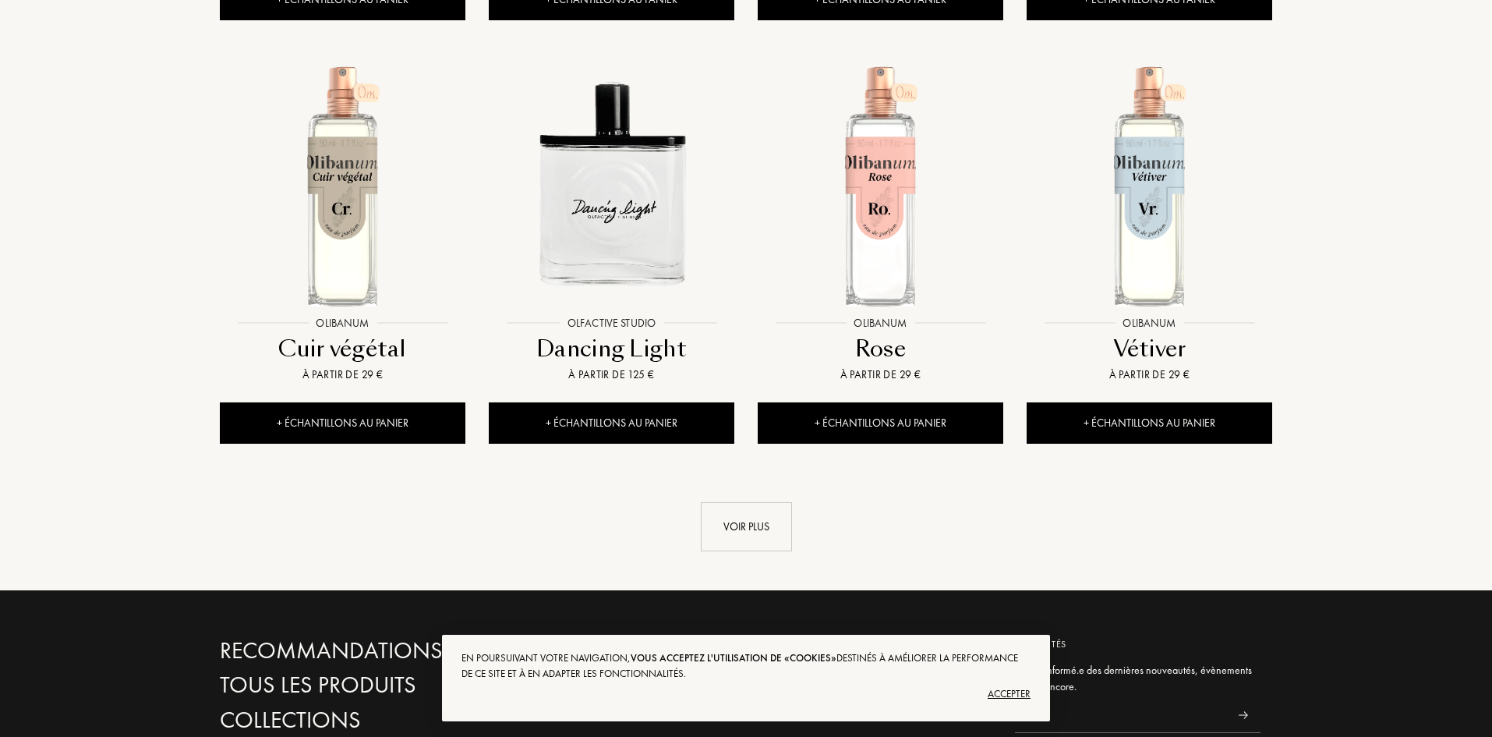
scroll to position [9435, 0]
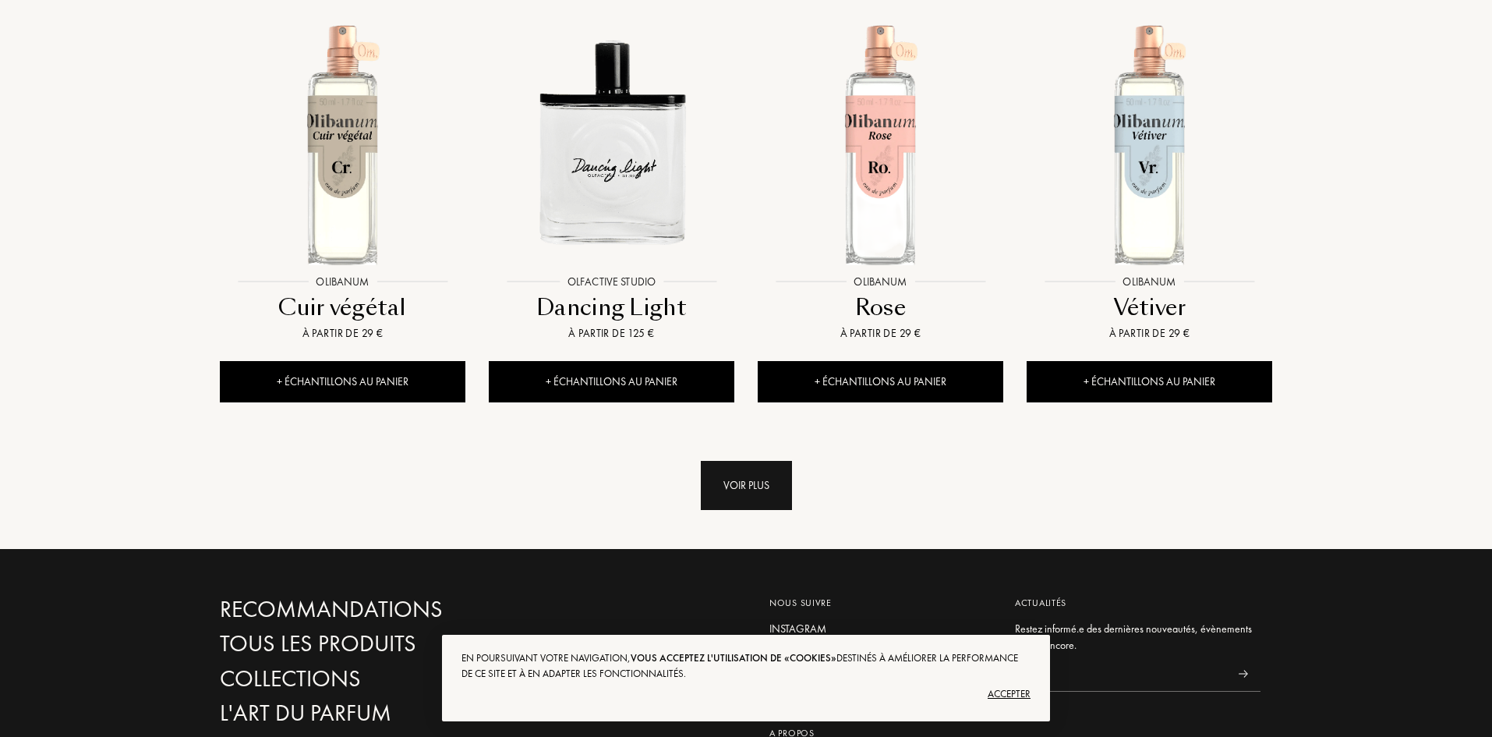
click at [749, 461] on div "Voir plus" at bounding box center [746, 485] width 91 height 49
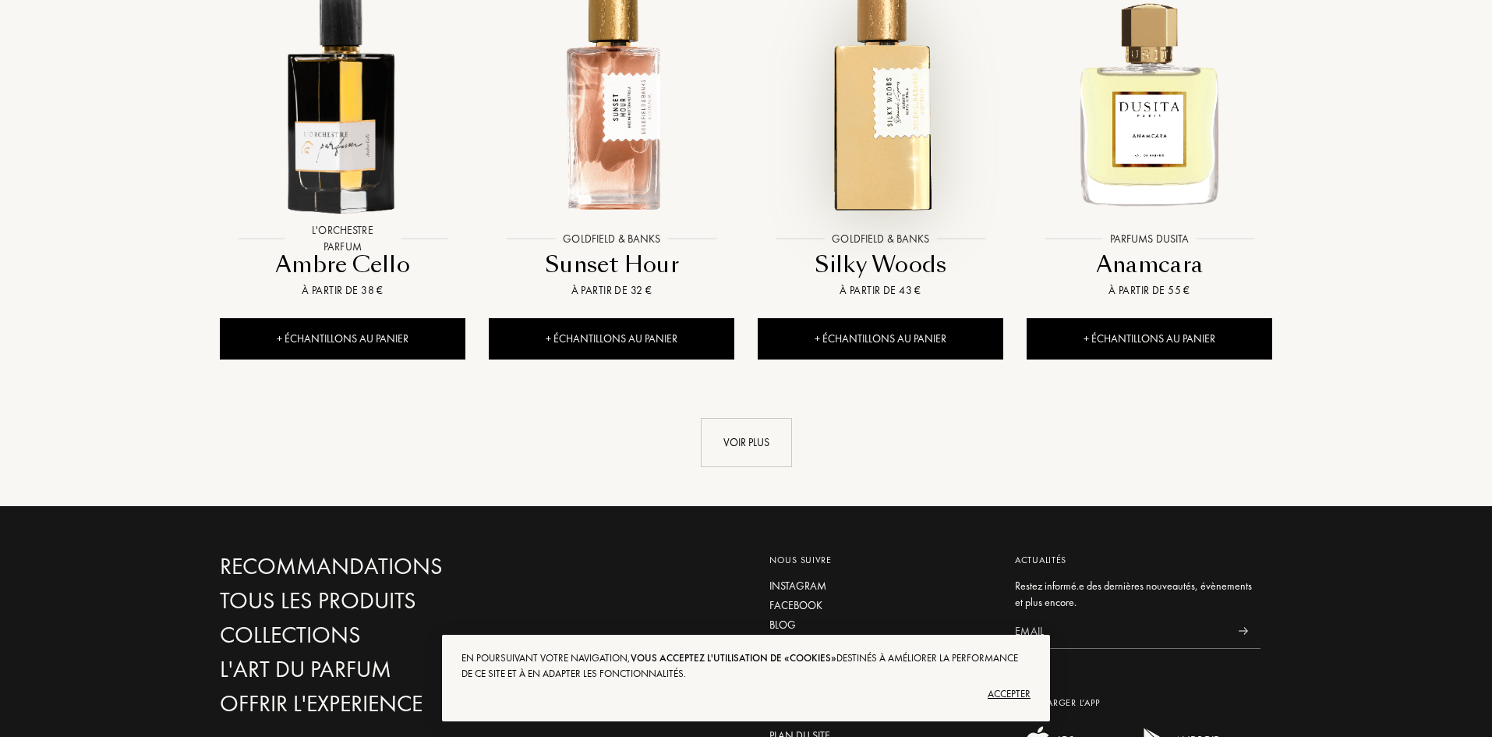
scroll to position [10838, 0]
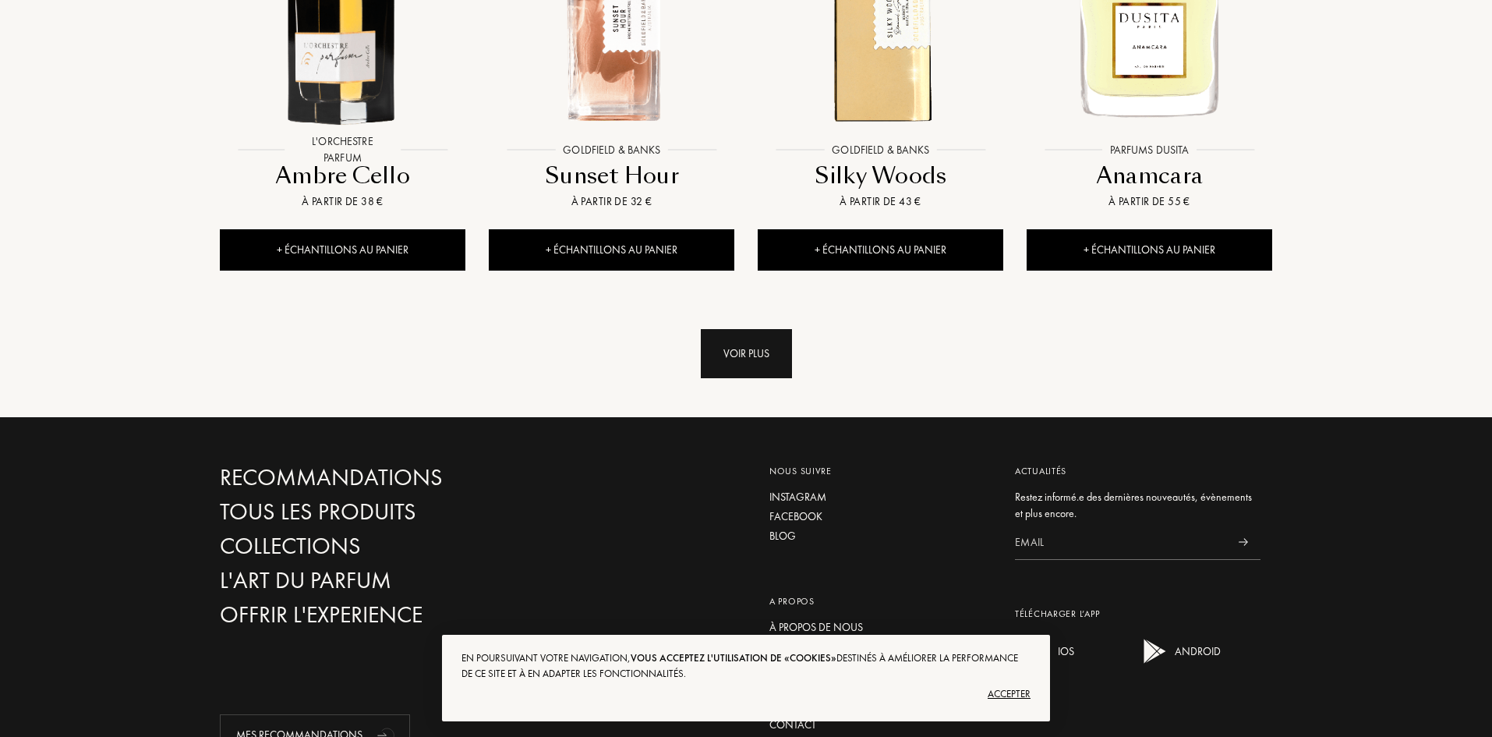
click at [741, 329] on div "Voir plus" at bounding box center [746, 353] width 91 height 49
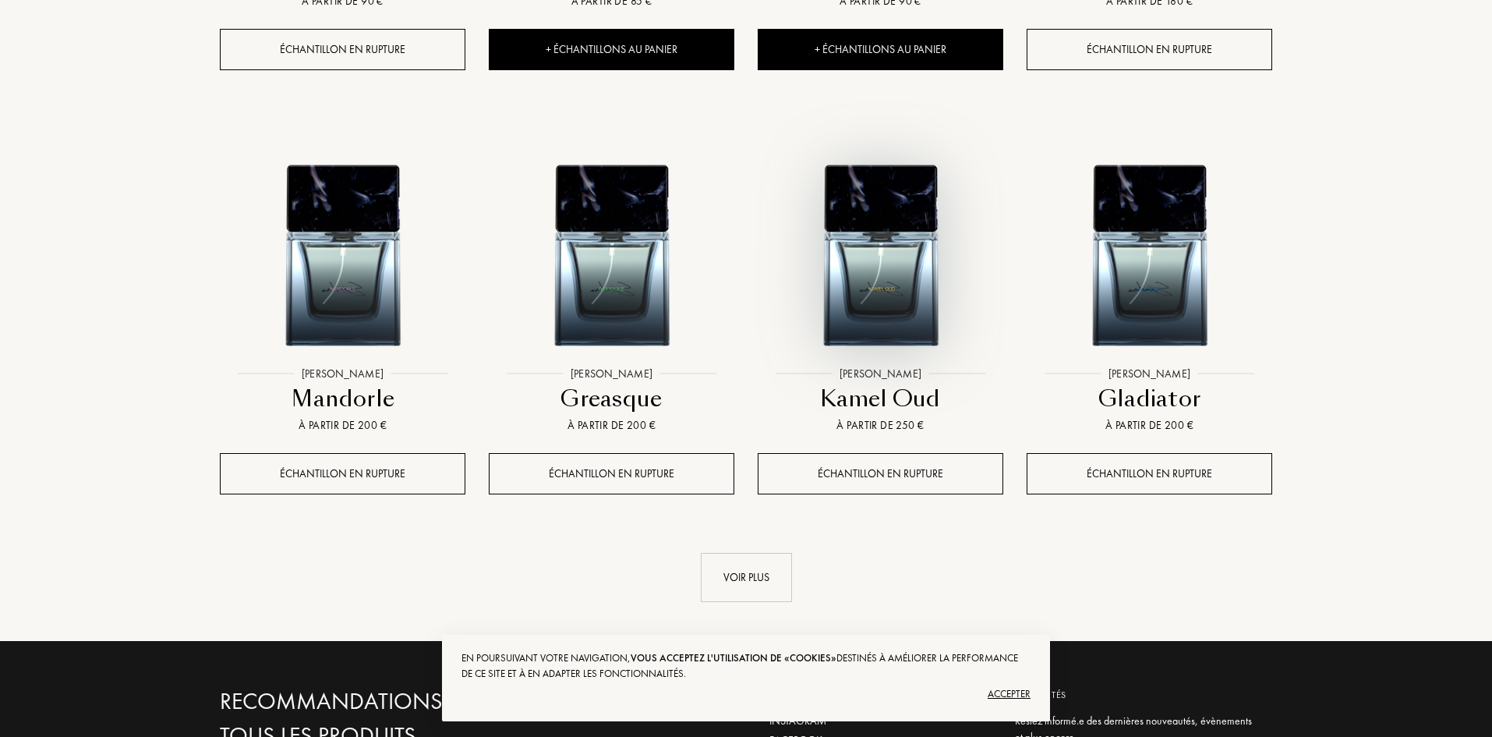
scroll to position [11930, 0]
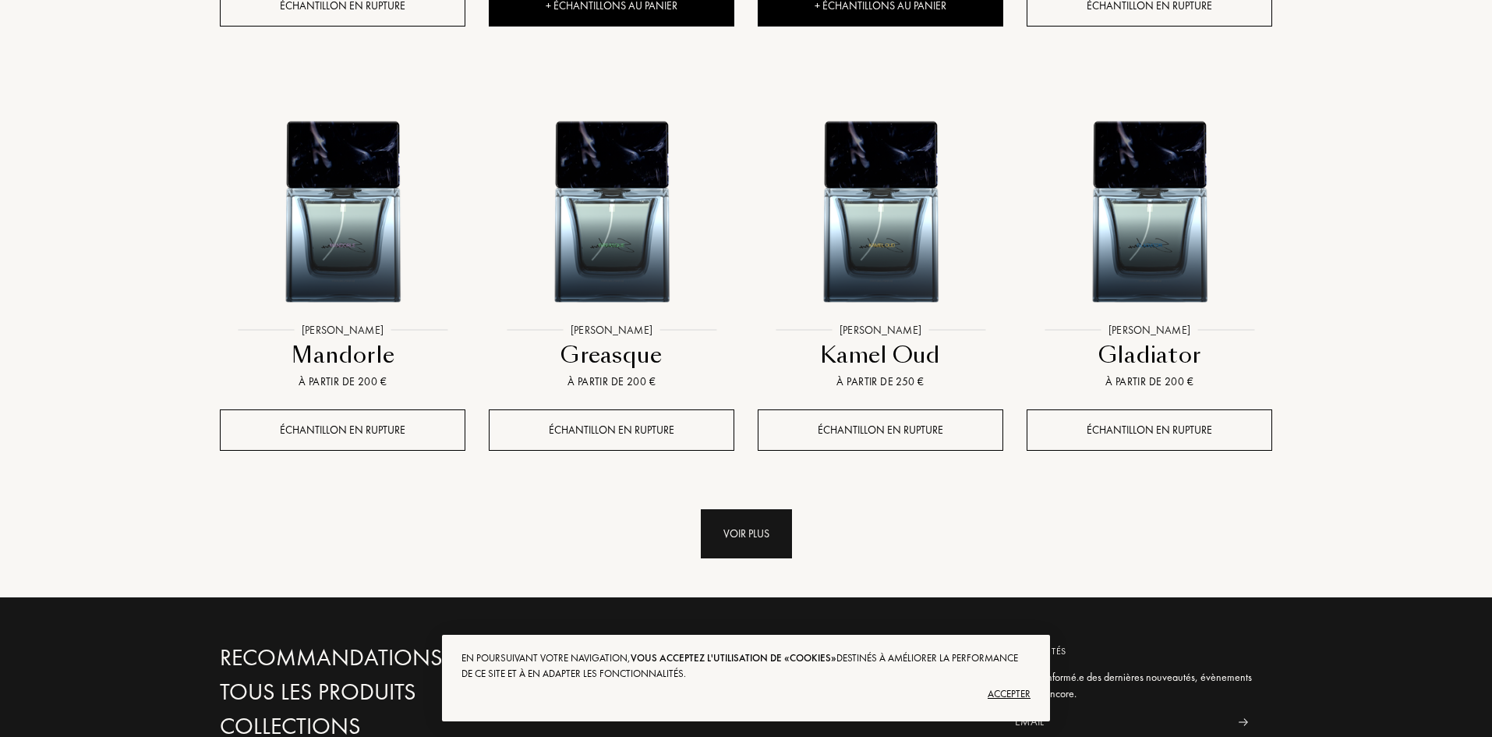
click at [752, 509] on div "Voir plus" at bounding box center [746, 533] width 91 height 49
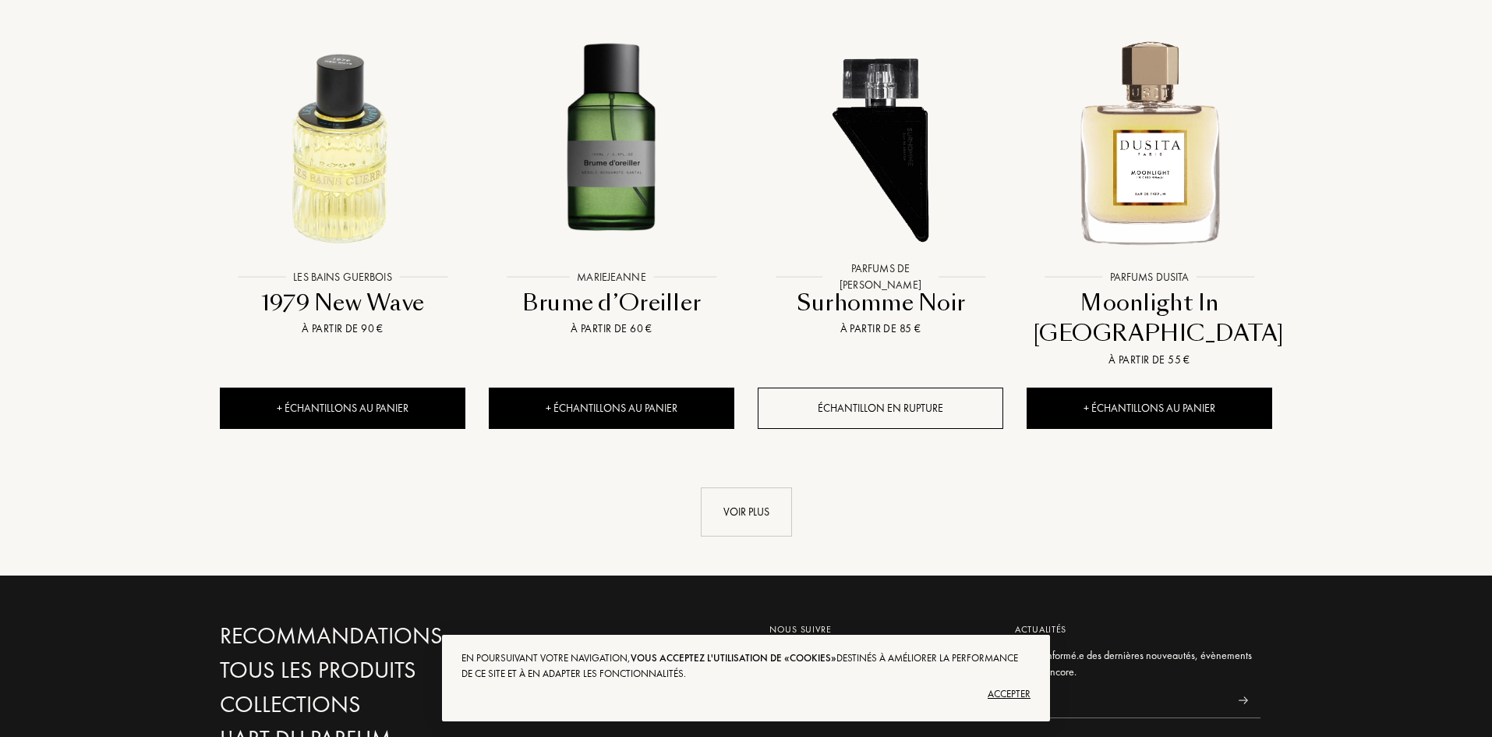
scroll to position [13255, 0]
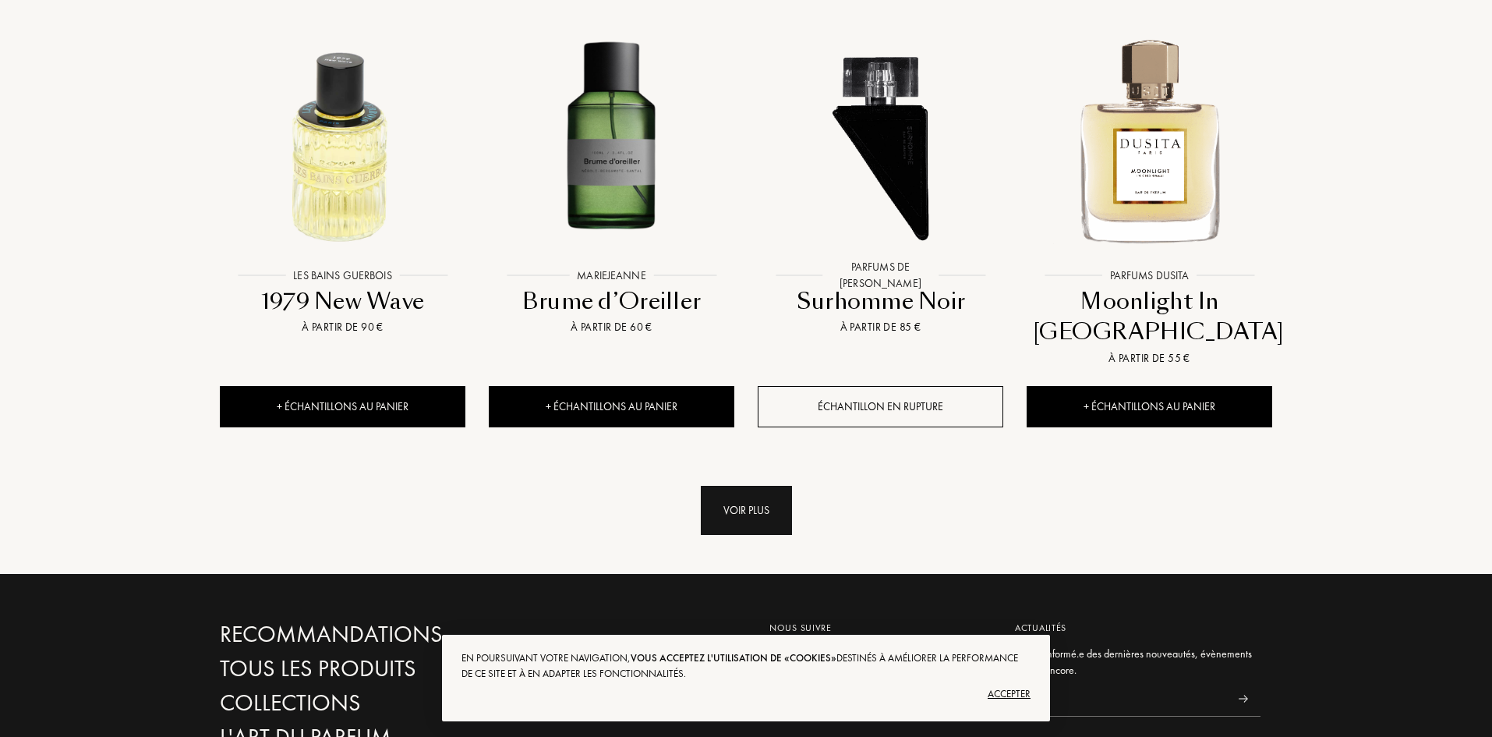
click at [751, 486] on div "Voir plus" at bounding box center [746, 510] width 91 height 49
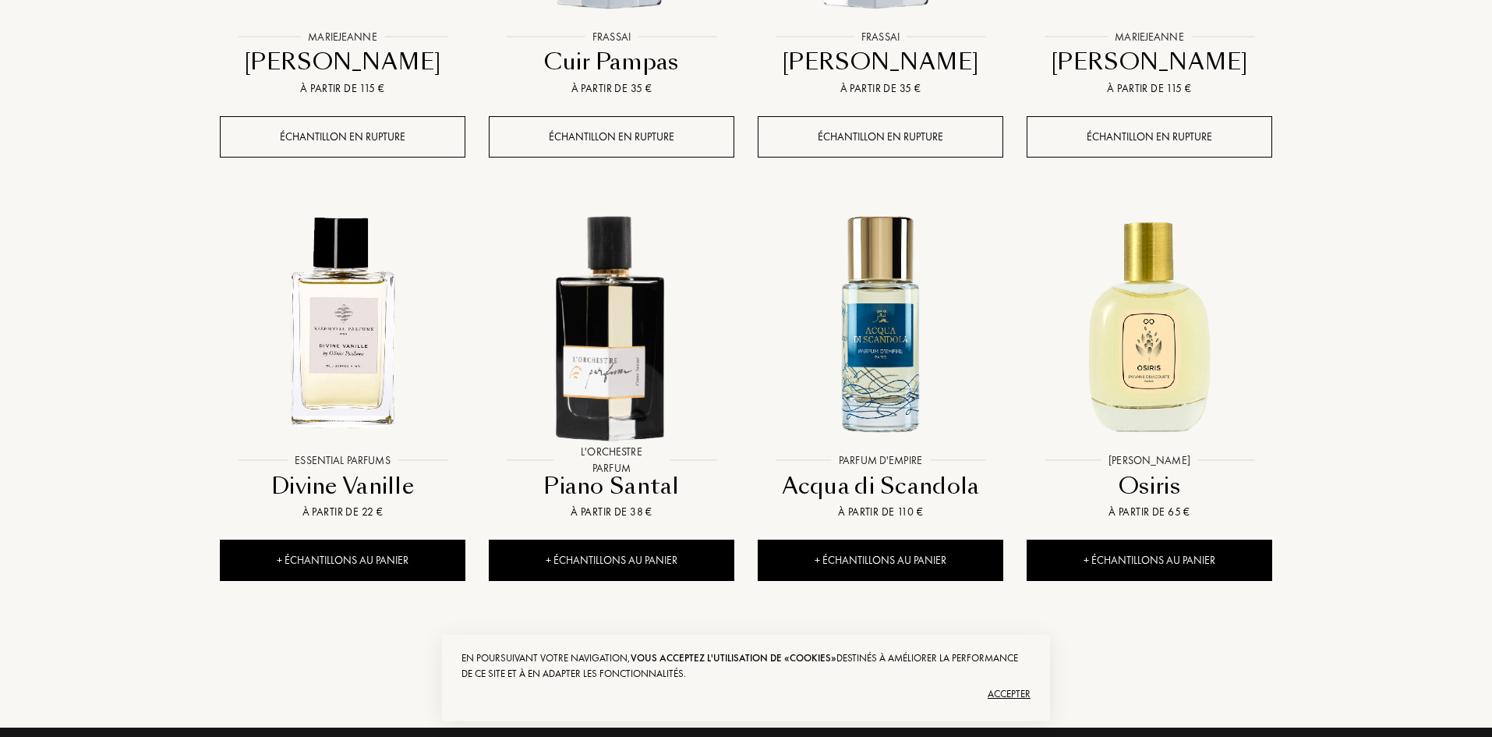
scroll to position [14425, 0]
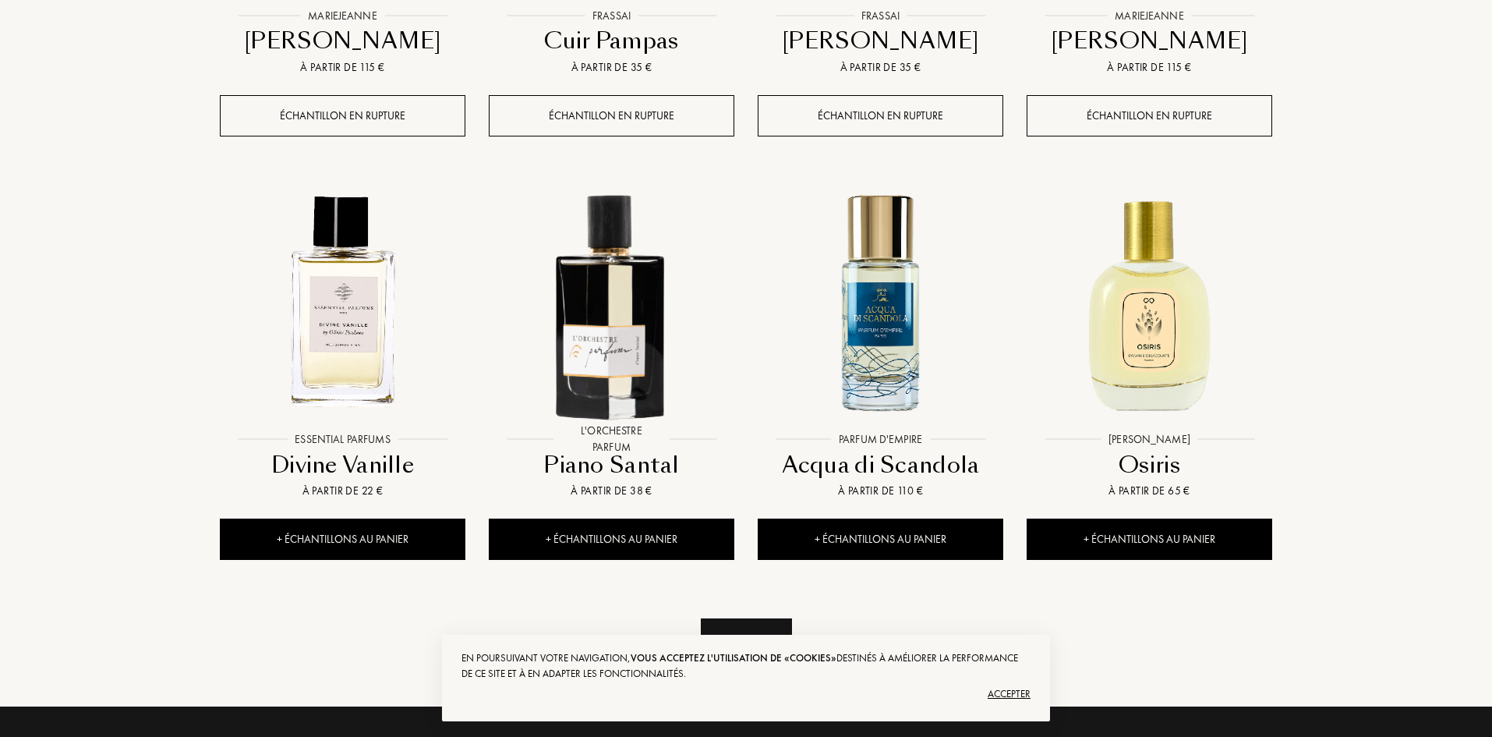
click at [756, 618] on div "Voir plus" at bounding box center [746, 642] width 91 height 49
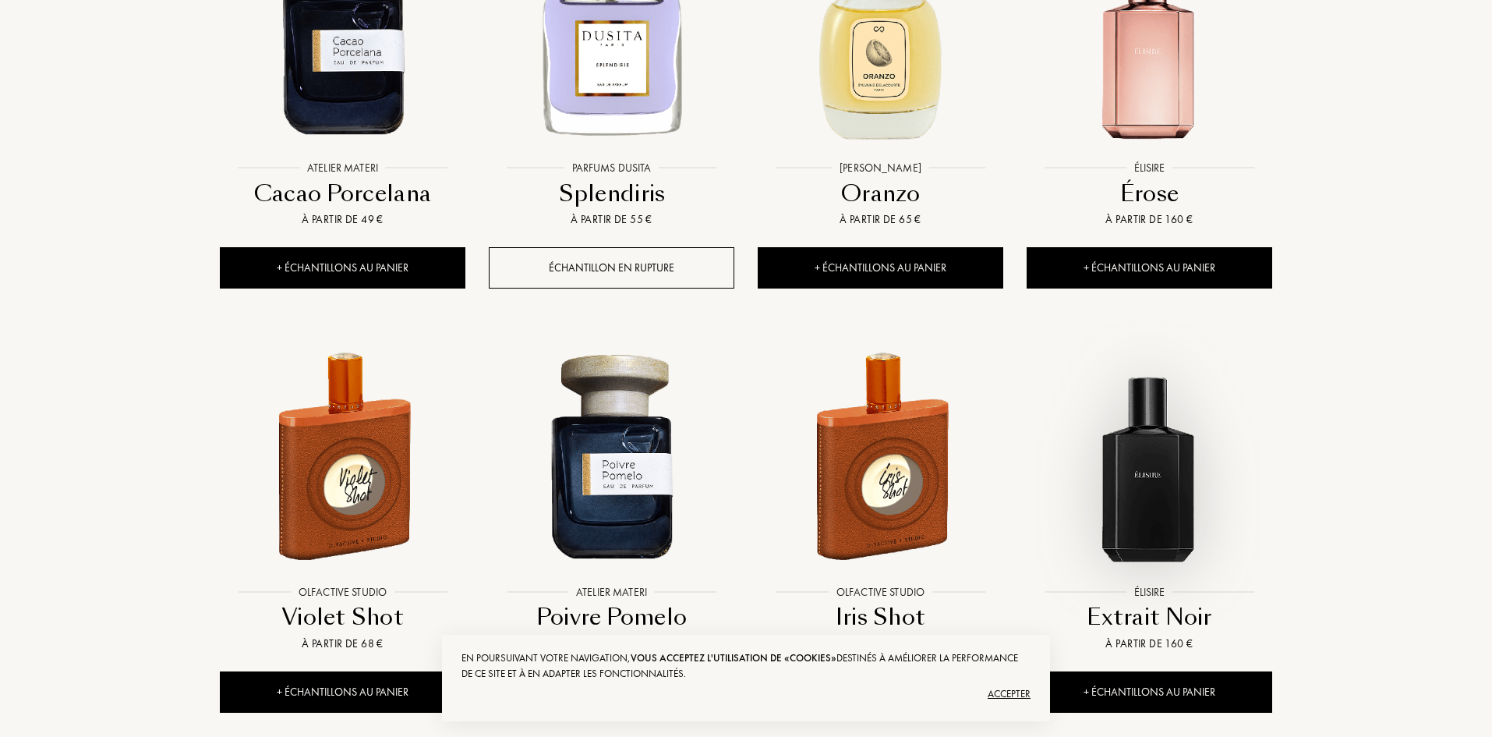
scroll to position [15828, 0]
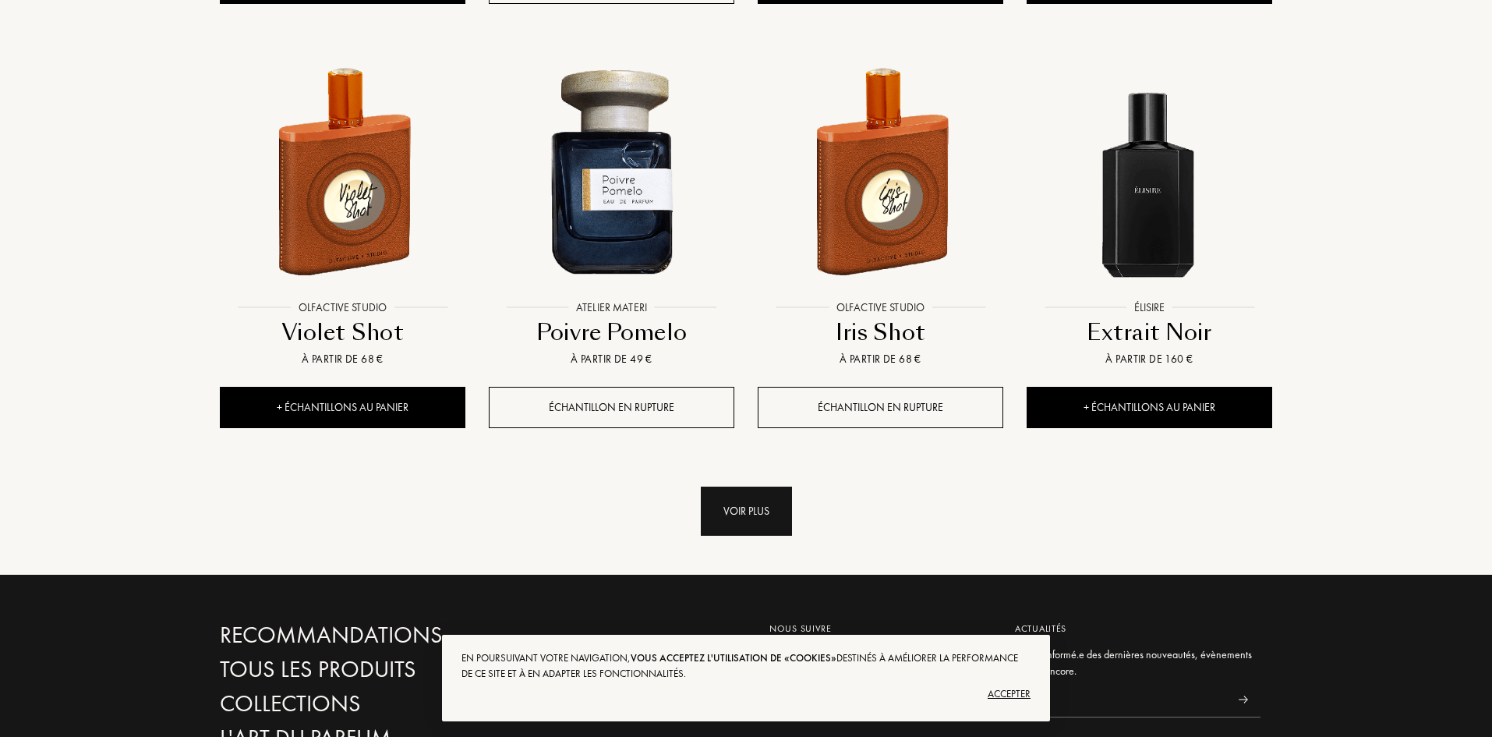
click at [740, 487] on div "Voir plus" at bounding box center [746, 511] width 91 height 49
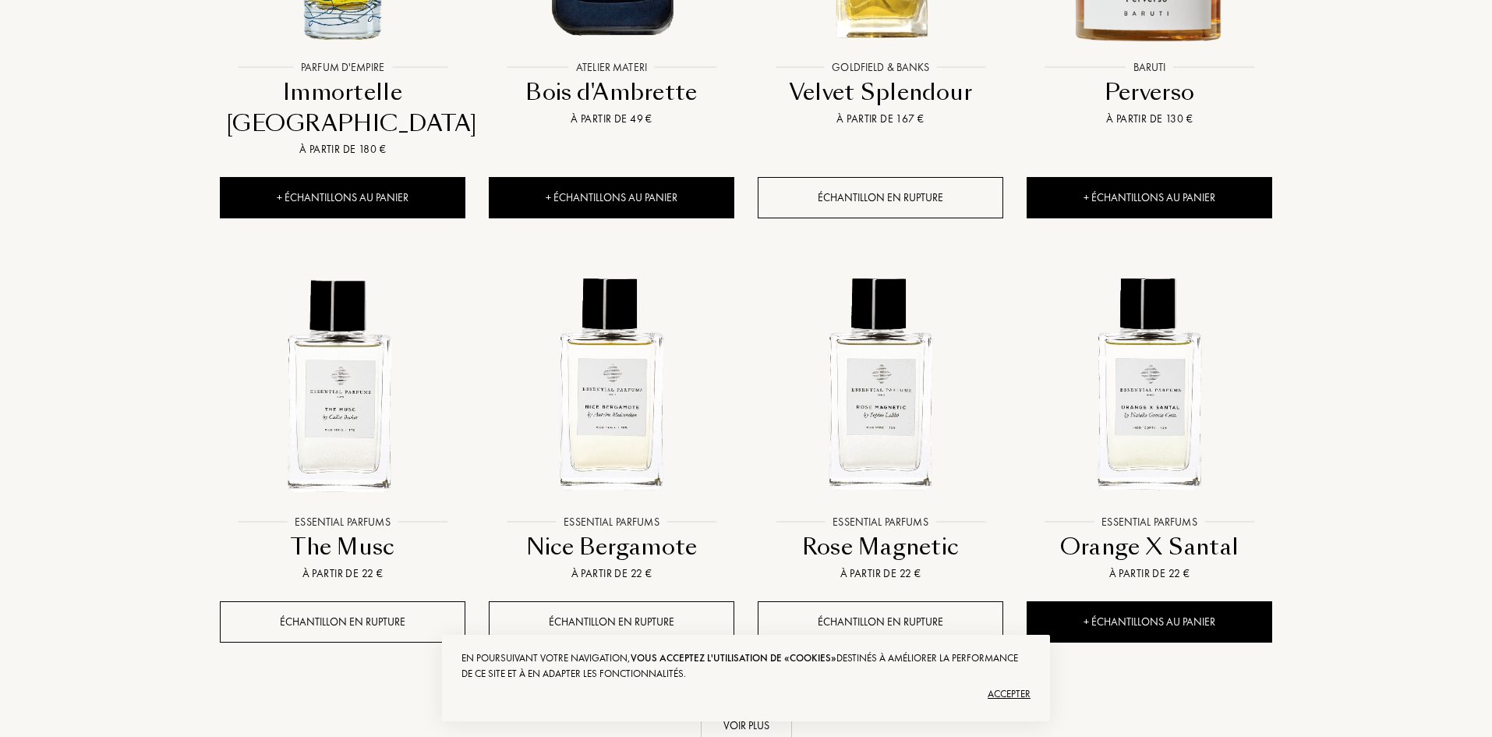
scroll to position [16920, 0]
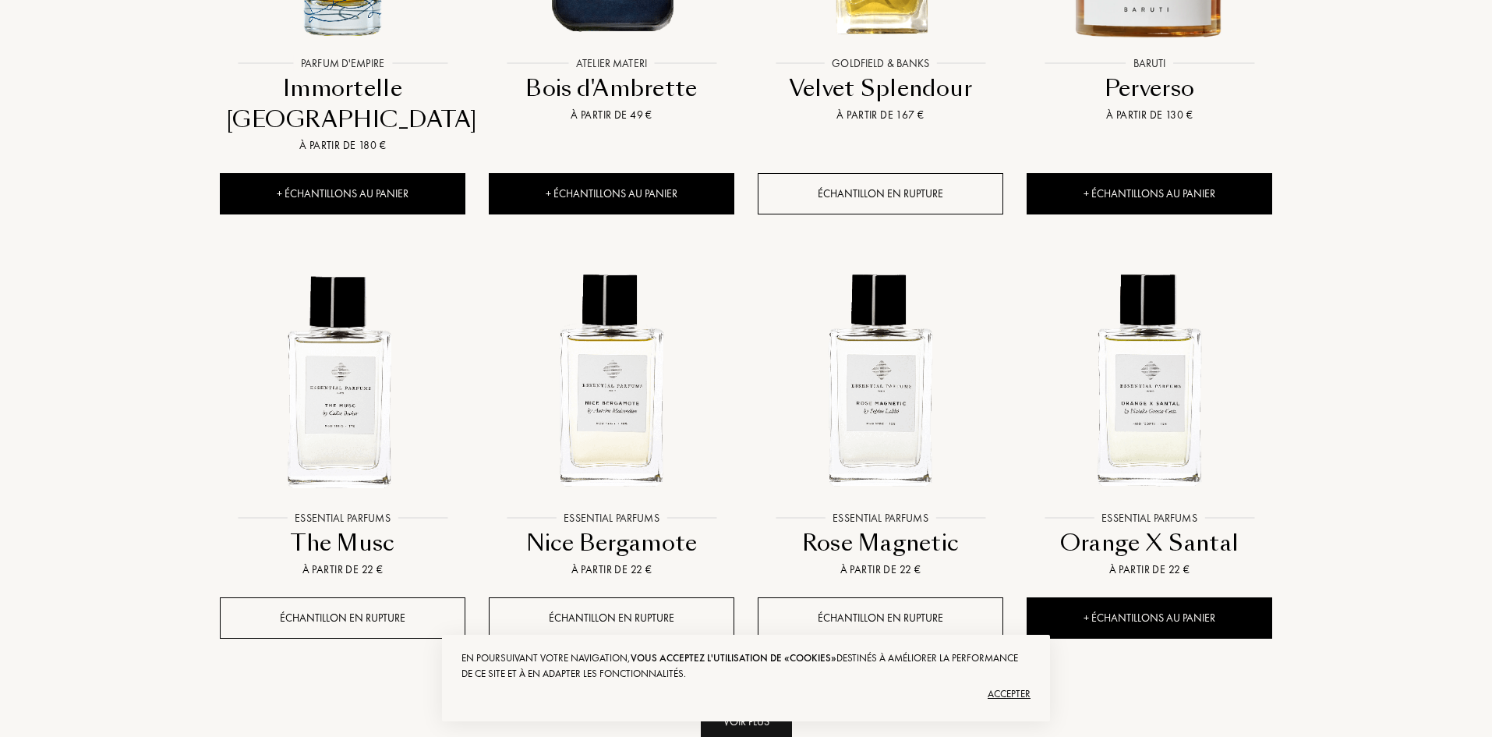
click at [757, 697] on div "Voir plus" at bounding box center [746, 721] width 91 height 49
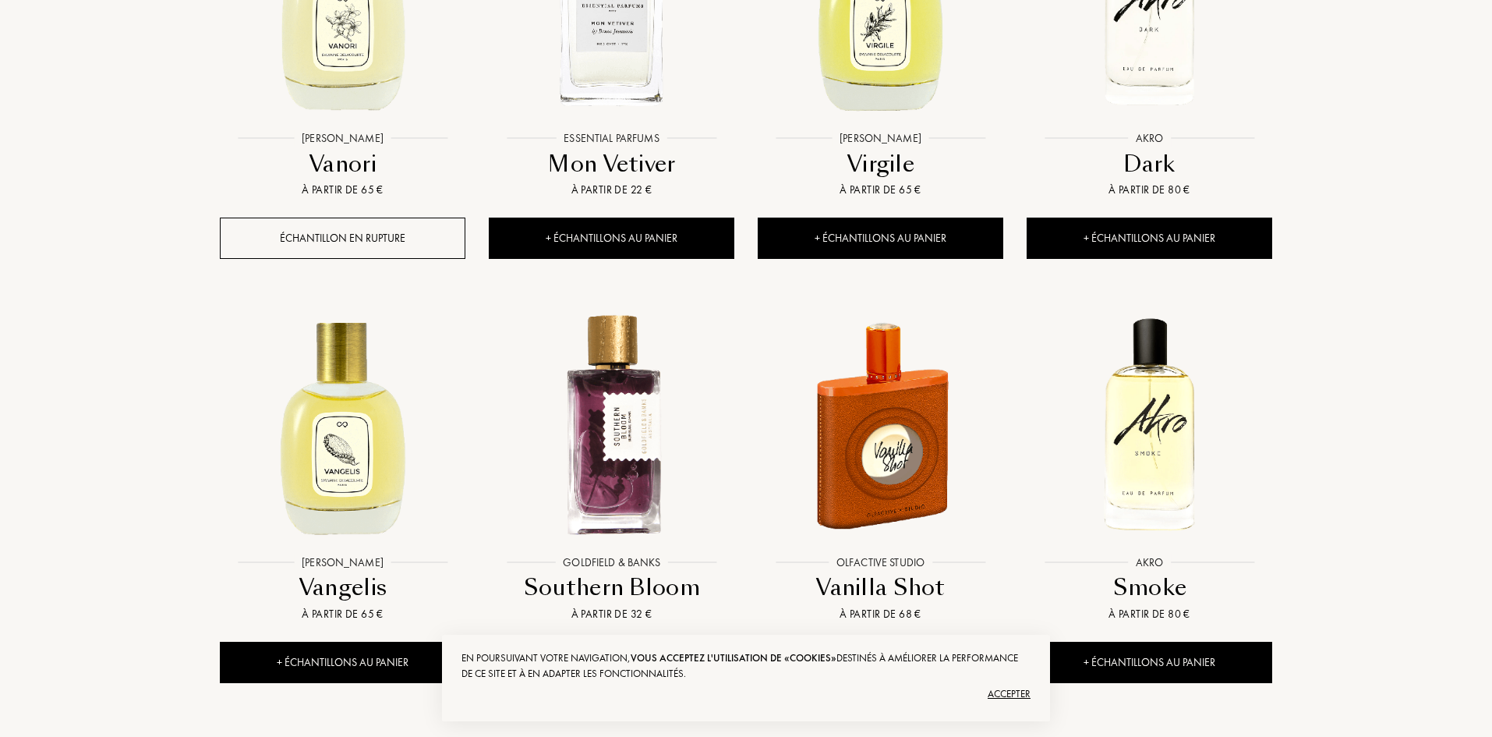
scroll to position [18168, 0]
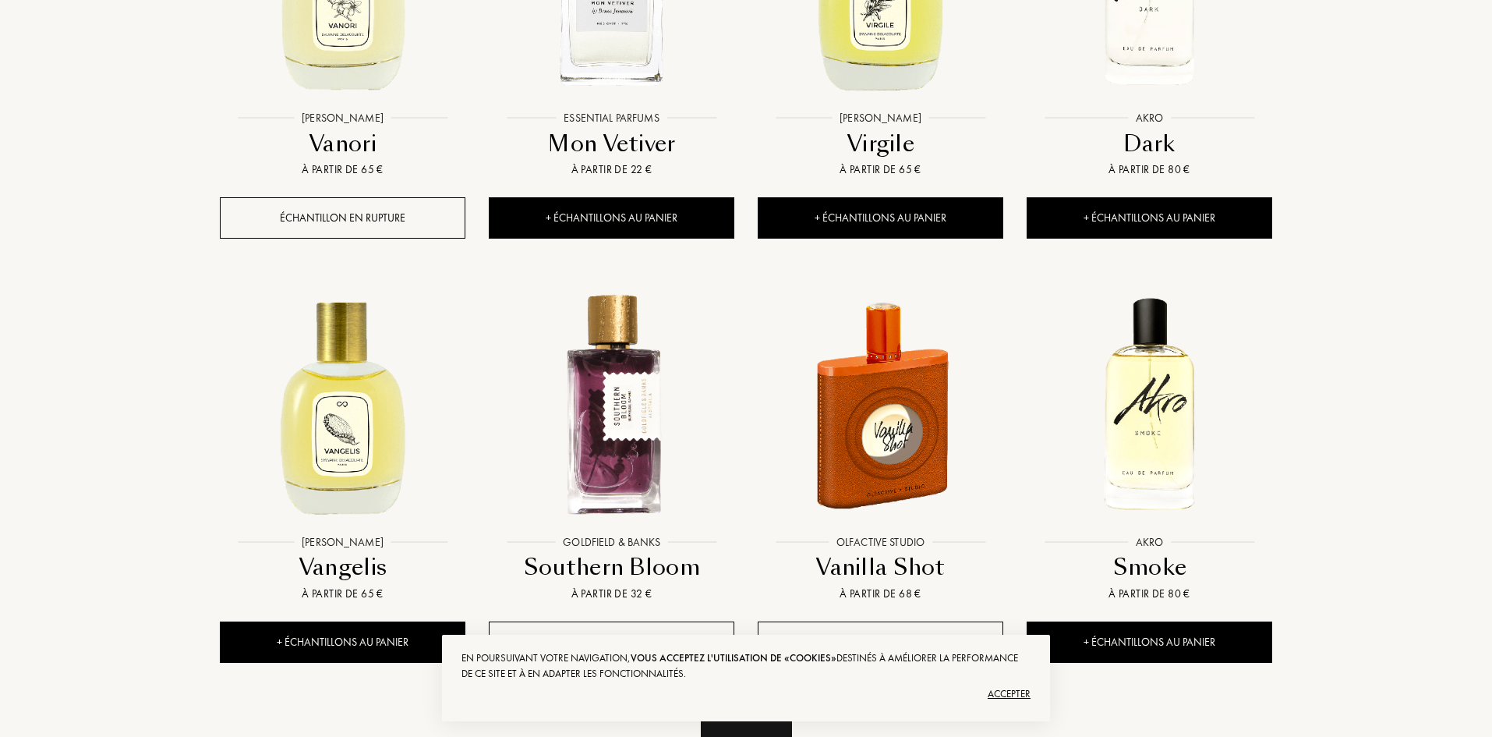
click at [746, 721] on div "Voir plus" at bounding box center [746, 745] width 91 height 49
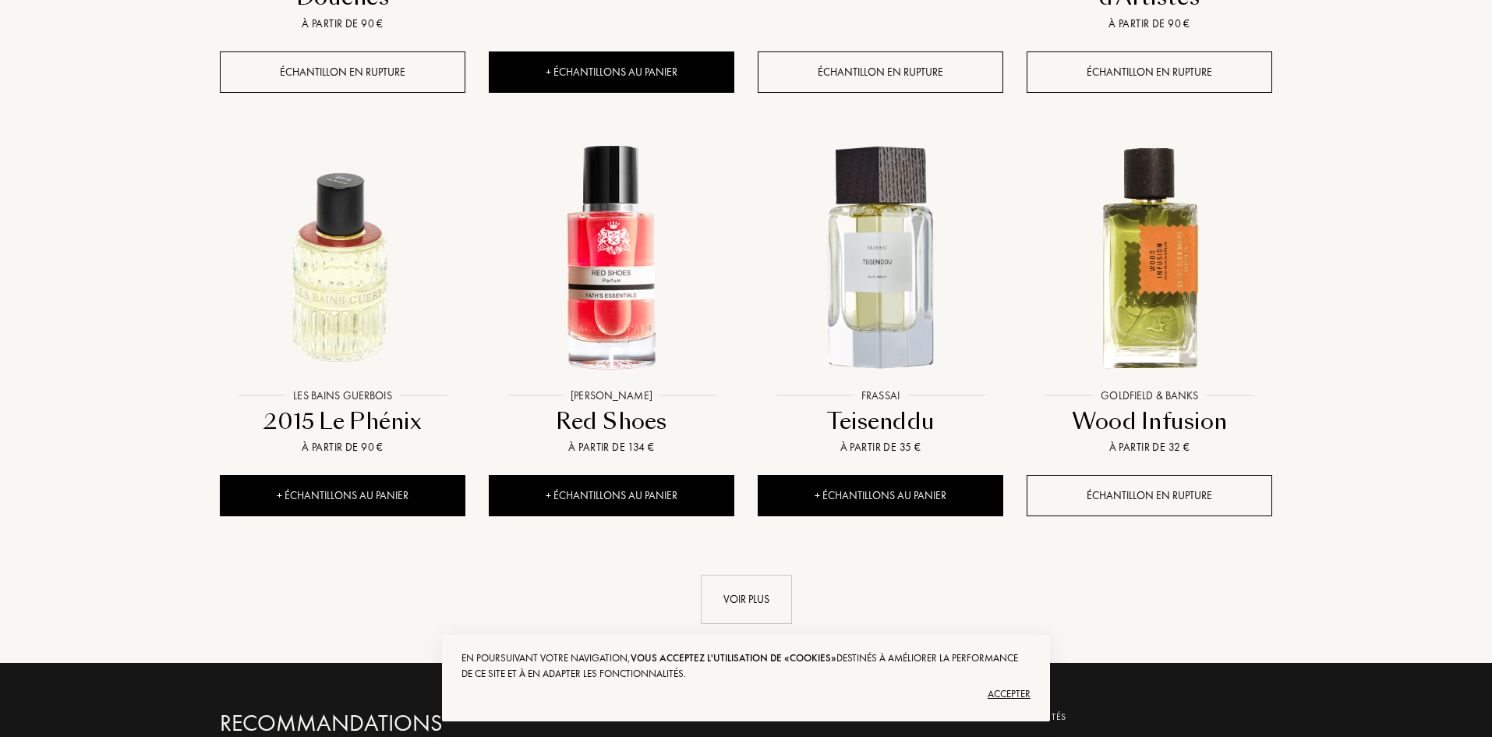
scroll to position [19649, 0]
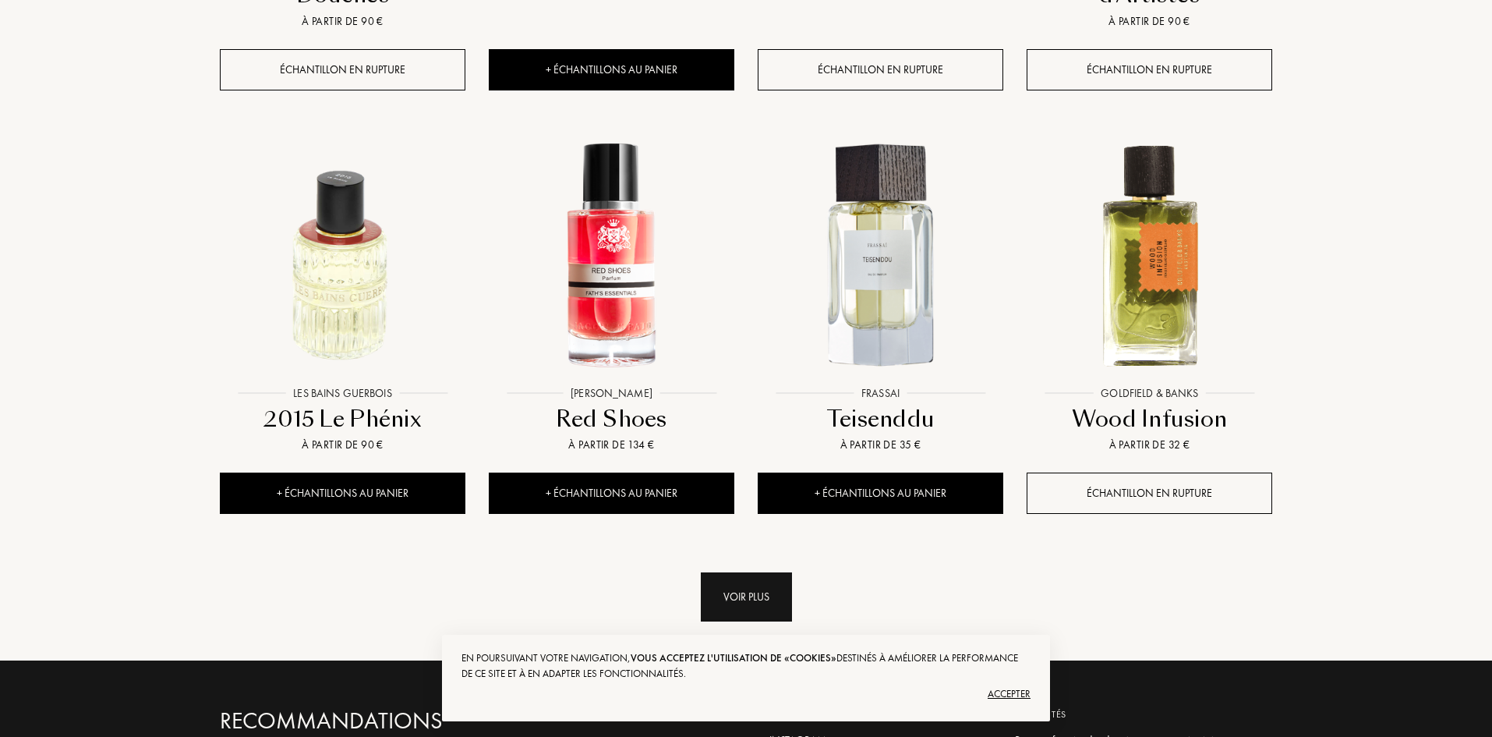
click at [728, 572] on div "Voir plus" at bounding box center [746, 596] width 91 height 49
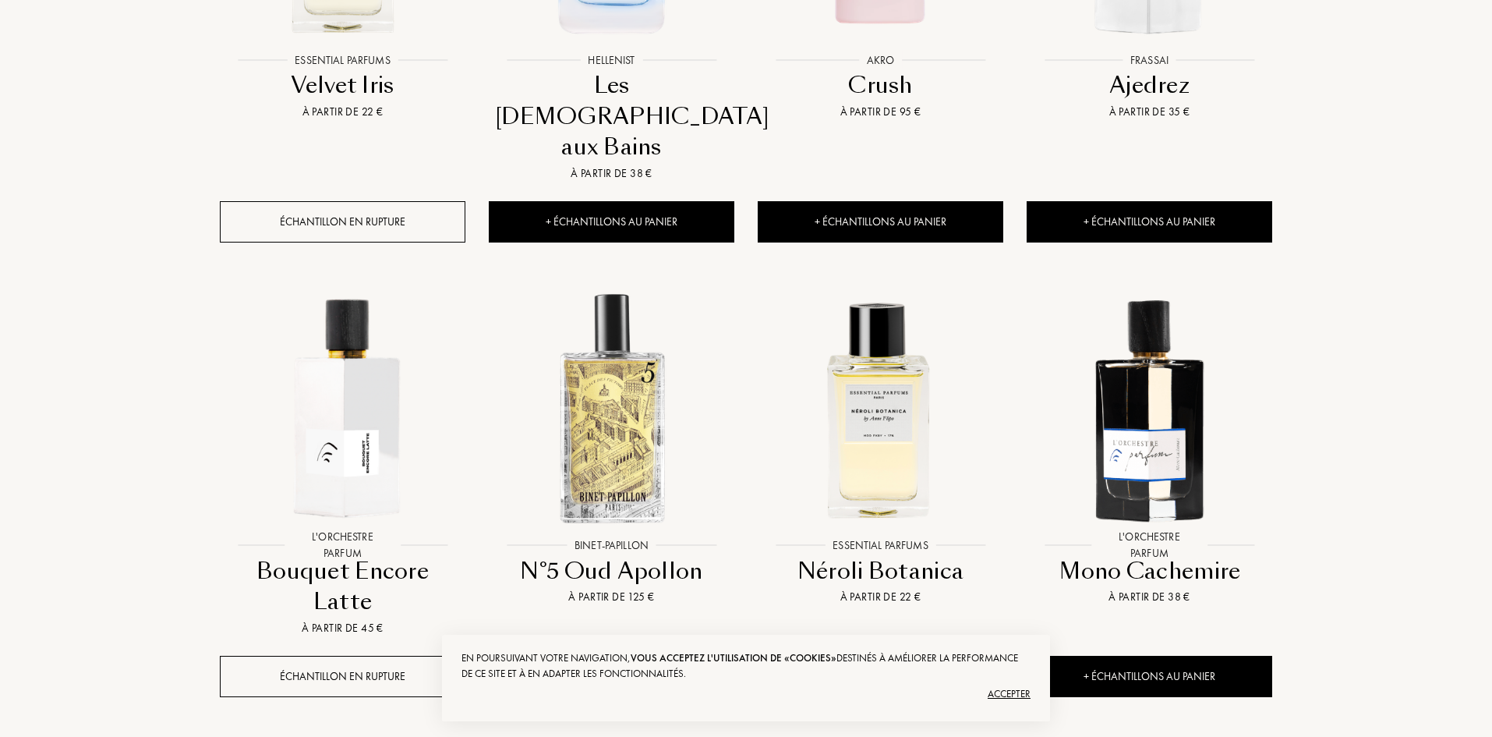
scroll to position [0, 0]
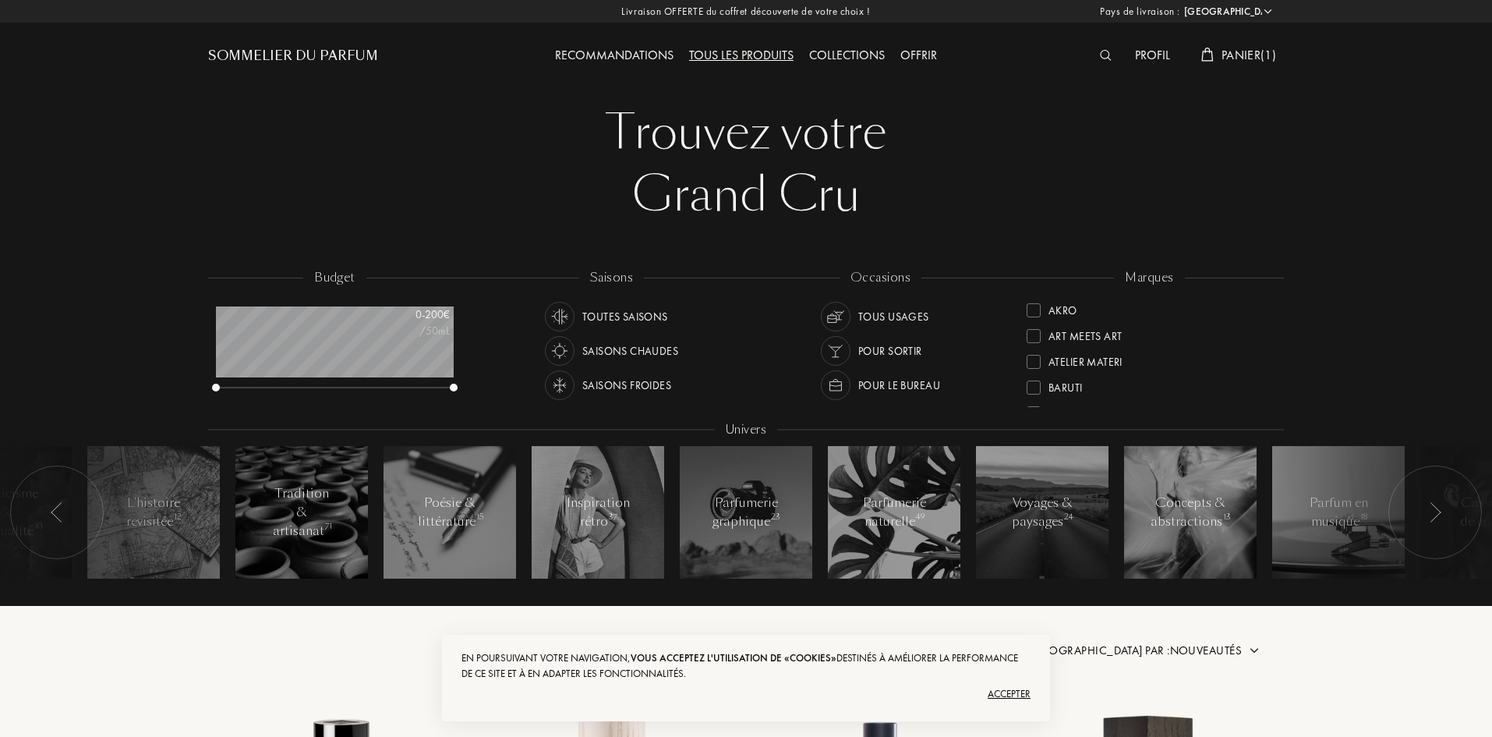
click at [1100, 58] on img at bounding box center [1106, 55] width 12 height 11
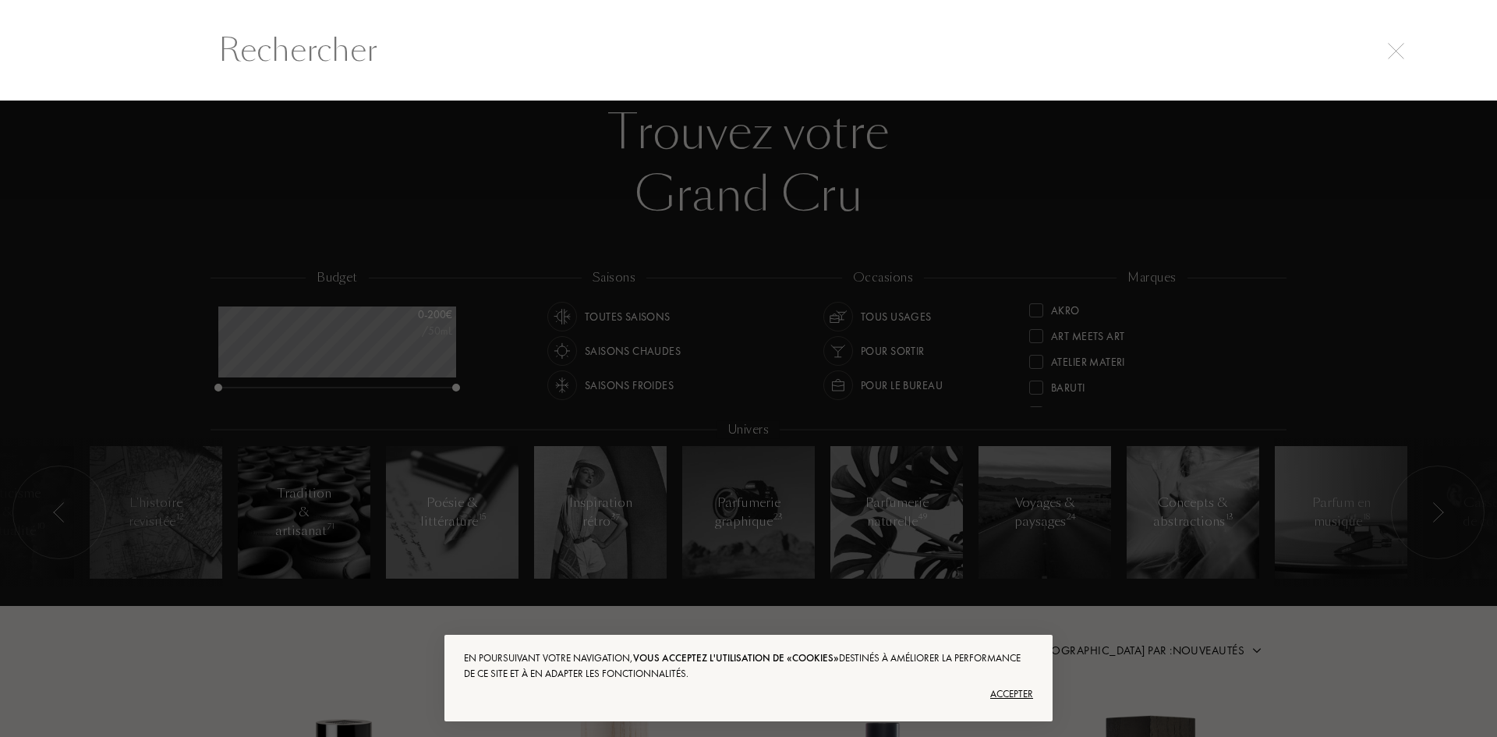
click at [353, 52] on input "text" at bounding box center [748, 50] width 1123 height 47
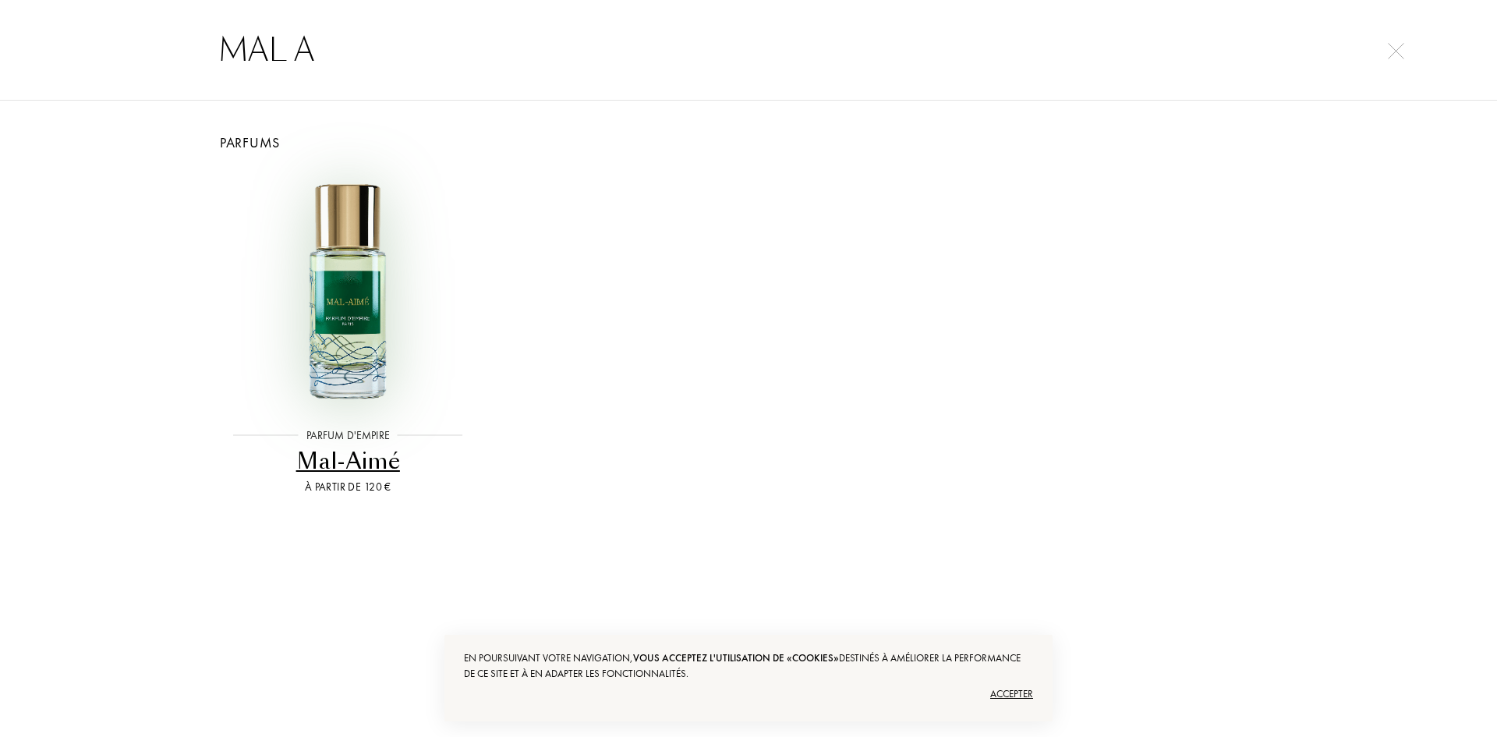
type input "MAL A"
click at [375, 271] on img at bounding box center [348, 290] width 240 height 240
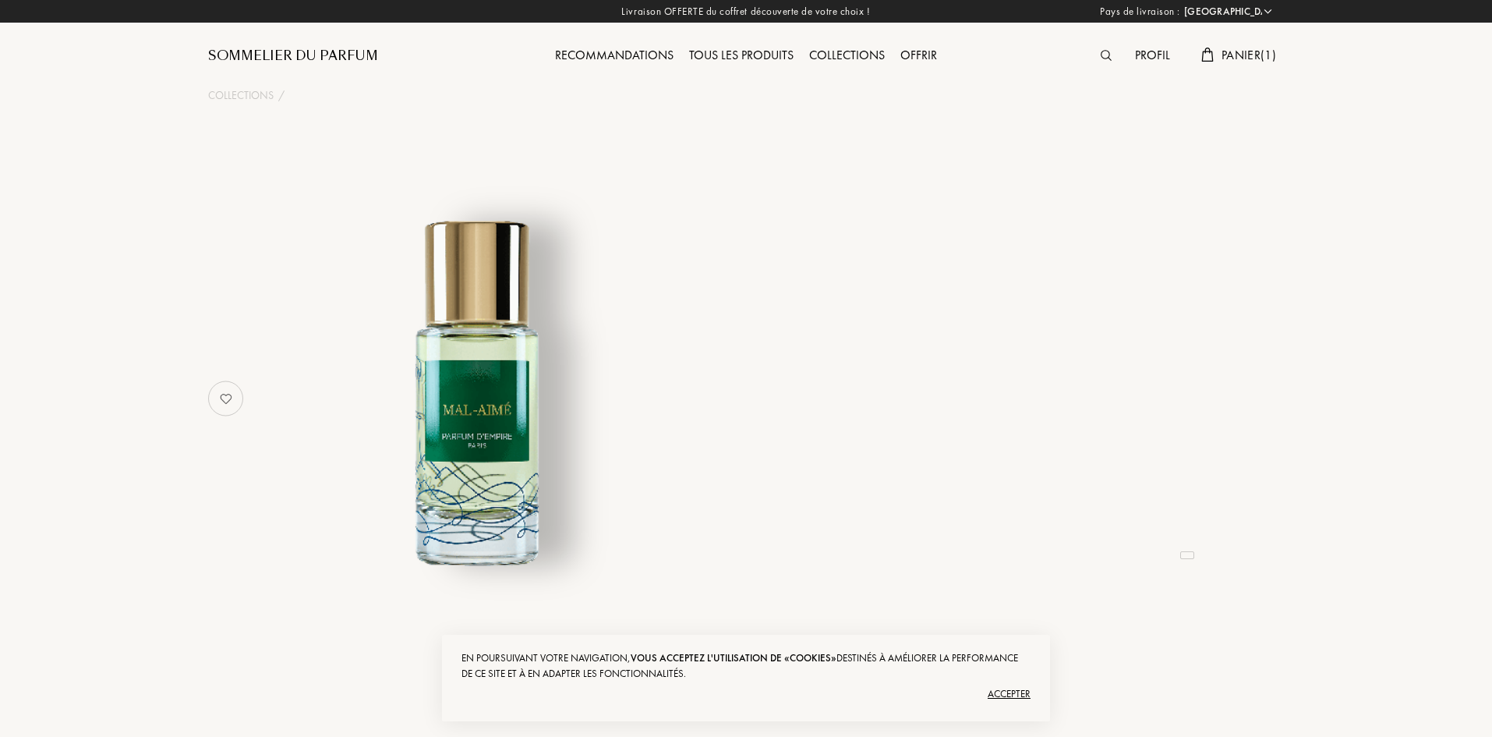
select select "FR"
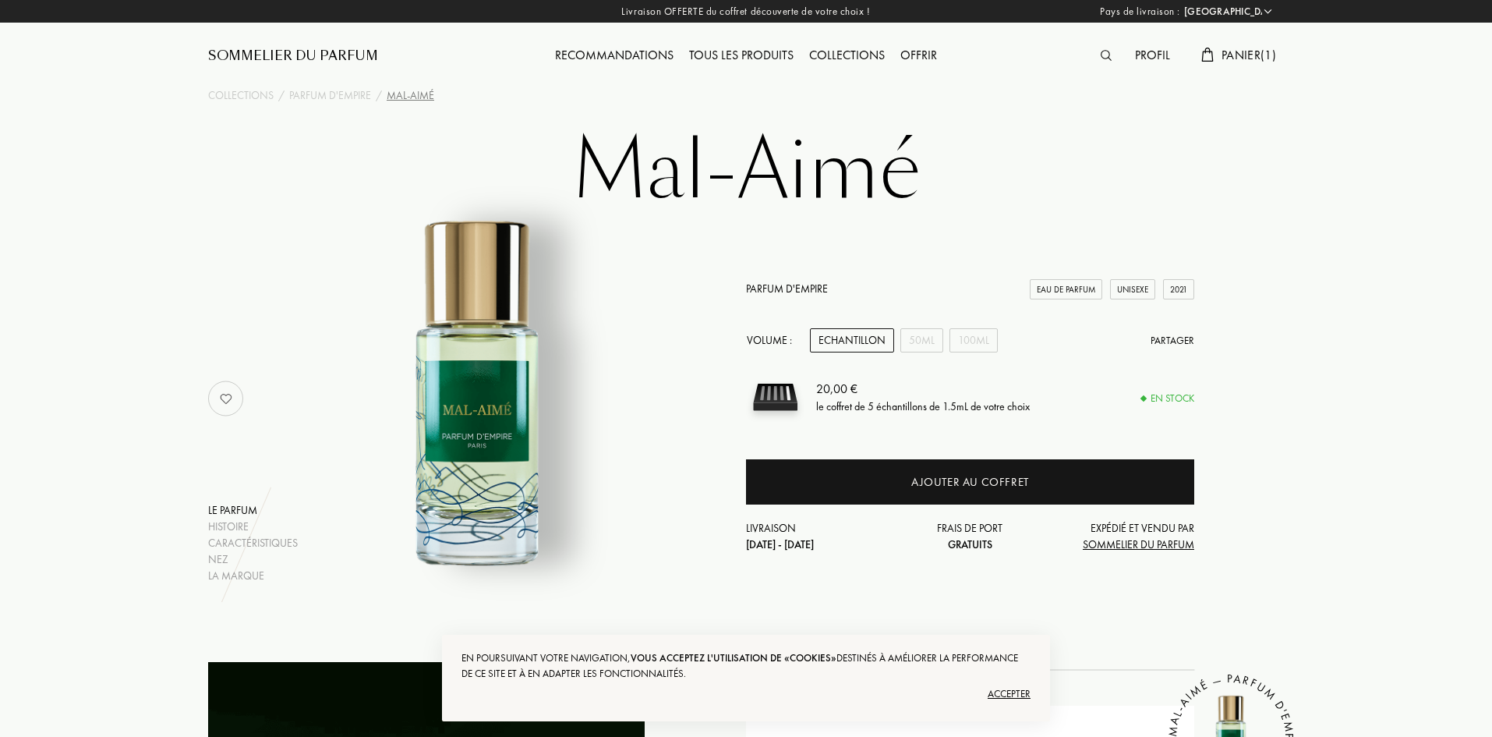
click at [823, 335] on div "Echantillon" at bounding box center [852, 340] width 84 height 24
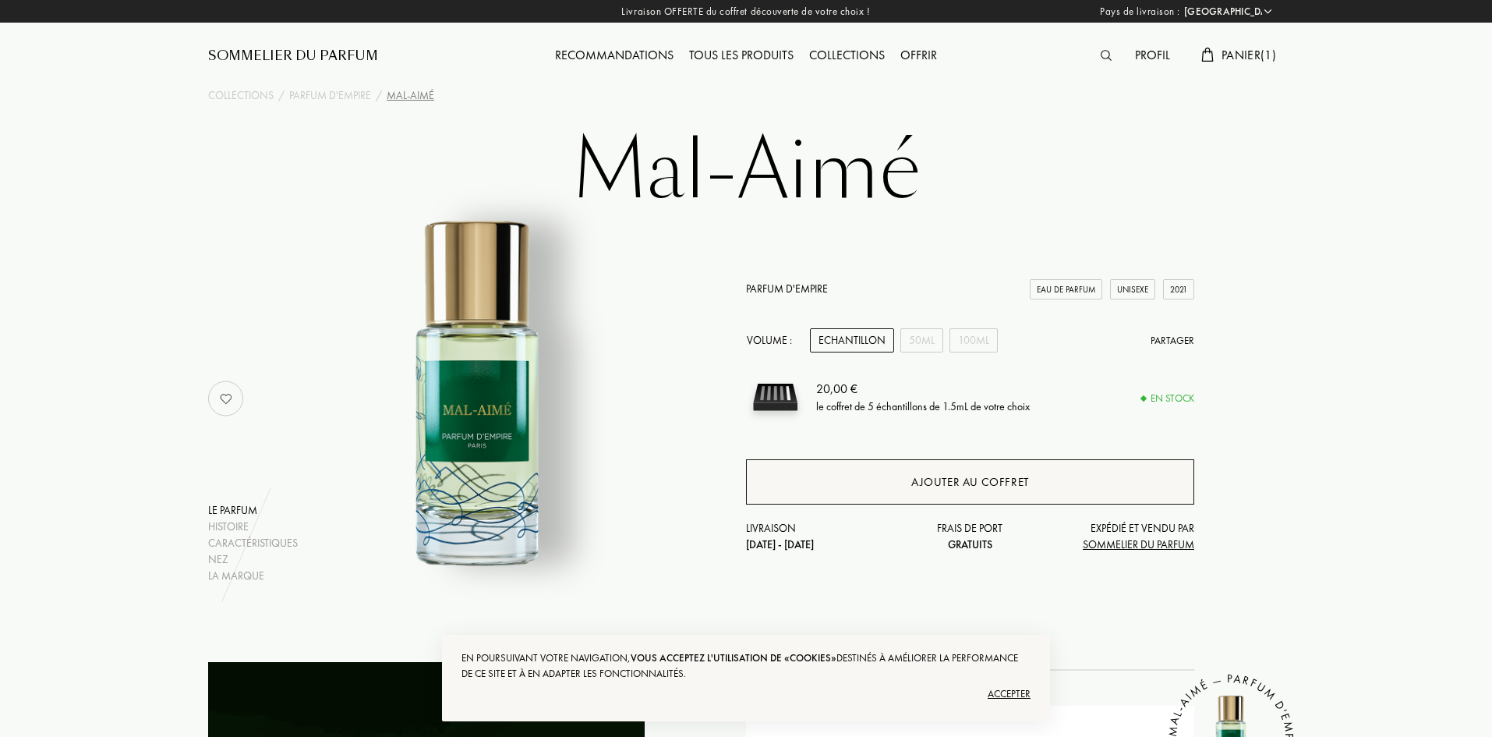
click at [927, 490] on div "Ajouter au coffret" at bounding box center [970, 482] width 118 height 18
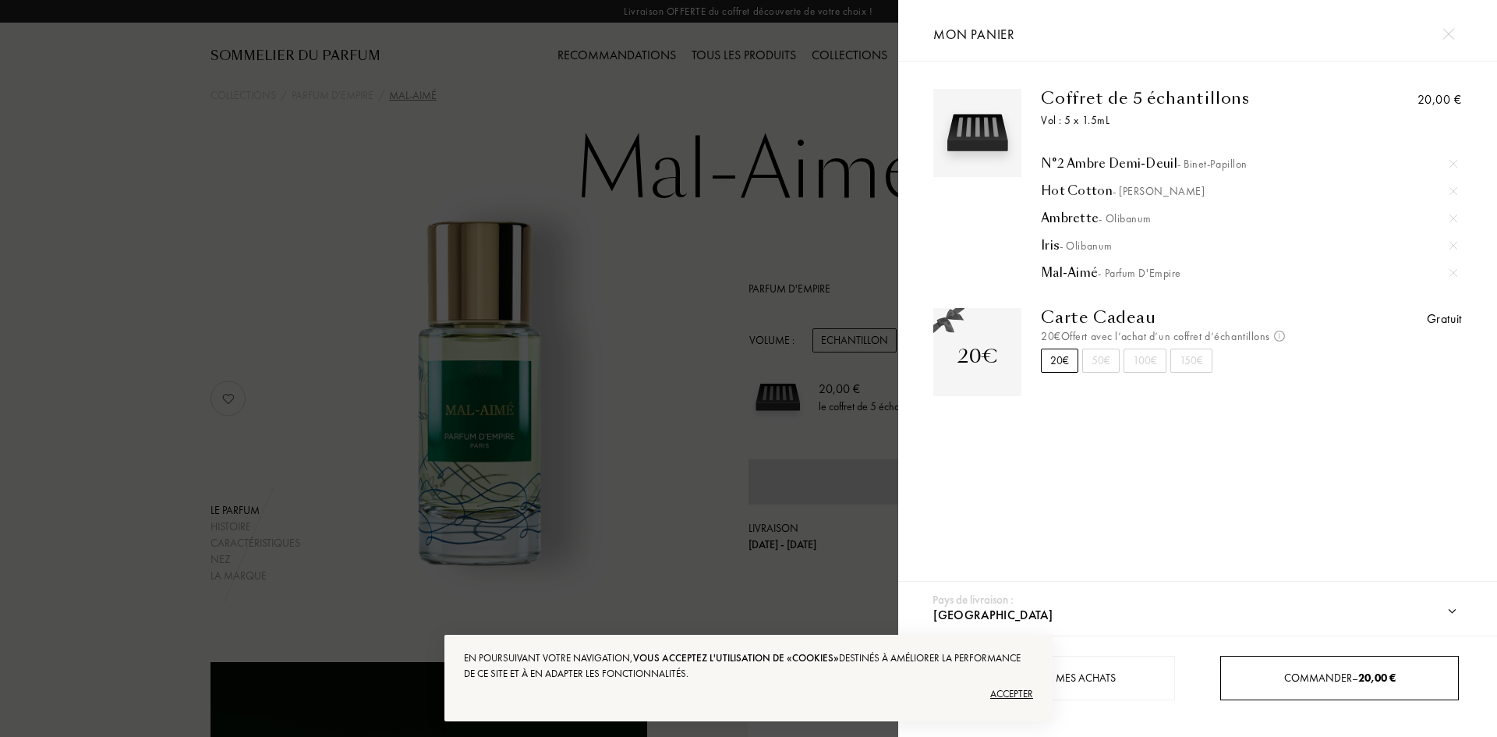
click at [1317, 681] on span "Commander – 20,00 €" at bounding box center [1340, 678] width 112 height 14
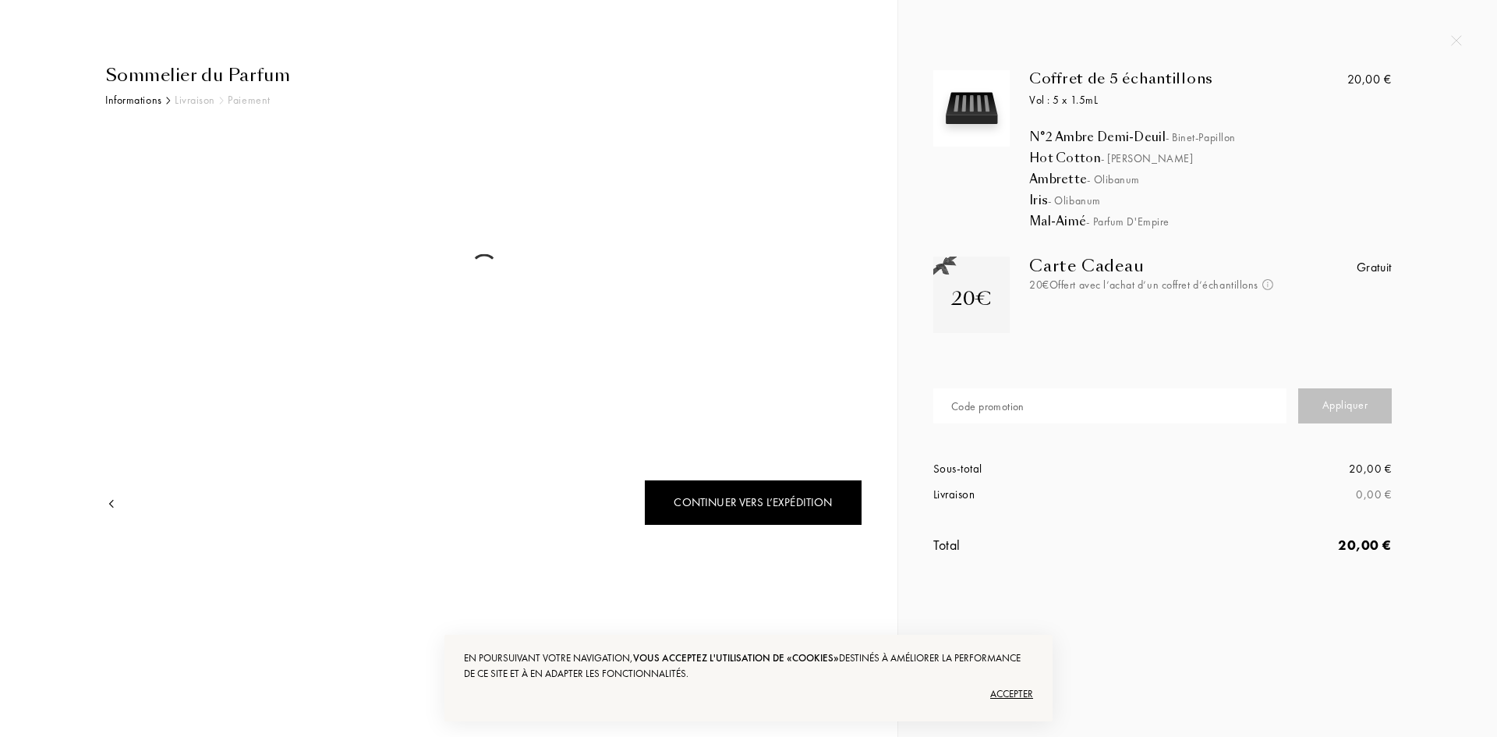
select select "FR"
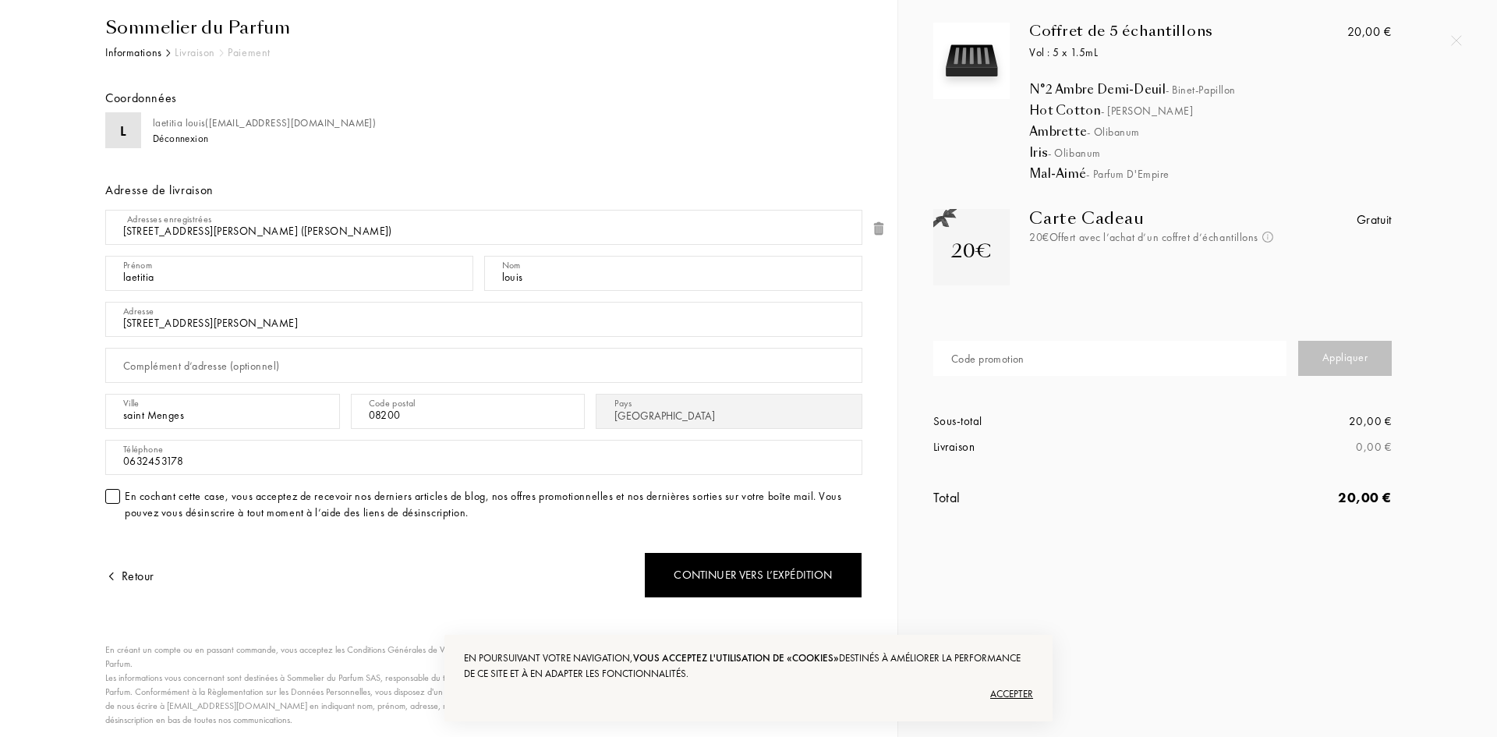
scroll to position [100, 0]
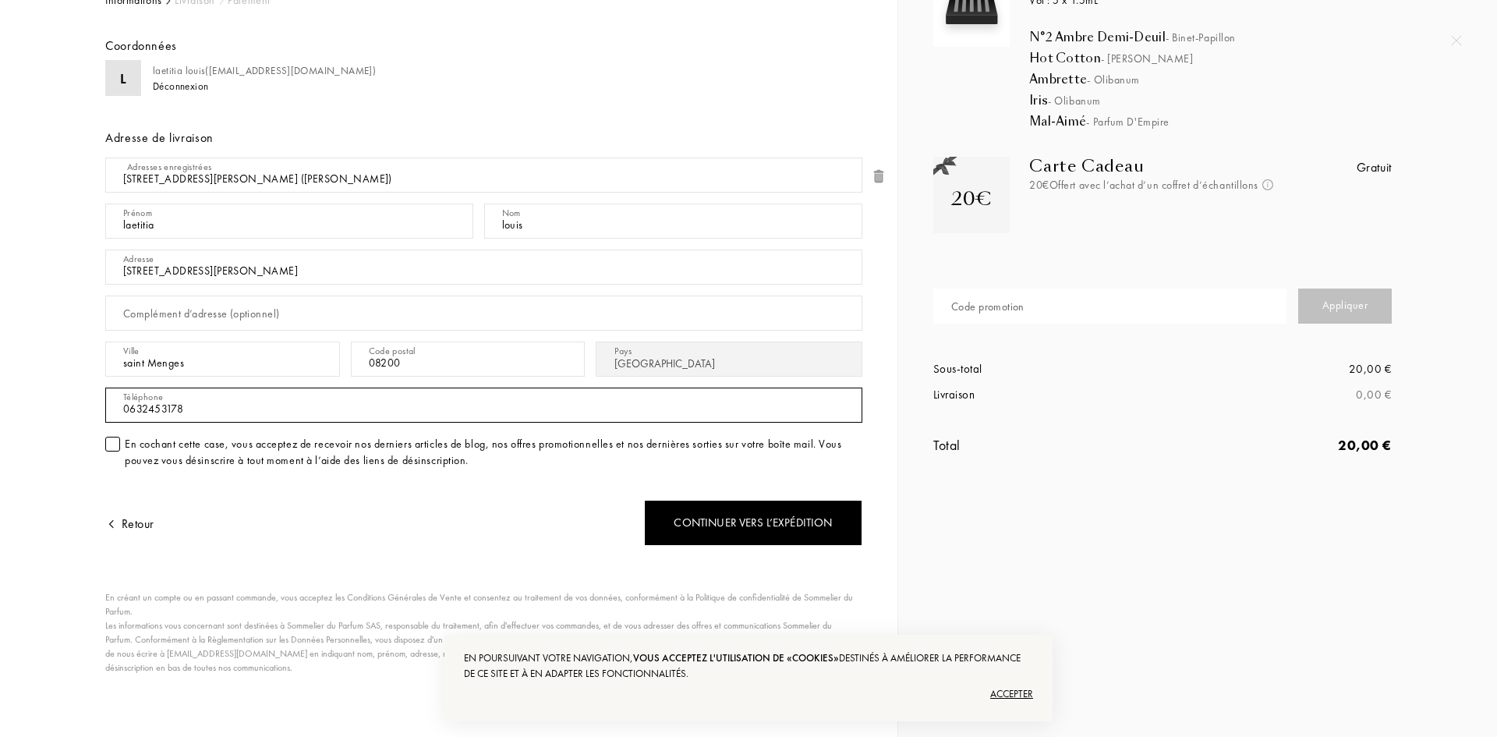
drag, startPoint x: 198, startPoint y: 412, endPoint x: 103, endPoint y: 405, distance: 95.4
click at [103, 405] on div "Sommelier du Parfum Informations Livraison Paiement Coordonnées L [PERSON_NAME]…" at bounding box center [478, 350] width 769 height 774
type input "0751856584"
click at [105, 445] on div at bounding box center [112, 444] width 15 height 15
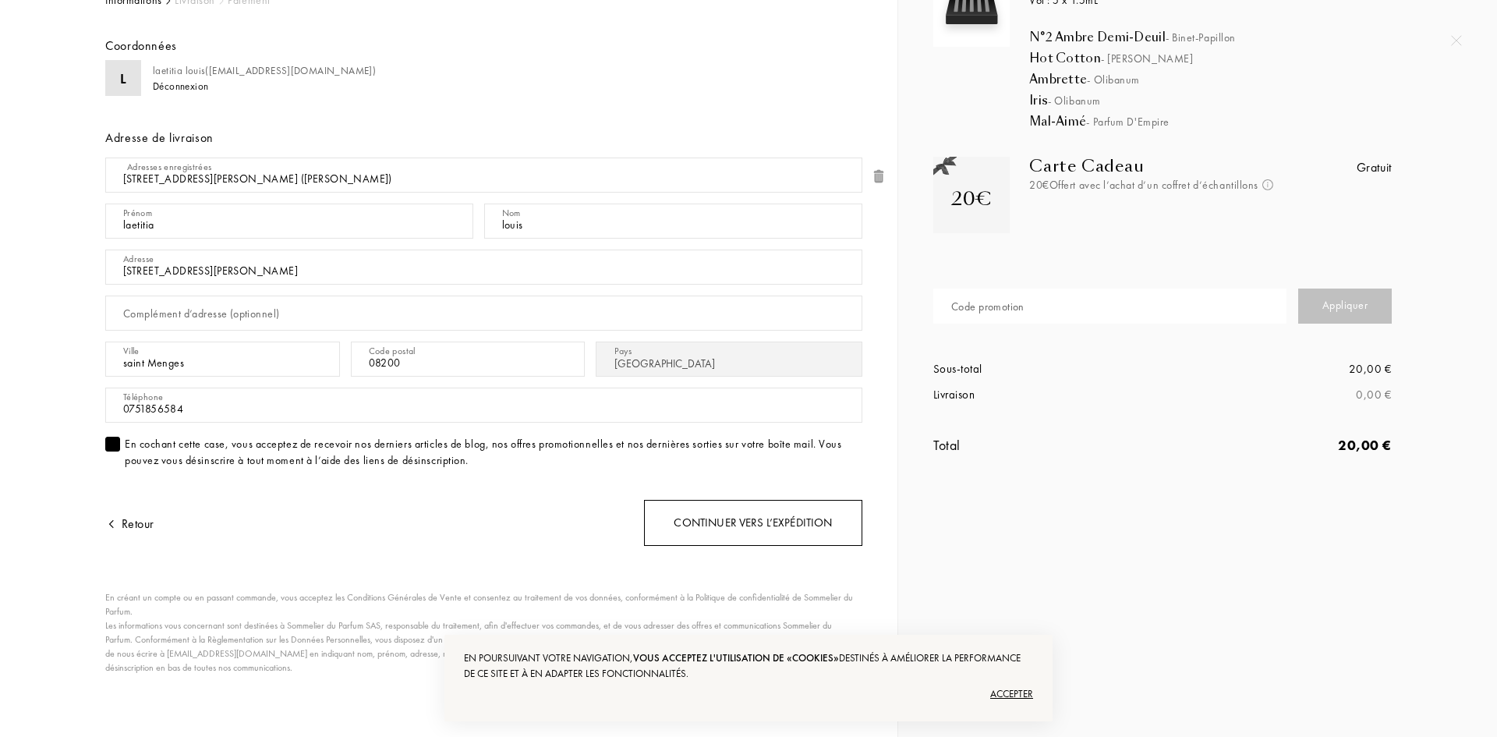
click at [756, 528] on div "Continuer vers l’expédition" at bounding box center [753, 523] width 218 height 46
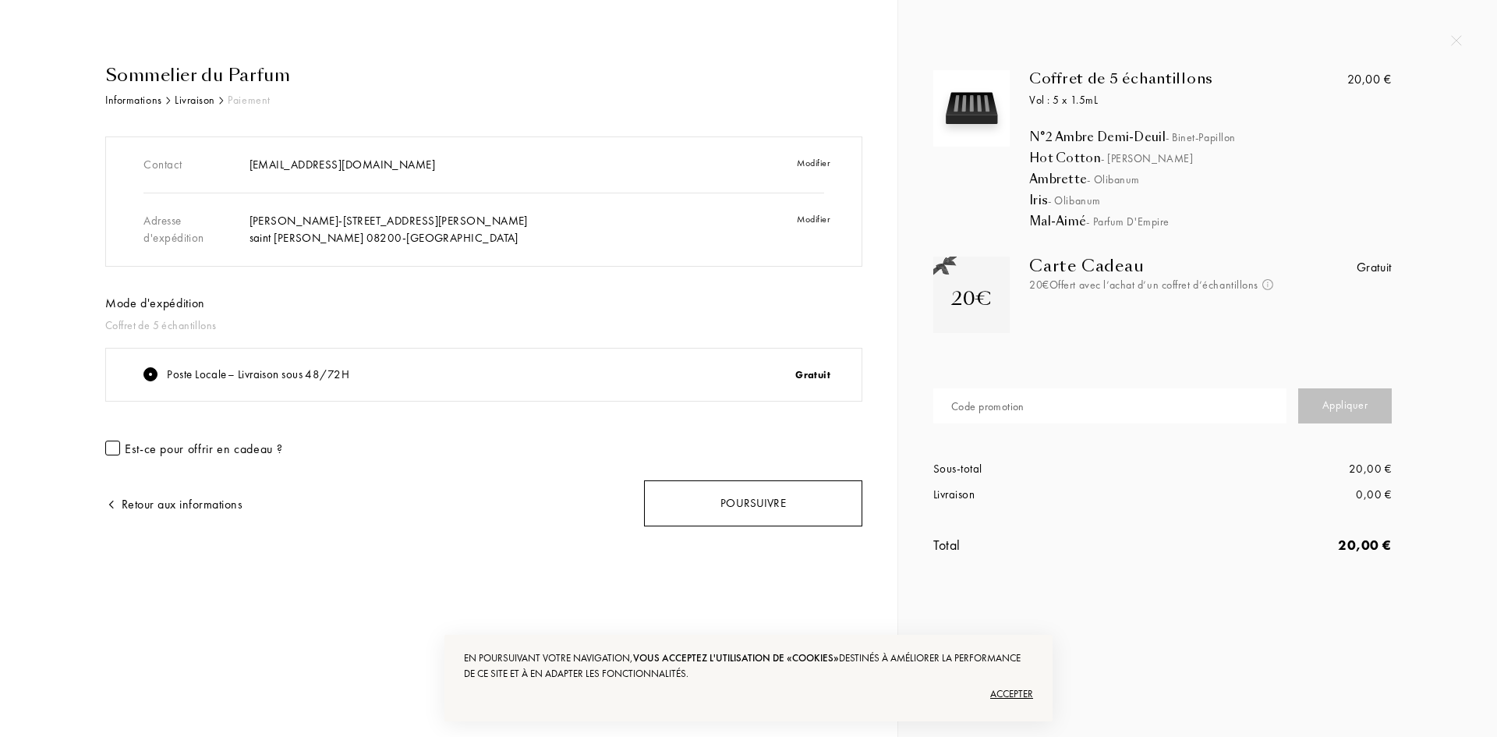
click at [683, 514] on div "Poursuivre" at bounding box center [753, 503] width 218 height 46
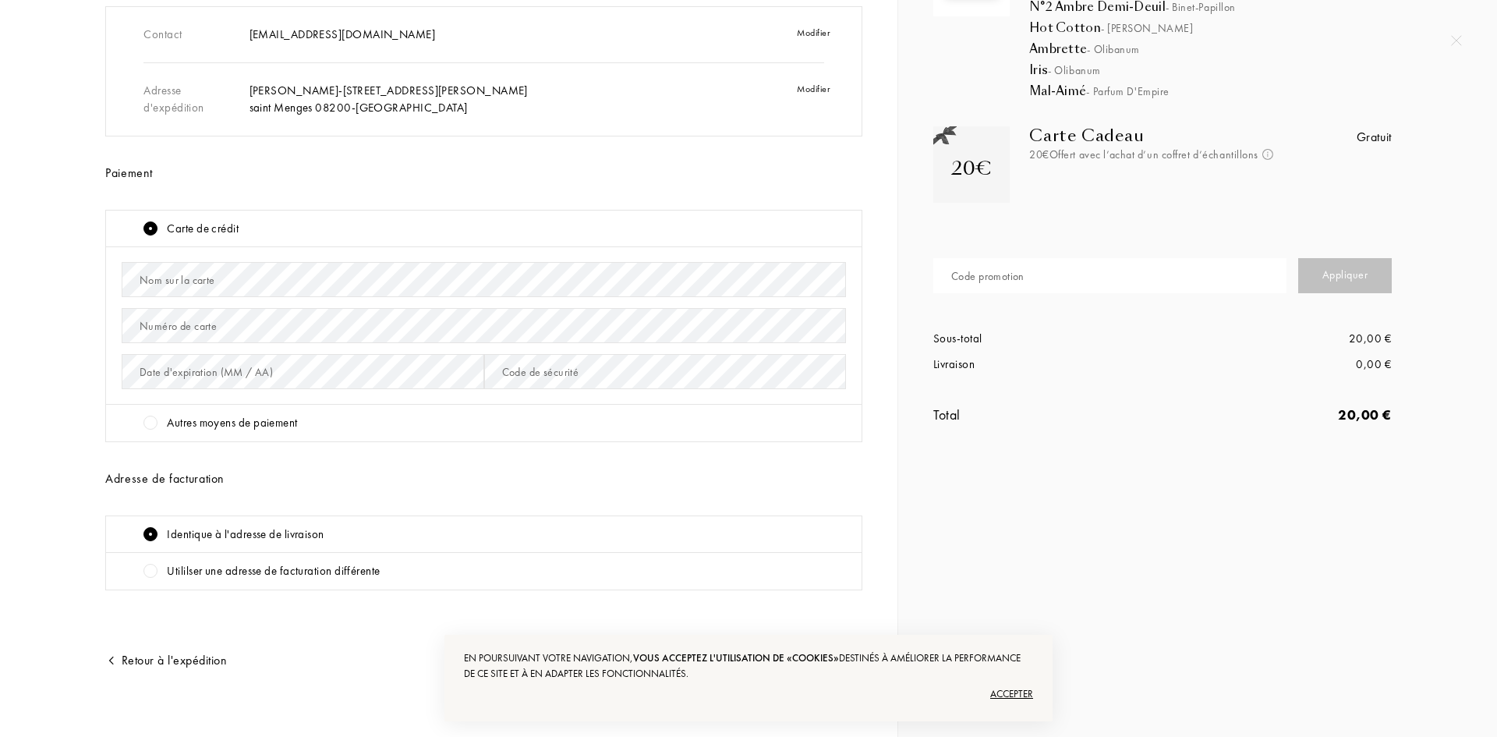
scroll to position [143, 0]
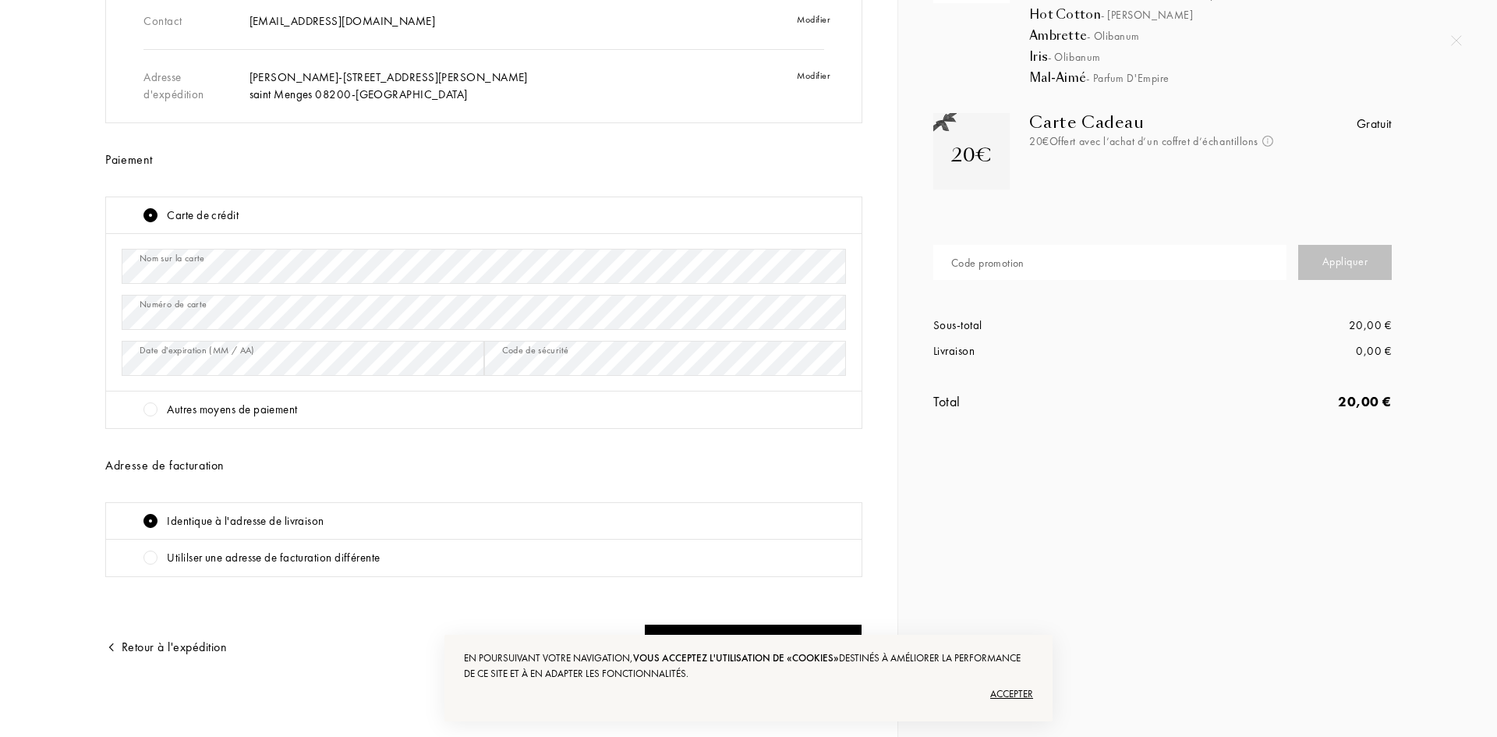
click at [1000, 699] on div "Accepter" at bounding box center [748, 693] width 569 height 25
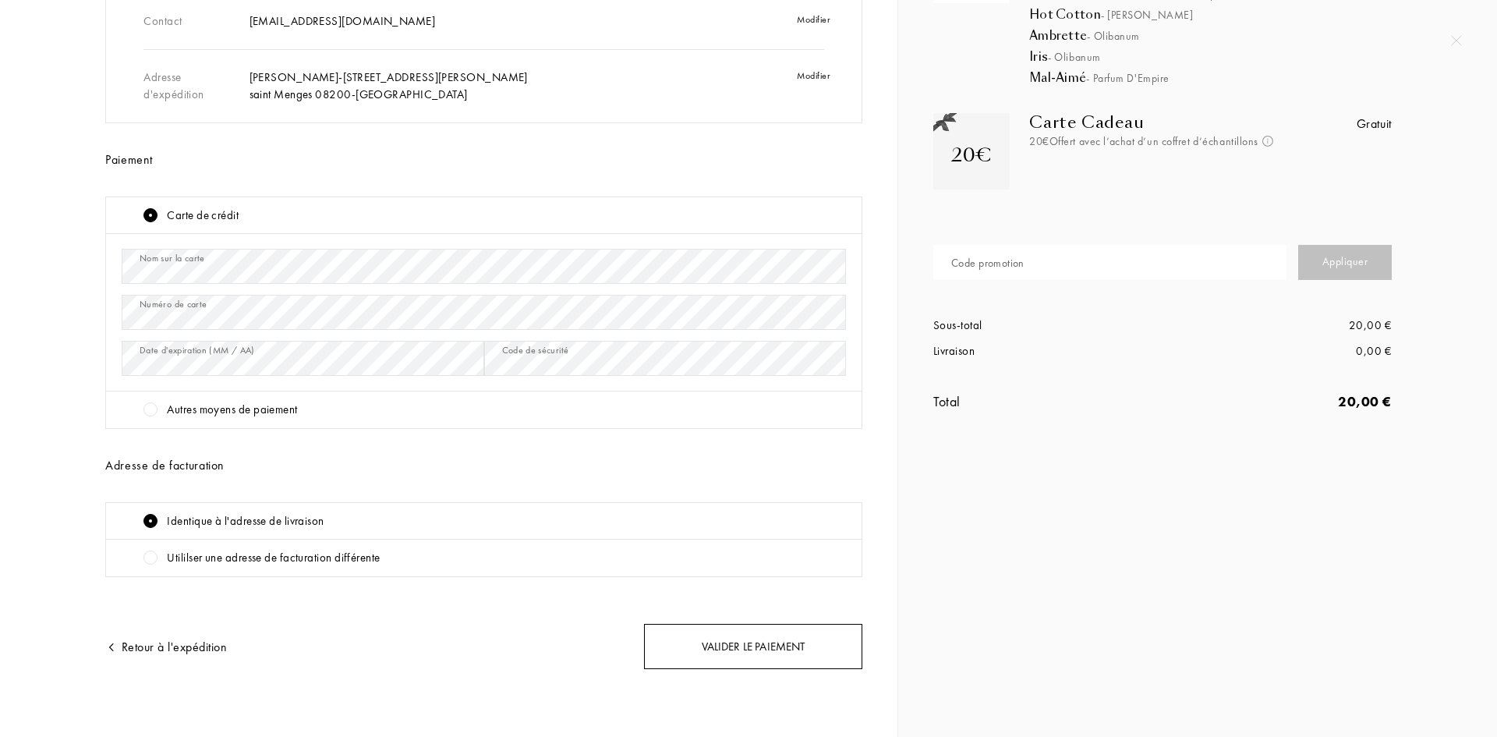
click at [754, 650] on div "Valider le paiement" at bounding box center [753, 647] width 218 height 46
